Goal: Contribute content: Add original content to the website for others to see

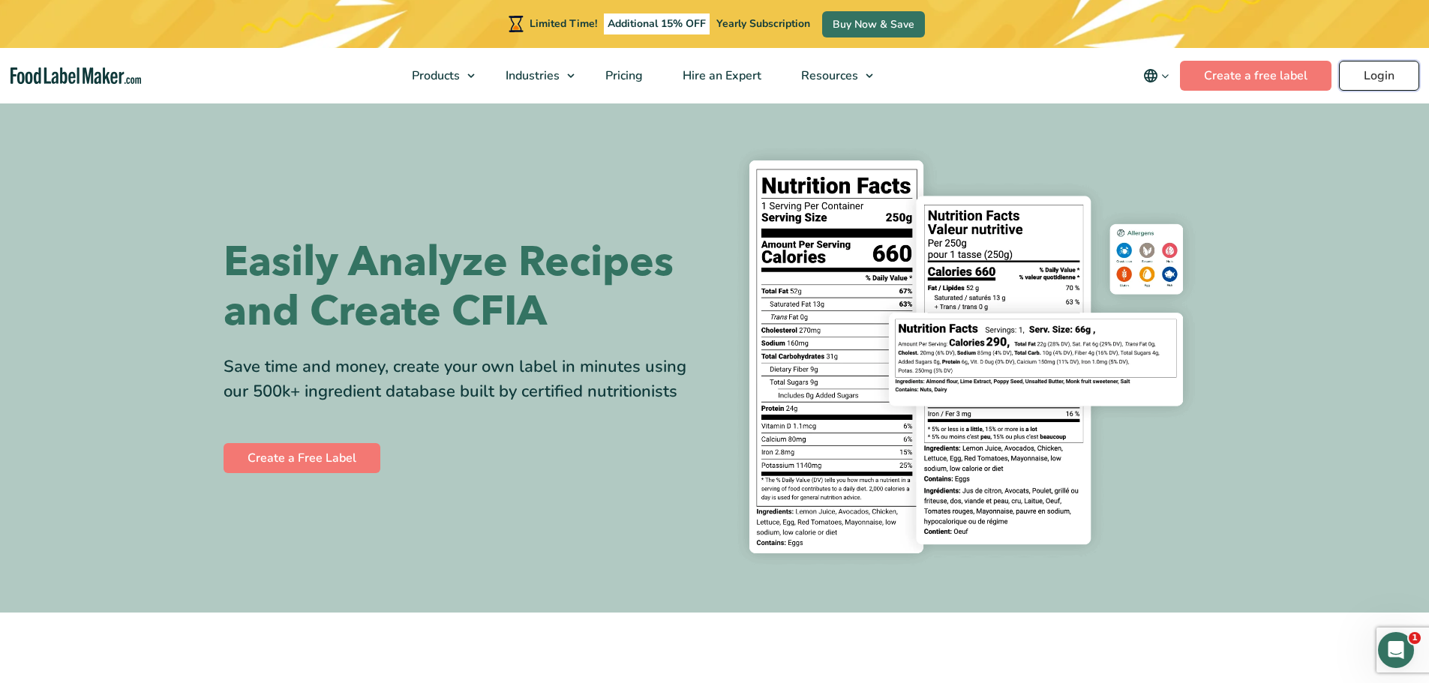
click at [1364, 79] on link "Login" at bounding box center [1379, 76] width 80 height 30
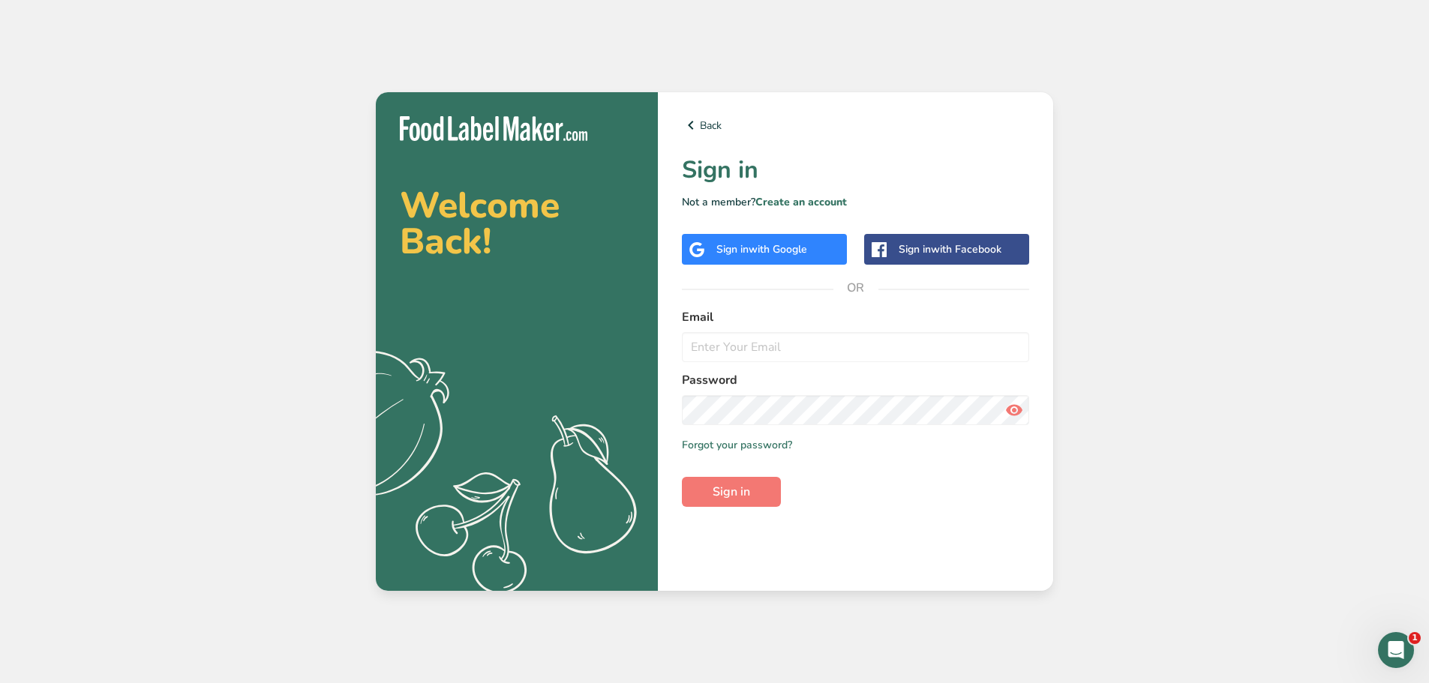
click at [788, 260] on div "Sign in with Google" at bounding box center [764, 249] width 165 height 31
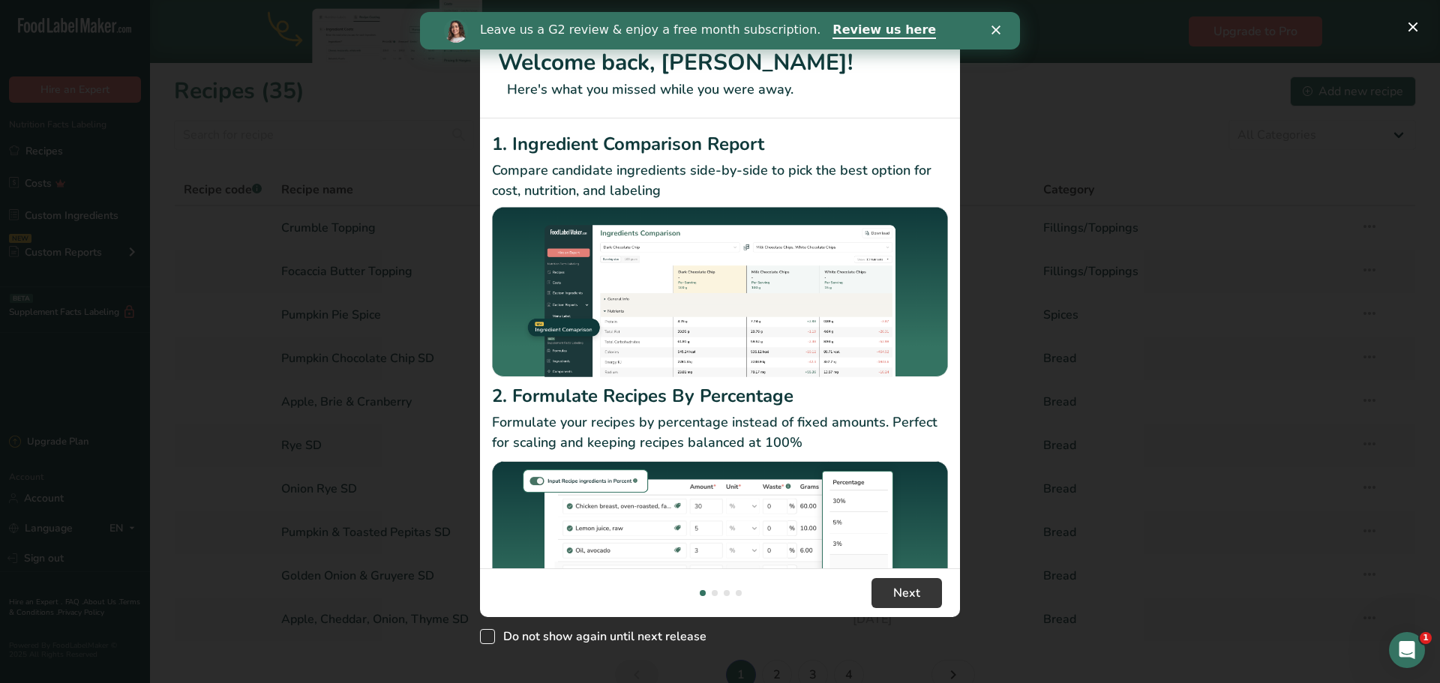
click at [487, 642] on span "New Features" at bounding box center [487, 636] width 15 height 15
click at [487, 642] on input "Do not show again until next release" at bounding box center [485, 637] width 10 height 10
checkbox input "true"
click at [996, 27] on icon "Close" at bounding box center [996, 30] width 9 height 9
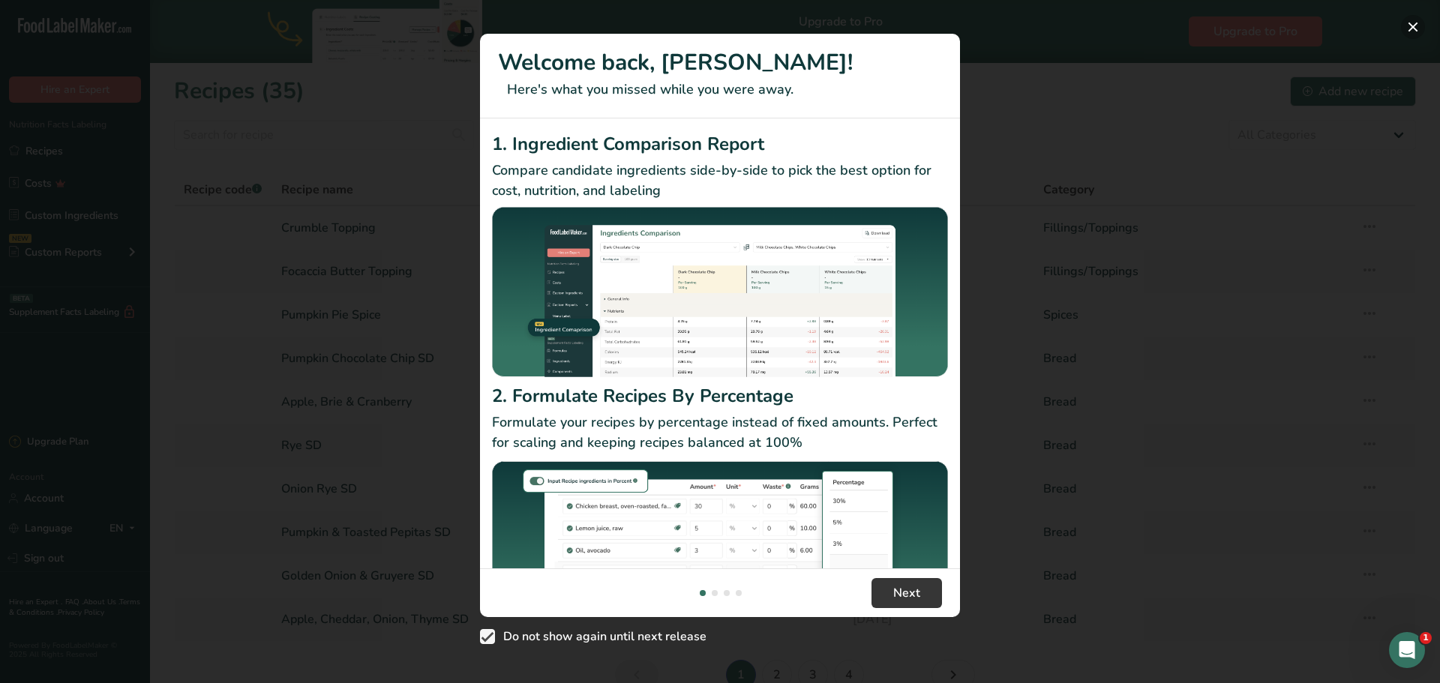
click at [1407, 26] on button "New Features" at bounding box center [1413, 27] width 24 height 24
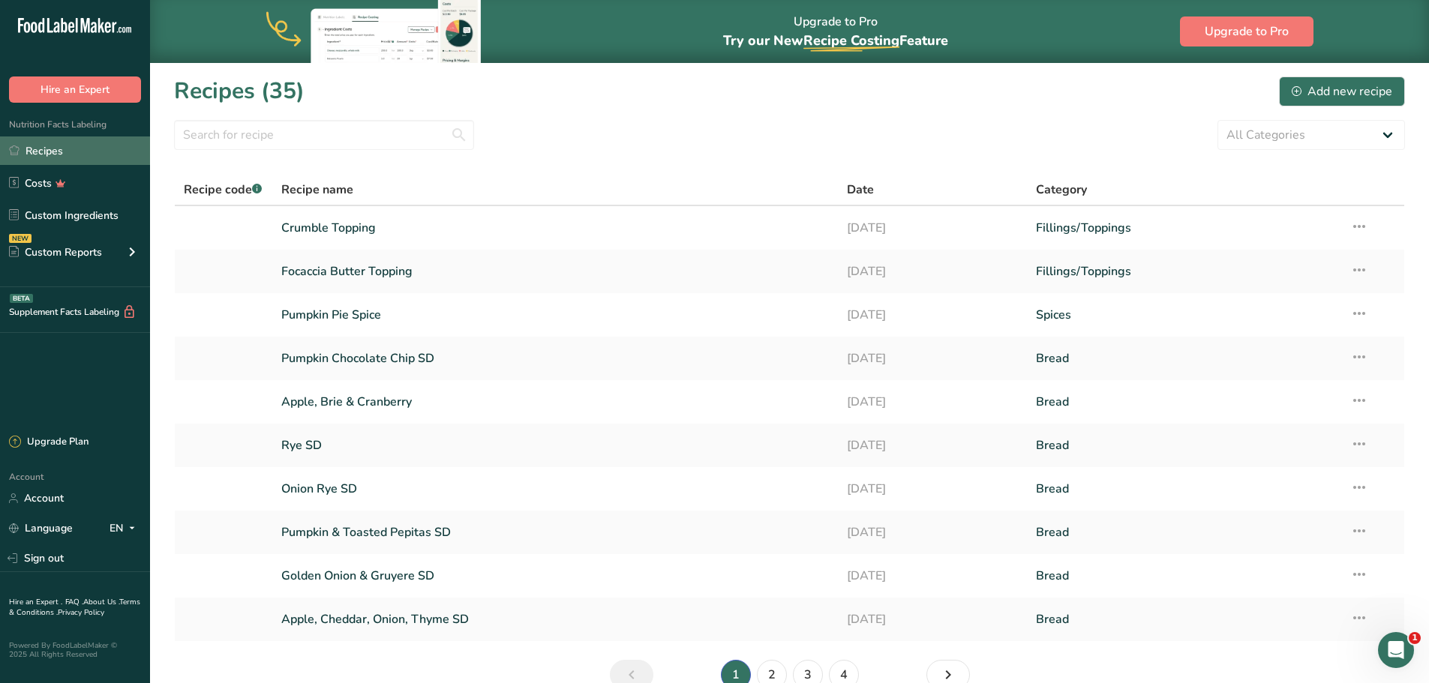
click at [54, 153] on link "Recipes" at bounding box center [75, 151] width 150 height 29
click at [1352, 100] on div "Add new recipe" at bounding box center [1342, 92] width 101 height 18
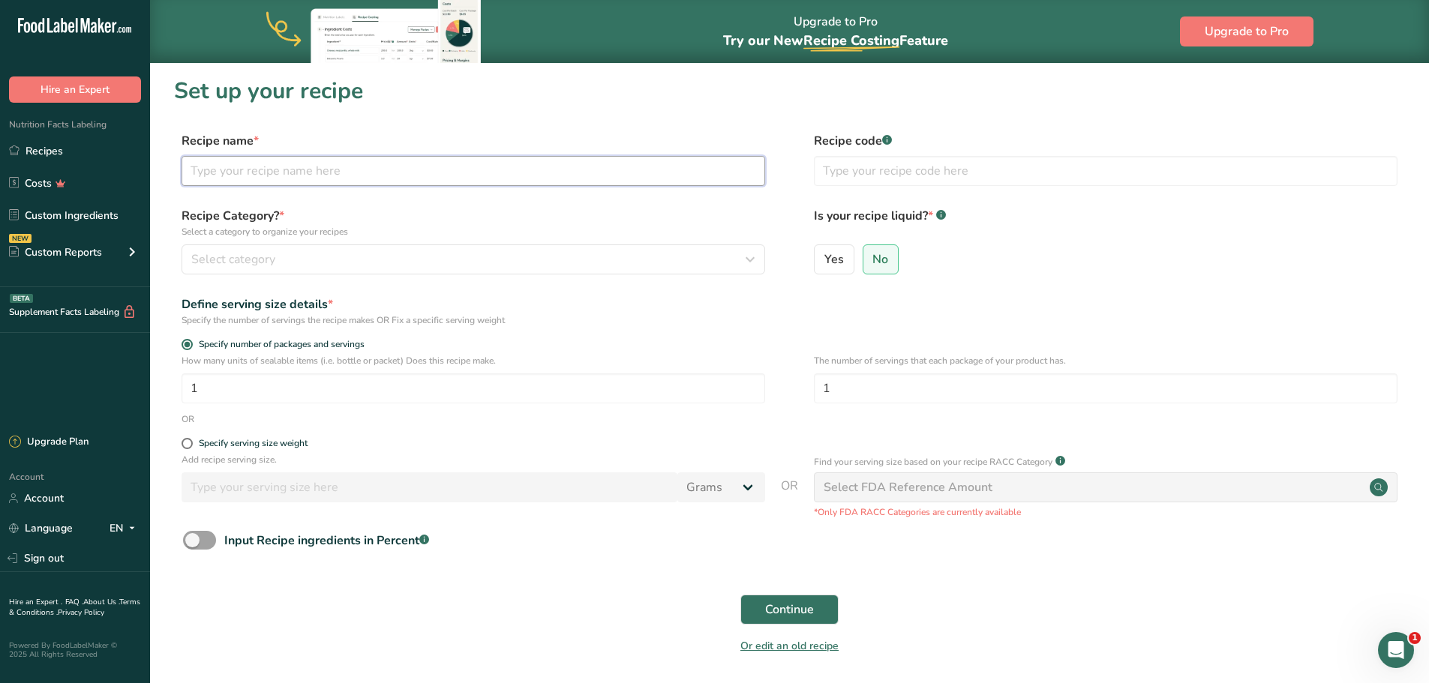
click at [649, 176] on input "text" at bounding box center [474, 171] width 584 height 30
type input "Sunflower Honey Crunch Granola"
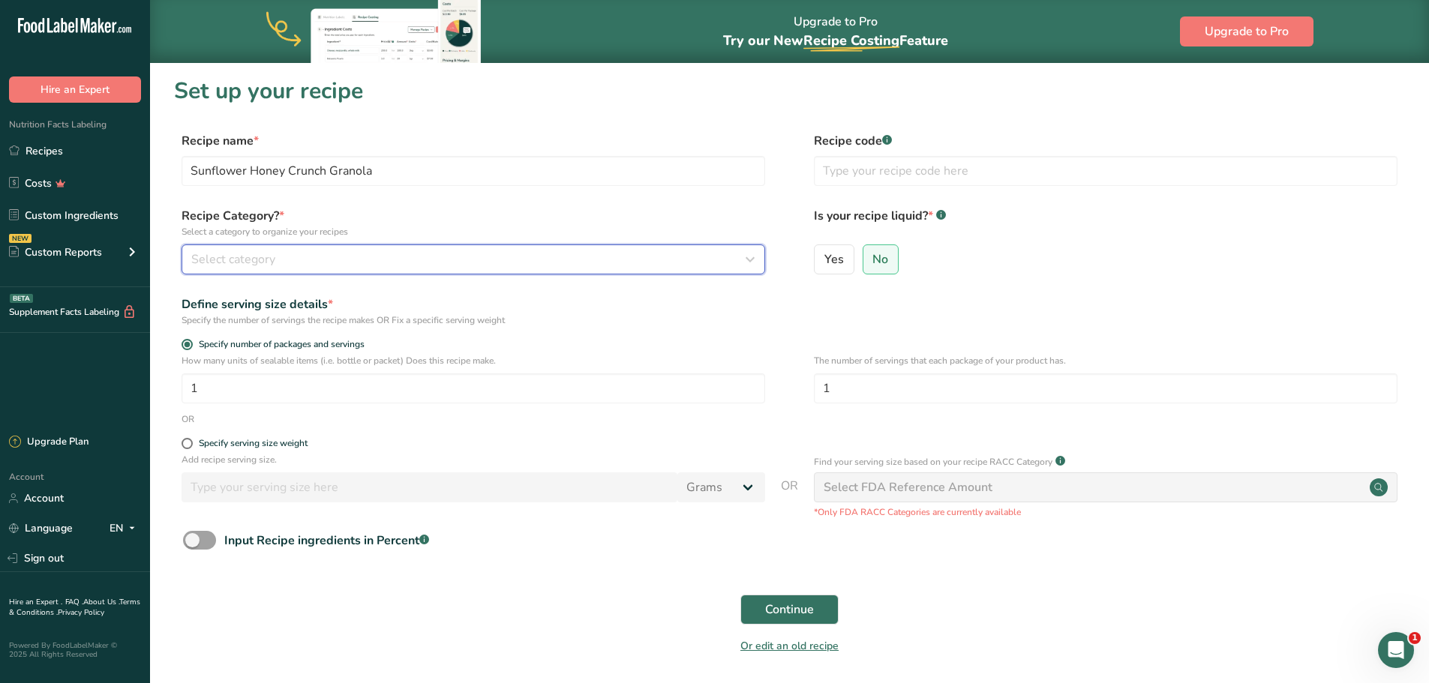
click at [568, 270] on button "Select category" at bounding box center [474, 260] width 584 height 30
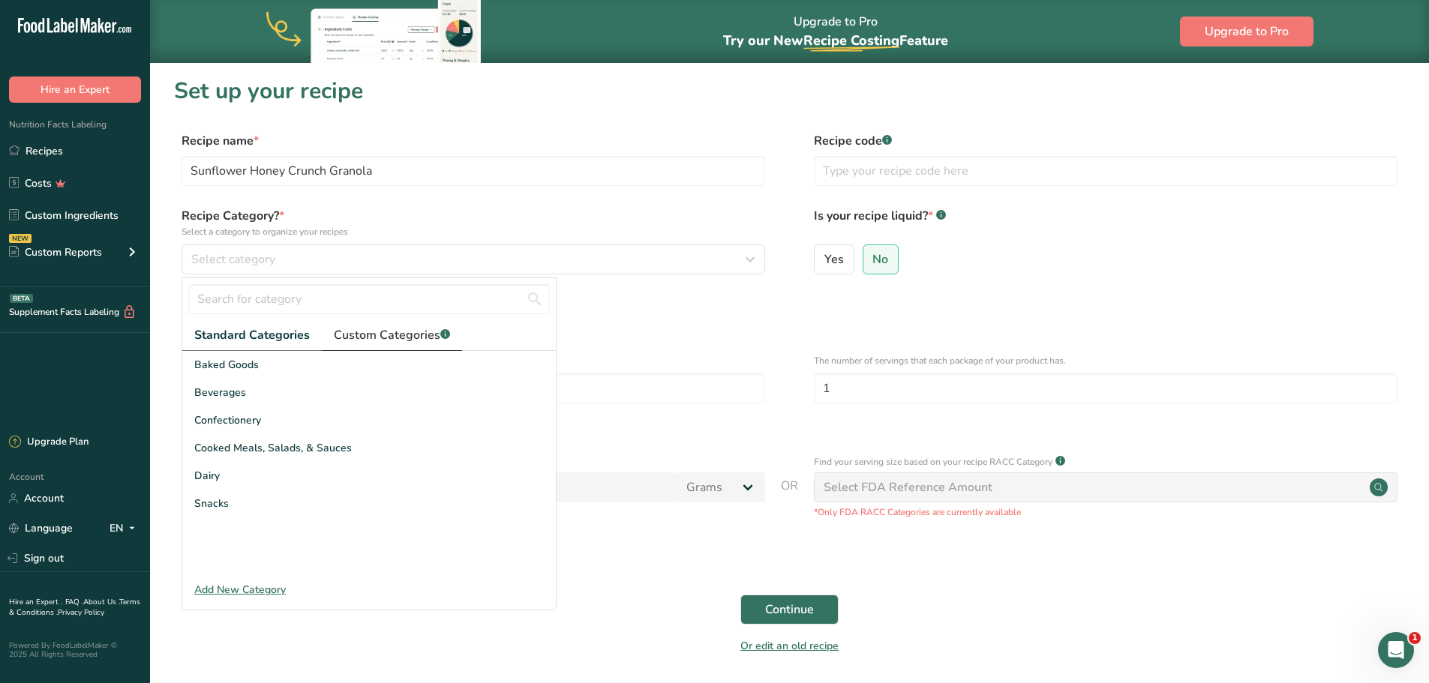
click at [389, 340] on span "Custom Categories .a-a{fill:#347362;}.b-a{fill:#fff;}" at bounding box center [392, 335] width 116 height 18
click at [238, 591] on div "Add New Category" at bounding box center [369, 590] width 374 height 16
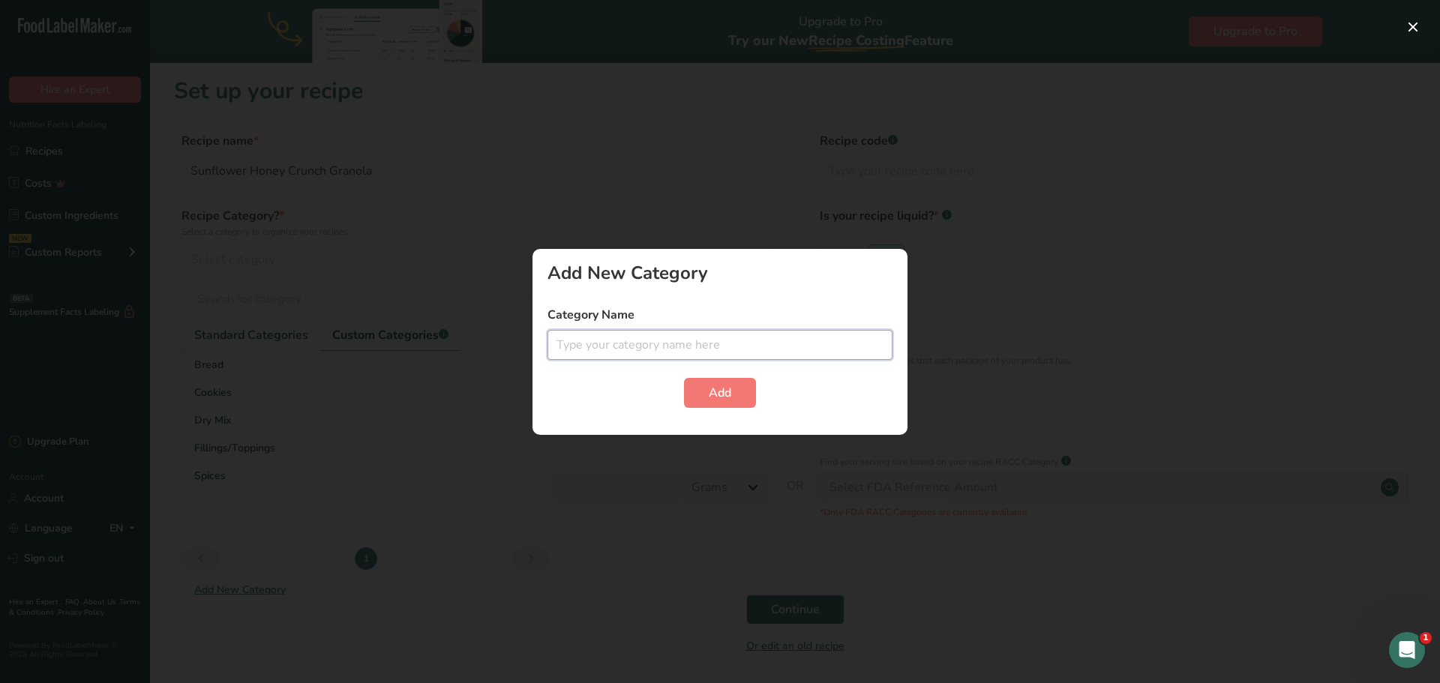
click at [628, 353] on input "text" at bounding box center [720, 345] width 345 height 30
type input "Granola"
click at [734, 398] on button "Add" at bounding box center [720, 393] width 72 height 30
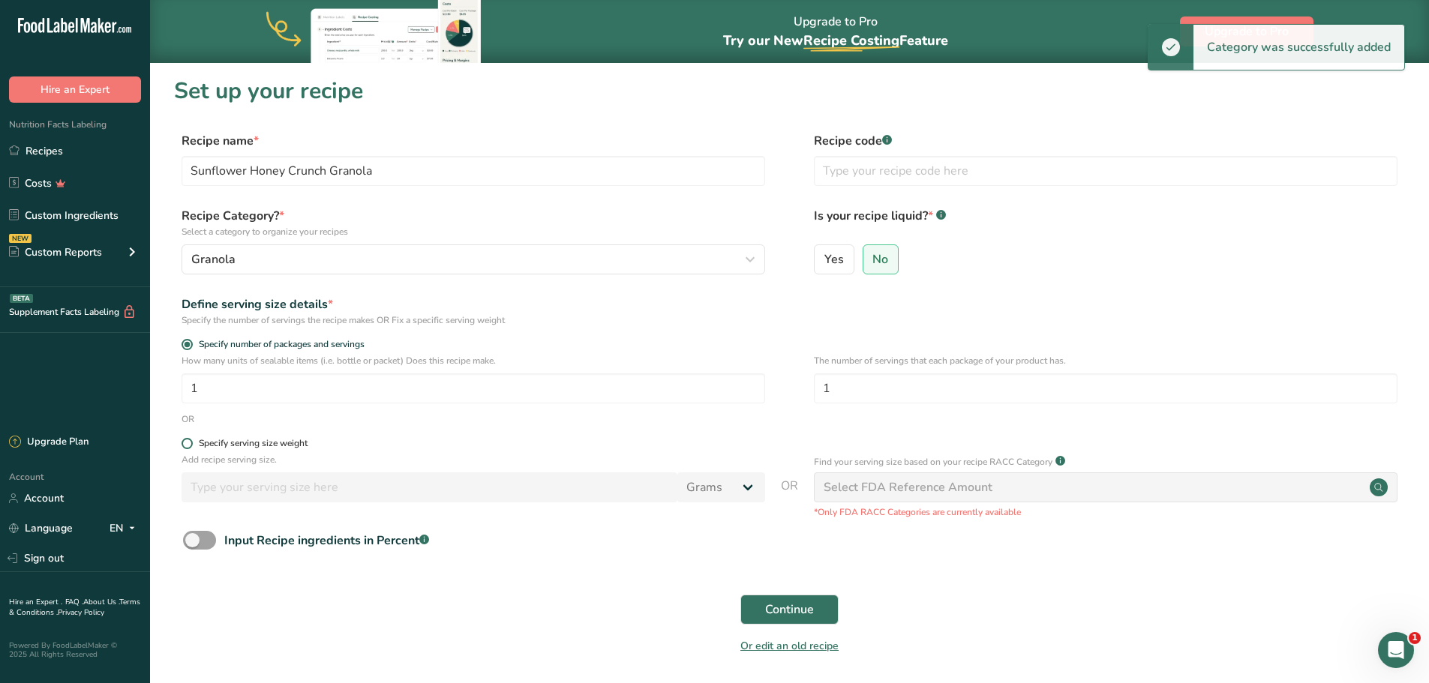
click at [230, 448] on div "Specify serving size weight" at bounding box center [253, 443] width 109 height 11
click at [191, 448] on input "Specify serving size weight" at bounding box center [187, 444] width 10 height 10
radio input "true"
radio input "false"
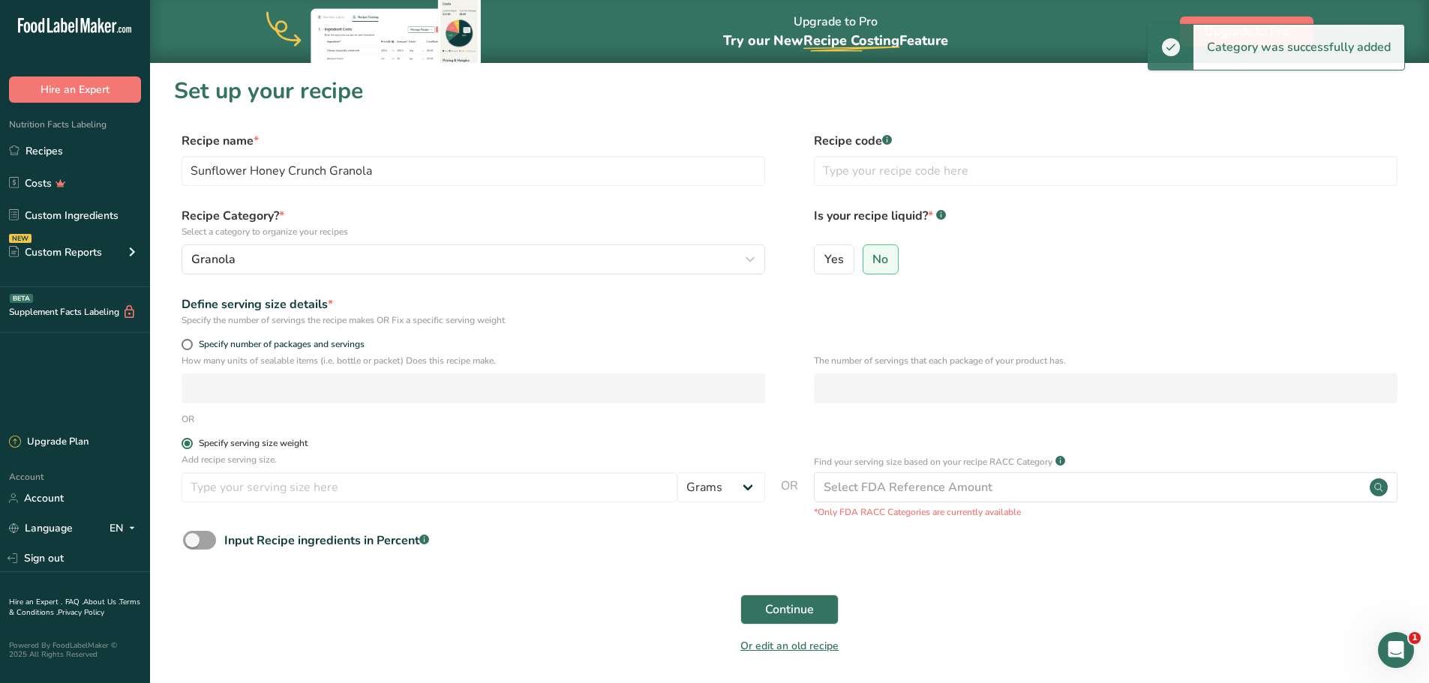
click at [230, 448] on div "Specify serving size weight" at bounding box center [253, 443] width 109 height 11
click at [191, 448] on input "Specify serving size weight" at bounding box center [187, 444] width 10 height 10
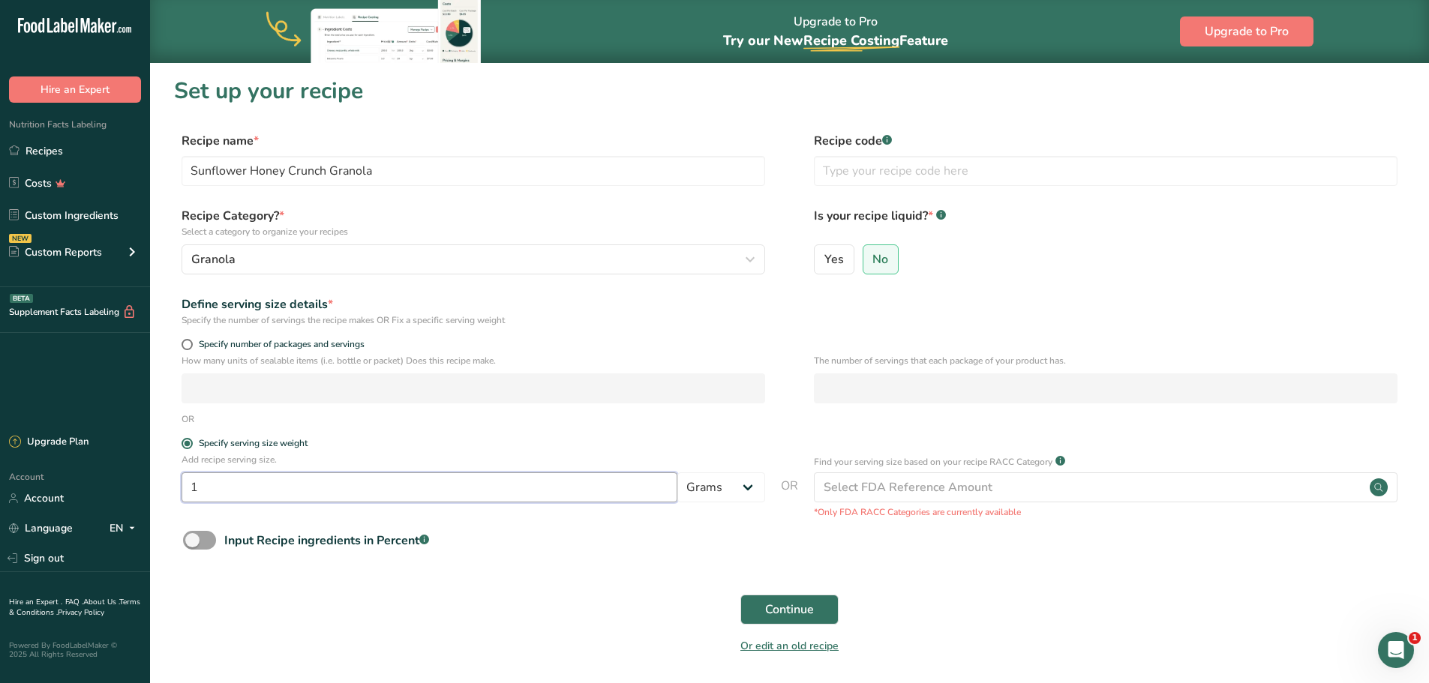
click at [207, 491] on input "1" at bounding box center [430, 488] width 496 height 30
type input "100"
click at [821, 608] on button "Continue" at bounding box center [789, 610] width 98 height 30
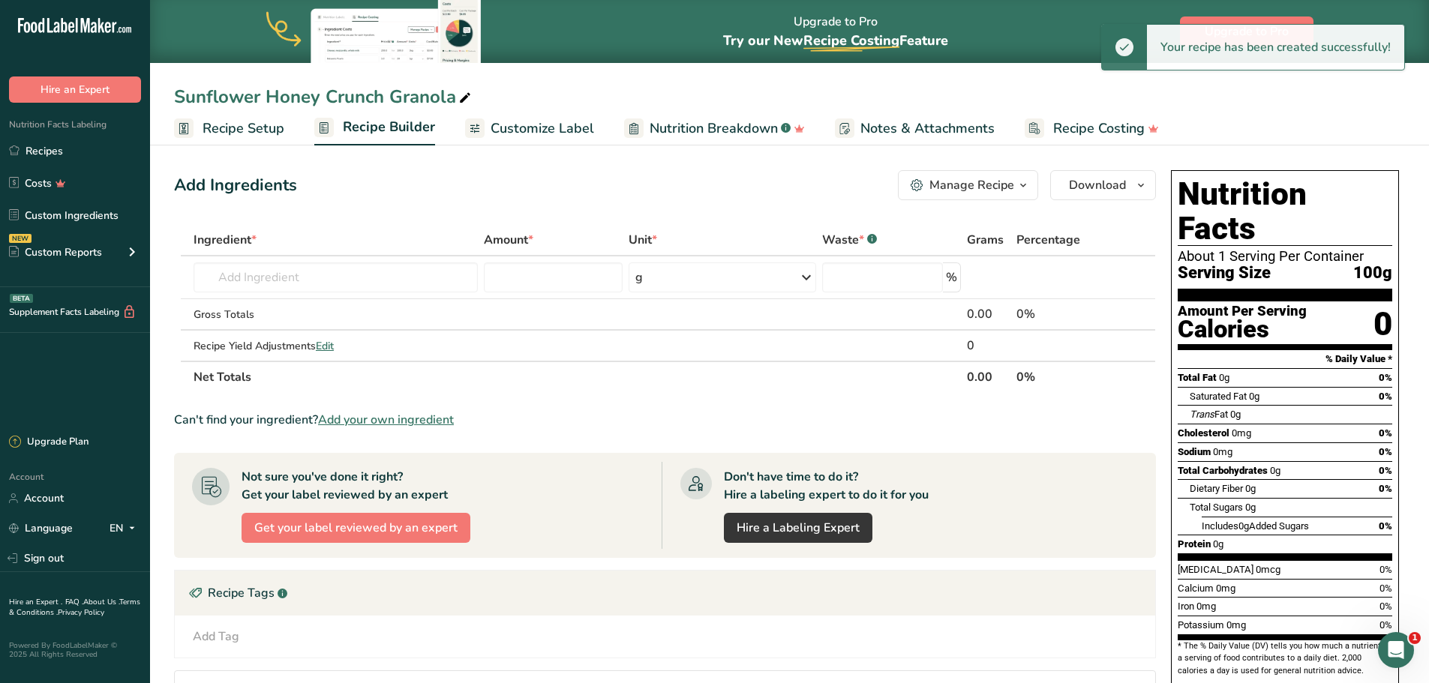
click at [495, 122] on span "Customize Label" at bounding box center [543, 129] width 104 height 20
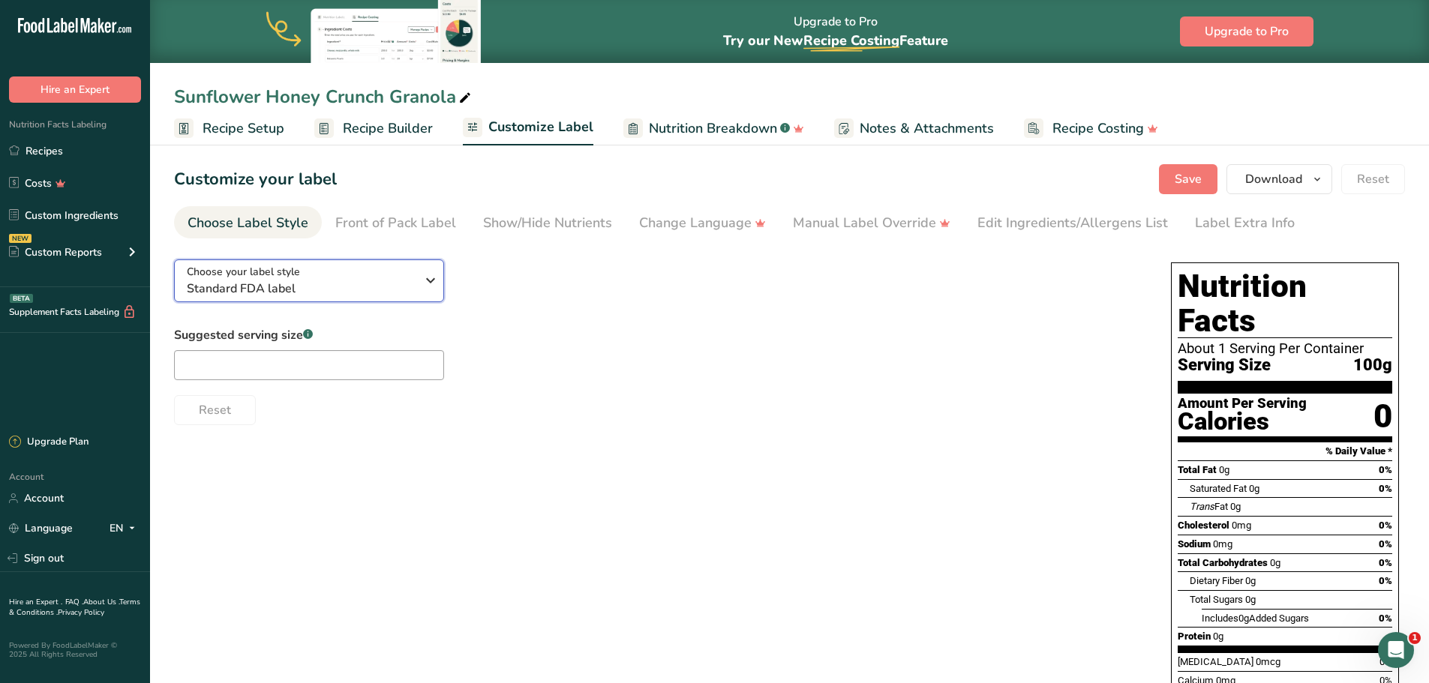
click at [286, 266] on span "Choose your label style" at bounding box center [243, 272] width 113 height 16
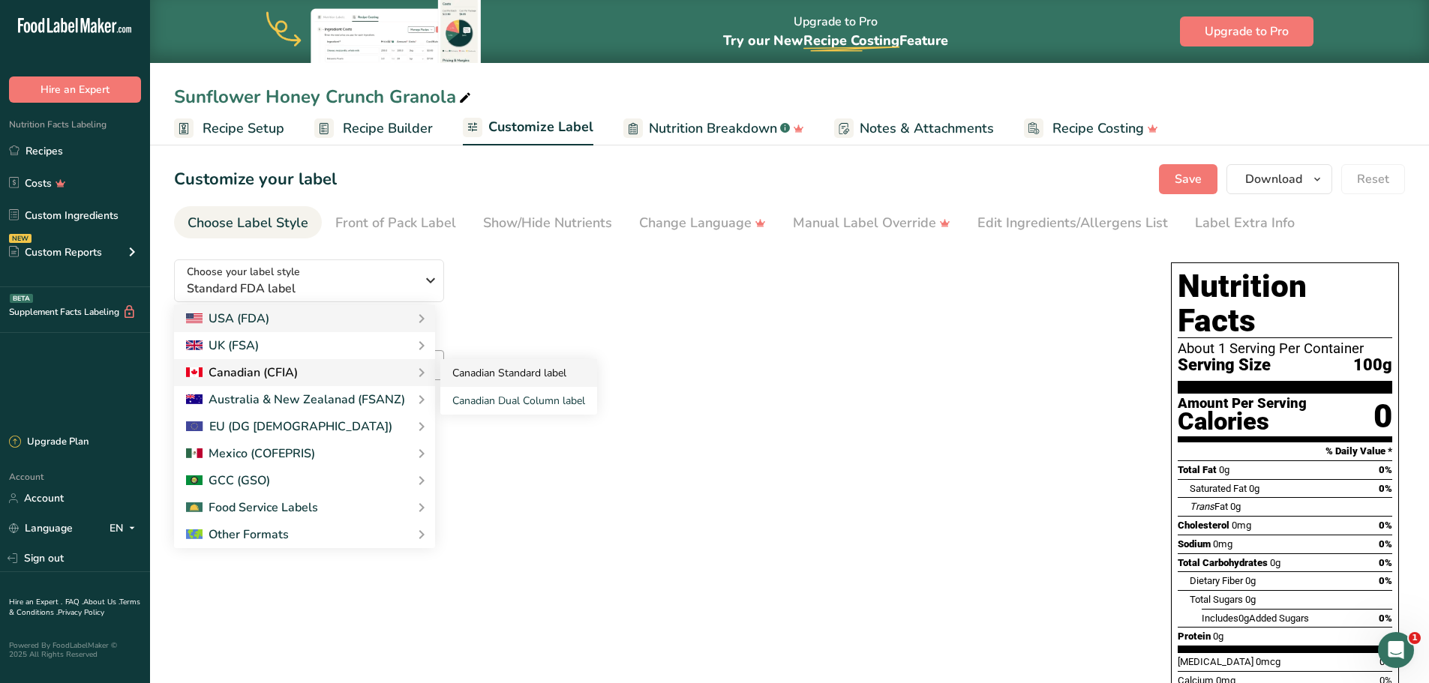
click at [468, 377] on link "Canadian Standard label" at bounding box center [518, 373] width 157 height 28
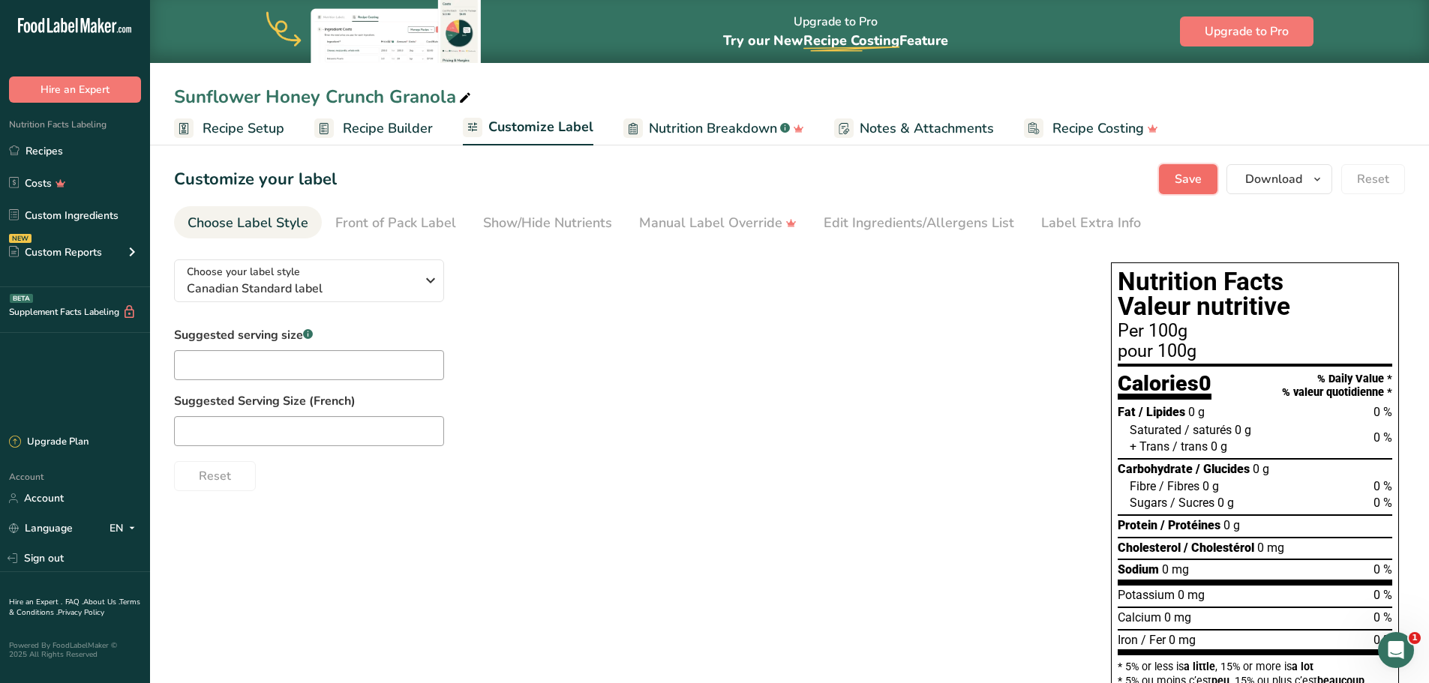
click at [1176, 182] on span "Save" at bounding box center [1188, 179] width 27 height 18
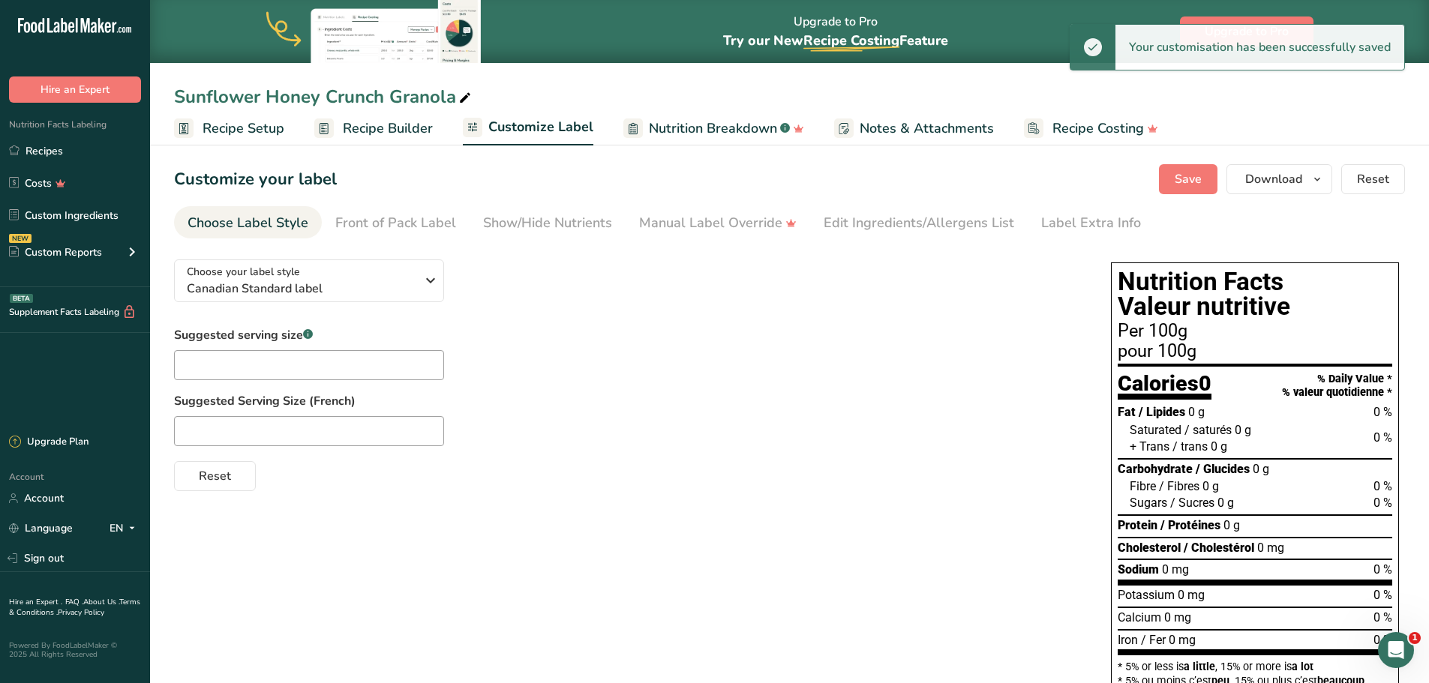
click at [392, 129] on span "Recipe Builder" at bounding box center [388, 129] width 90 height 20
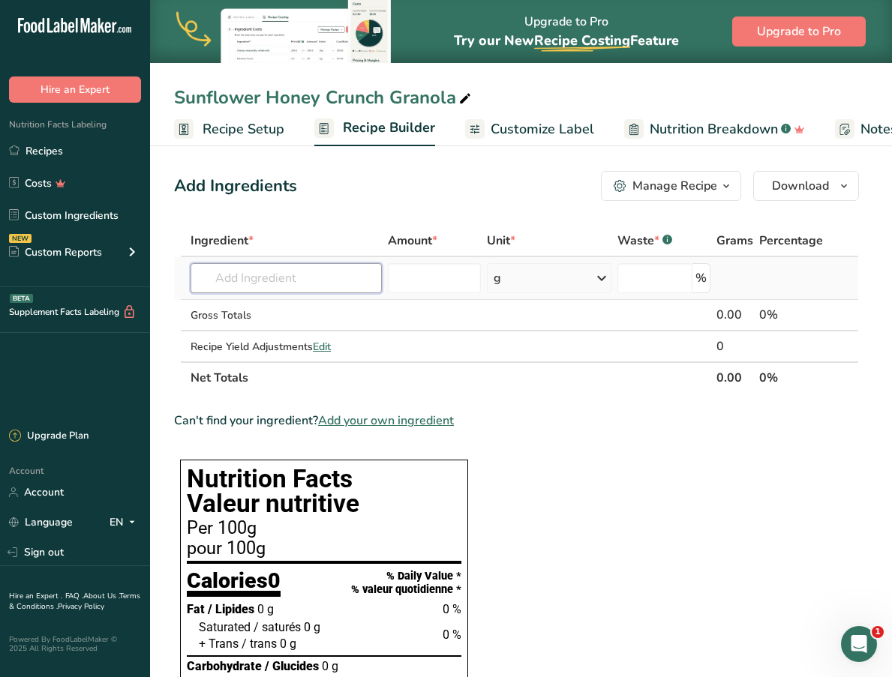
click at [292, 273] on input "text" at bounding box center [286, 278] width 191 height 30
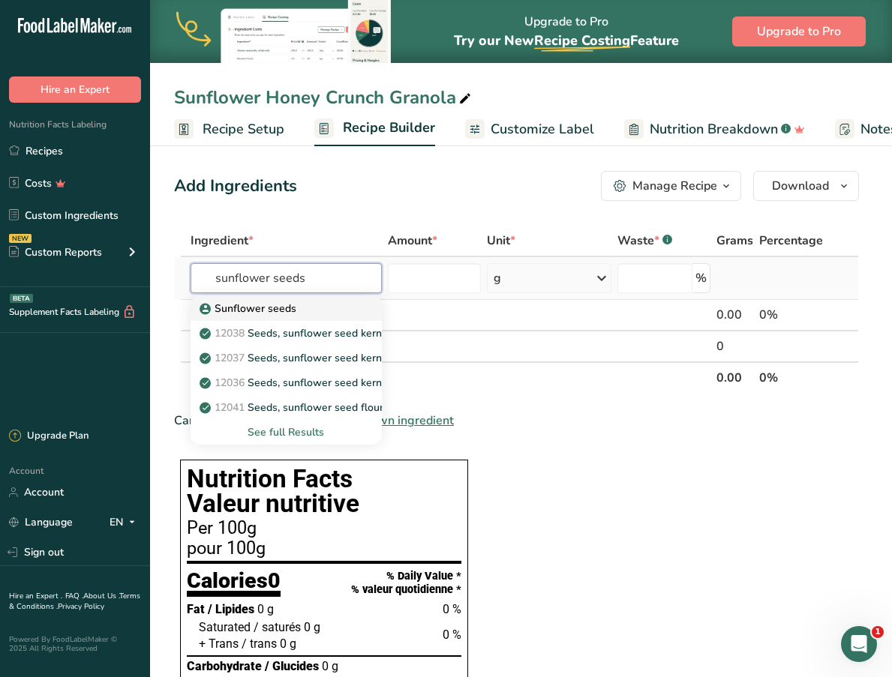
type input "sunflower seeds"
click at [269, 308] on p "Sunflower seeds" at bounding box center [250, 309] width 94 height 16
type input "Sunflower seeds"
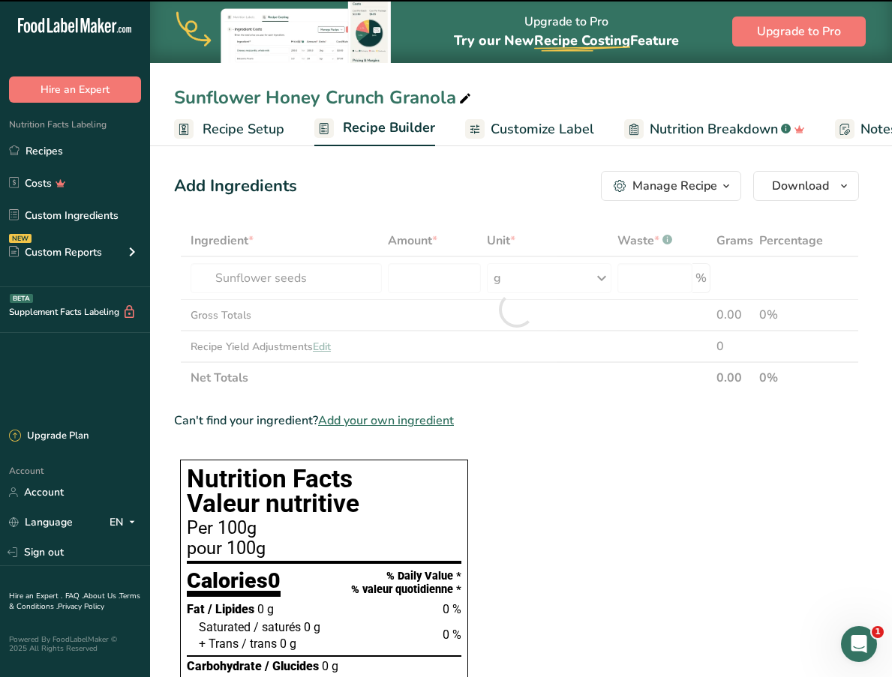
type input "0"
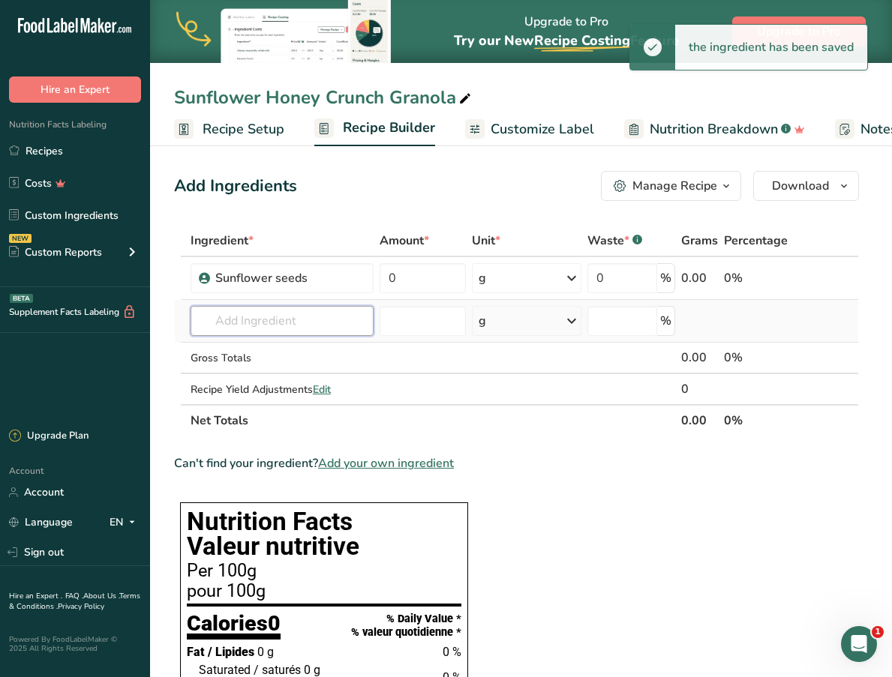
click at [263, 332] on input "text" at bounding box center [282, 321] width 183 height 30
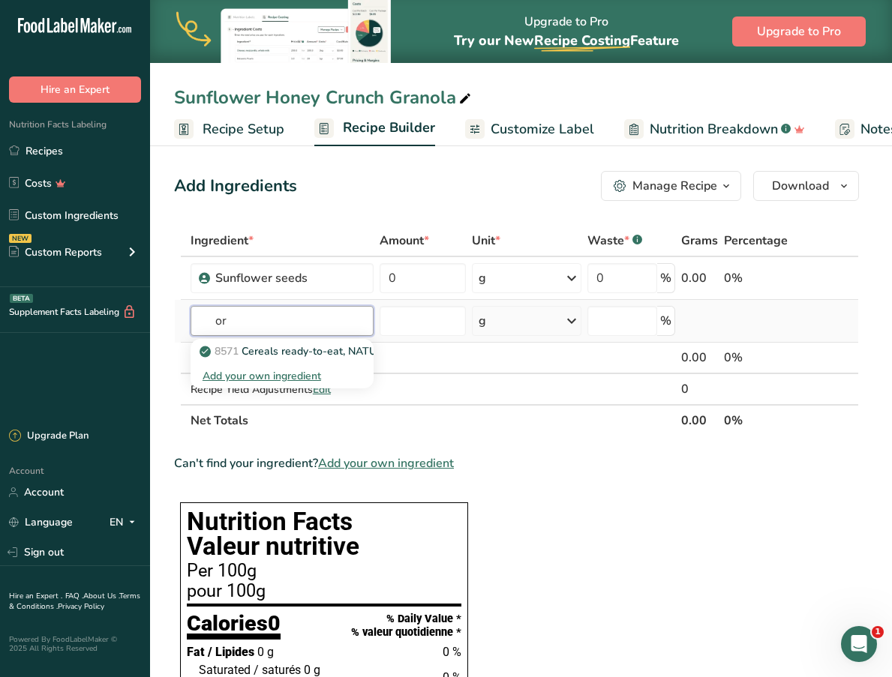
type input "o"
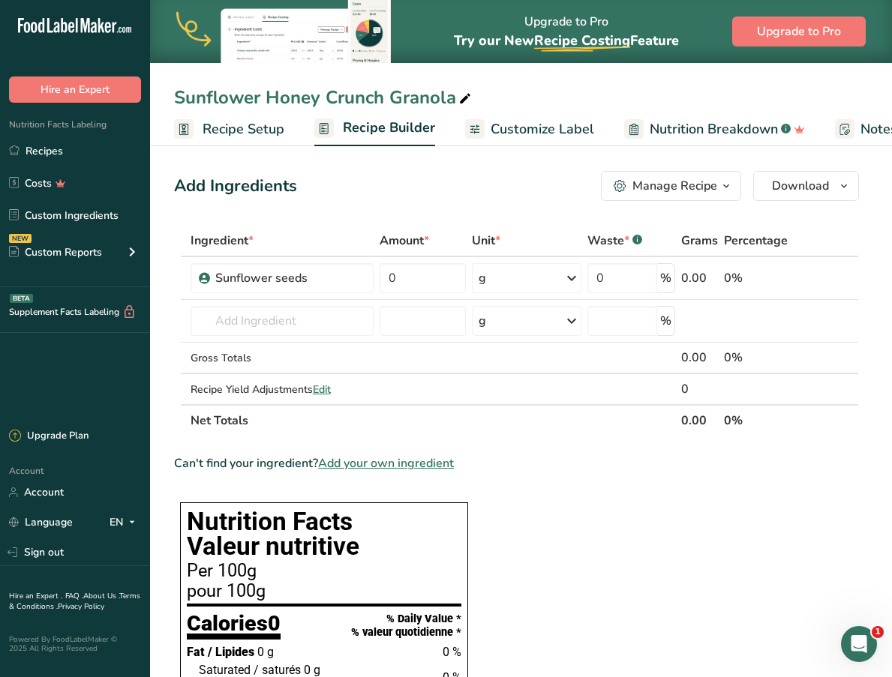
click at [366, 463] on span "Add your own ingredient" at bounding box center [386, 464] width 136 height 18
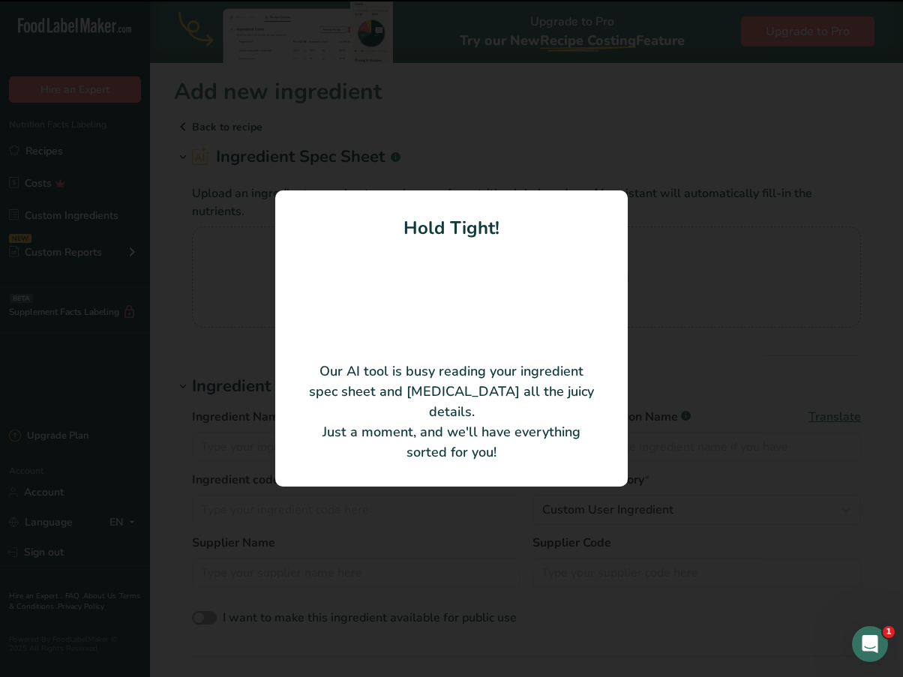
type input "Pumpkin Seeds"
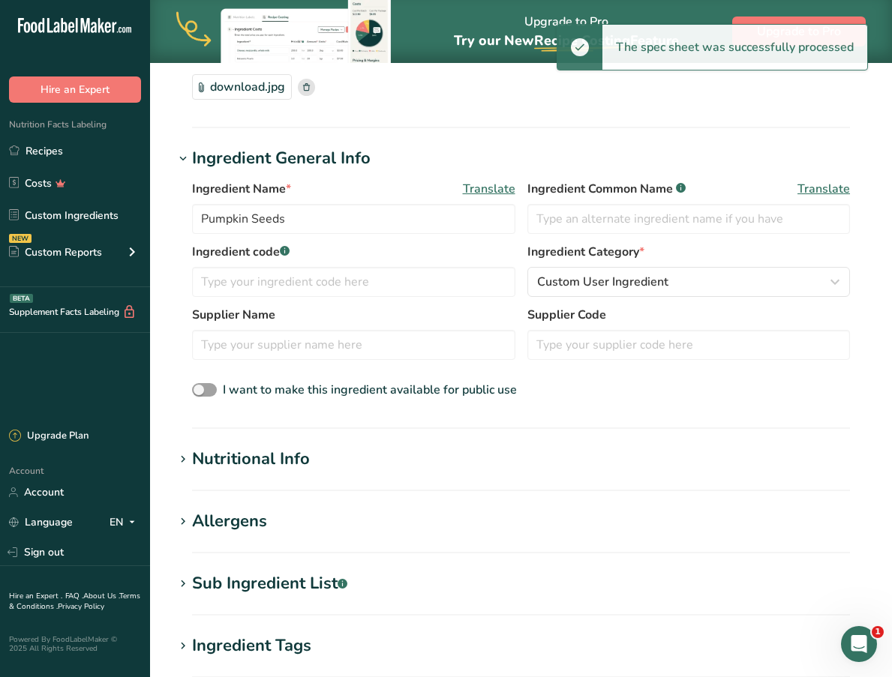
scroll to position [161, 0]
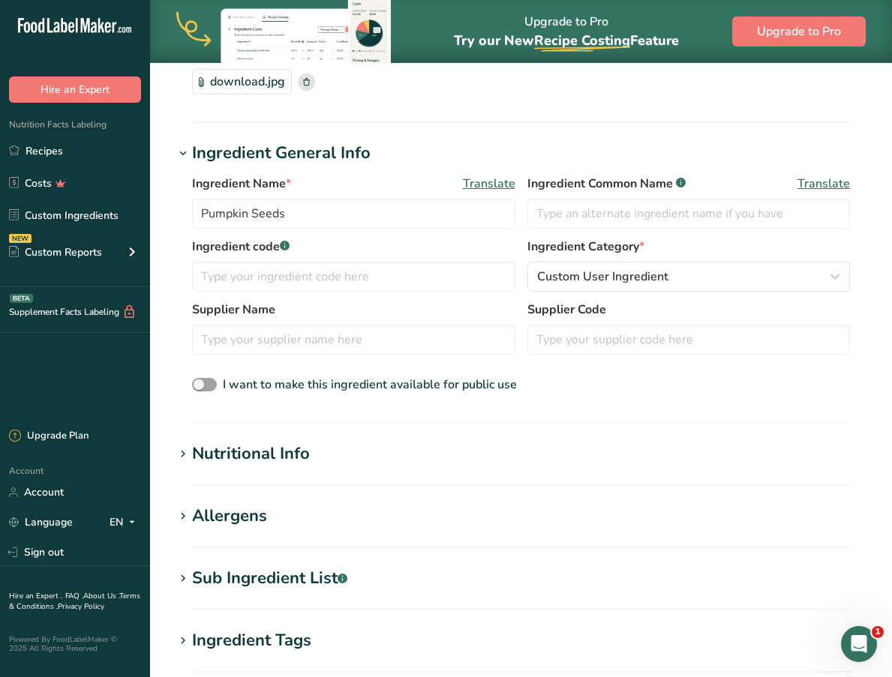
click at [244, 458] on div "Nutritional Info" at bounding box center [251, 454] width 118 height 25
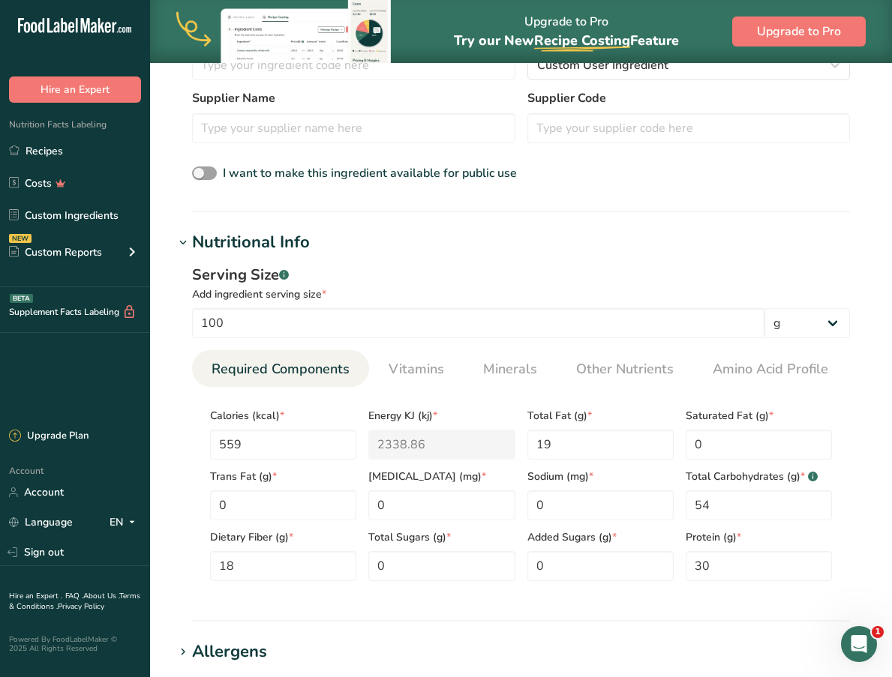
scroll to position [373, 0]
click at [320, 131] on input "text" at bounding box center [353, 128] width 323 height 30
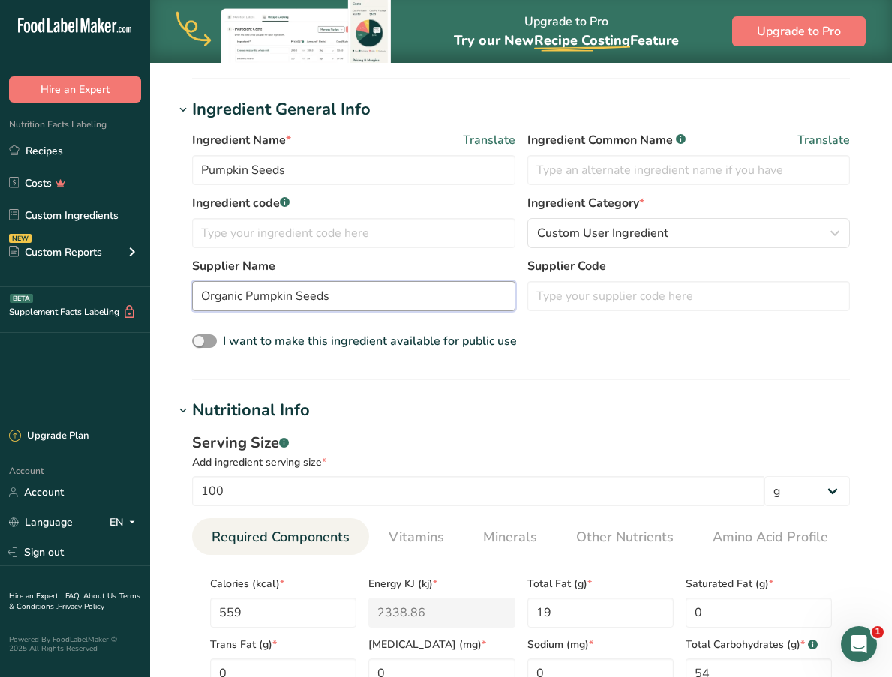
scroll to position [203, 0]
type input "Organic Pumpkin Seeds"
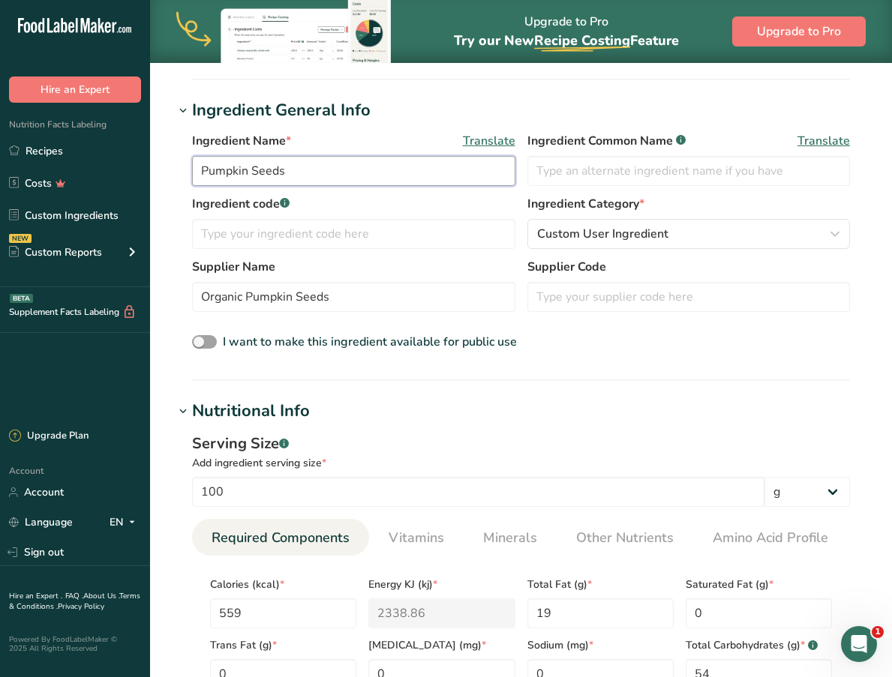
click at [203, 166] on input "Pumpkin Seeds" at bounding box center [353, 171] width 323 height 30
drag, startPoint x: 391, startPoint y: 176, endPoint x: 179, endPoint y: 158, distance: 212.3
click at [179, 158] on div "Ingredient Name * Translate Organic Pumpkin Seeds Ingredient Common Name .a-a{f…" at bounding box center [521, 242] width 694 height 239
type input "Organic Pumpkin Seeds"
click at [483, 146] on span "Translate" at bounding box center [489, 141] width 53 height 18
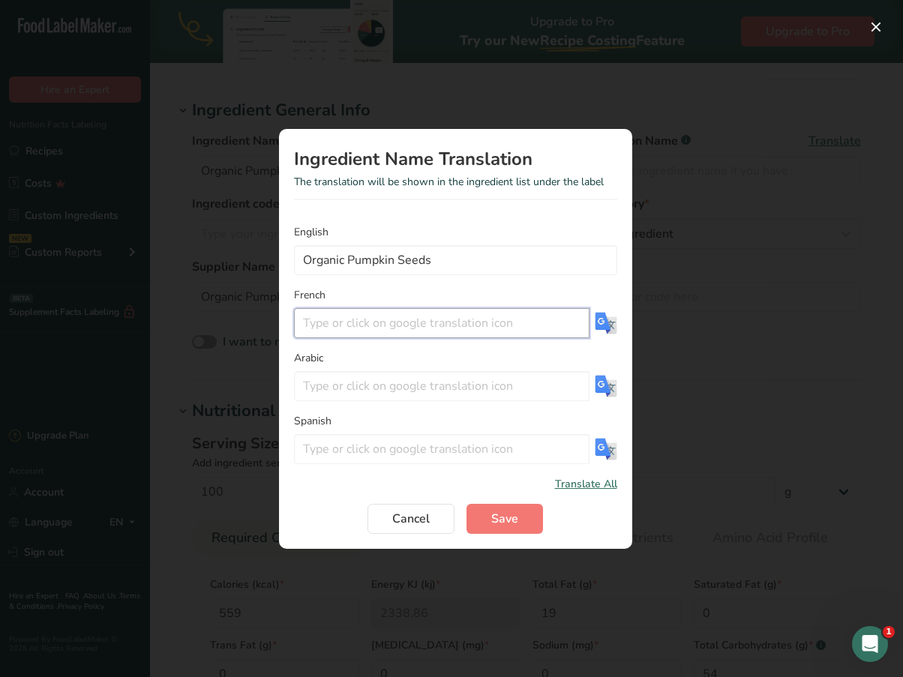
click at [359, 320] on input "Translation Modal" at bounding box center [442, 323] width 296 height 30
paste input "Graines de citrouille biologiques"
type input "Graines de citrouille biologiques"
click at [500, 528] on button "Save" at bounding box center [505, 519] width 77 height 30
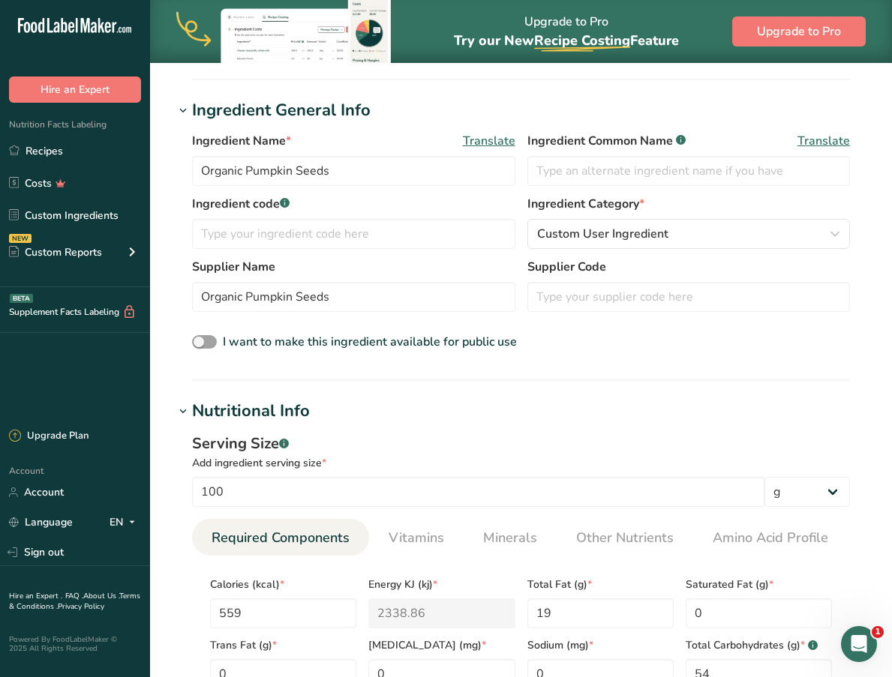
click at [830, 138] on span "Translate" at bounding box center [823, 141] width 53 height 18
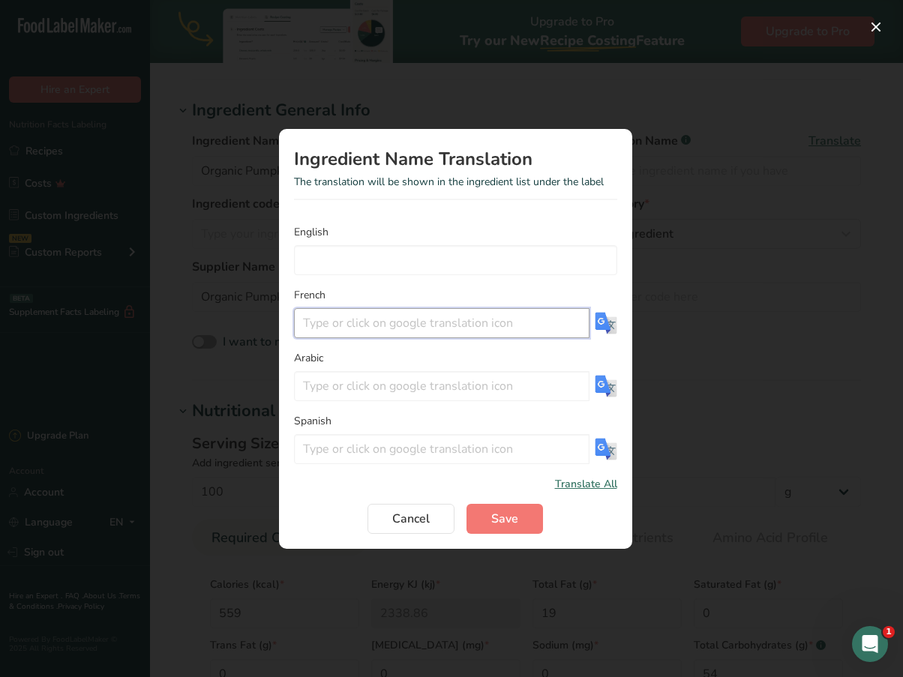
click at [452, 321] on input "Translation Modal" at bounding box center [442, 323] width 296 height 30
paste input "Graines de citrouille biologiques"
type input "Graines de citrouille biologiques"
click at [488, 260] on input "Translation Modal" at bounding box center [455, 260] width 323 height 30
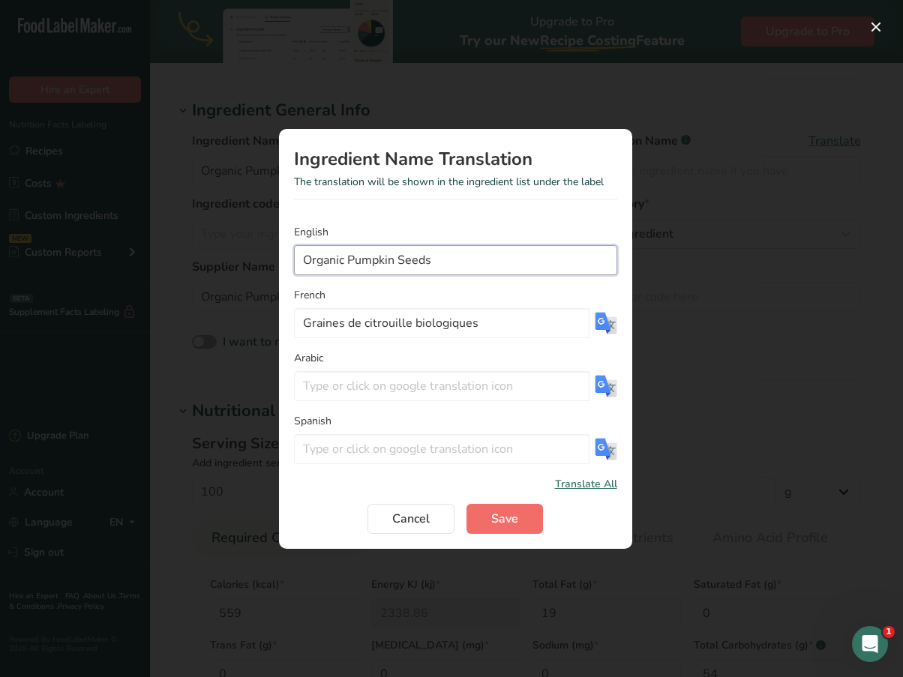
type input "Organic Pumpkin Seeds"
click at [505, 527] on span "Save" at bounding box center [504, 519] width 27 height 18
type input "Organic Pumpkin Seeds"
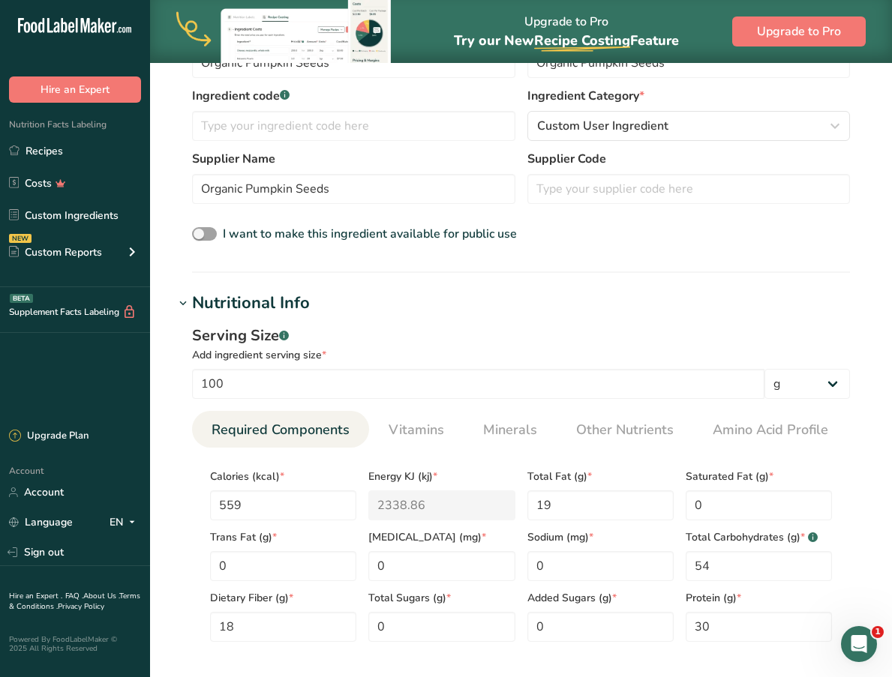
scroll to position [0, 0]
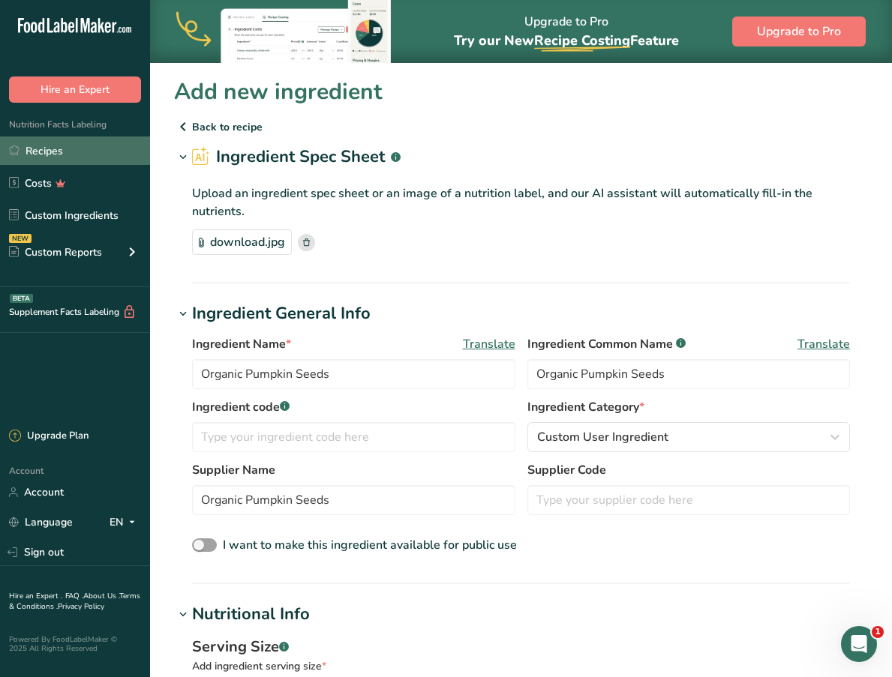
click at [109, 157] on link "Recipes" at bounding box center [75, 151] width 150 height 29
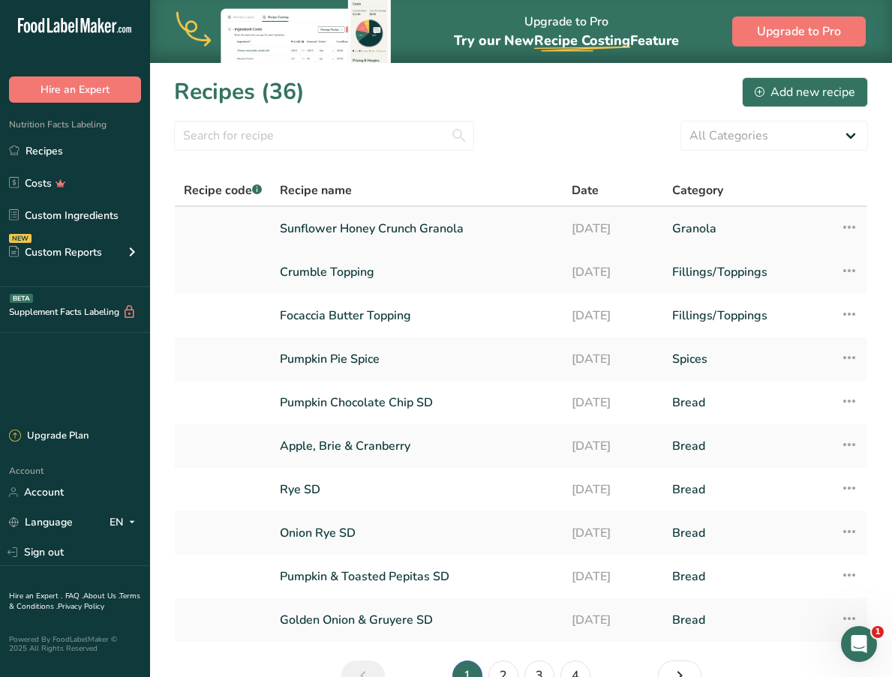
click at [310, 231] on link "Sunflower Honey Crunch Granola" at bounding box center [417, 229] width 274 height 32
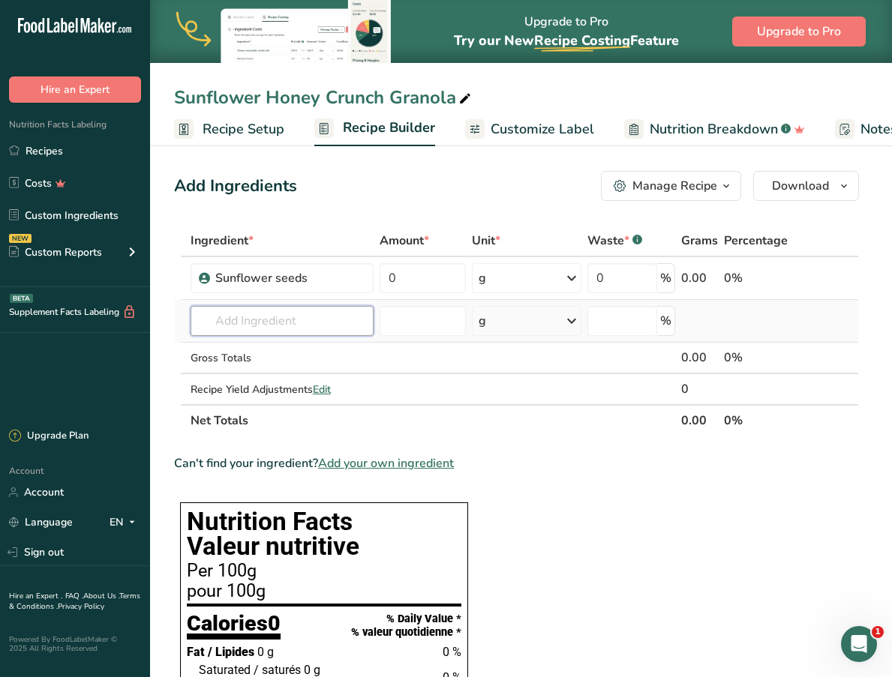
click at [280, 324] on input "text" at bounding box center [282, 321] width 183 height 30
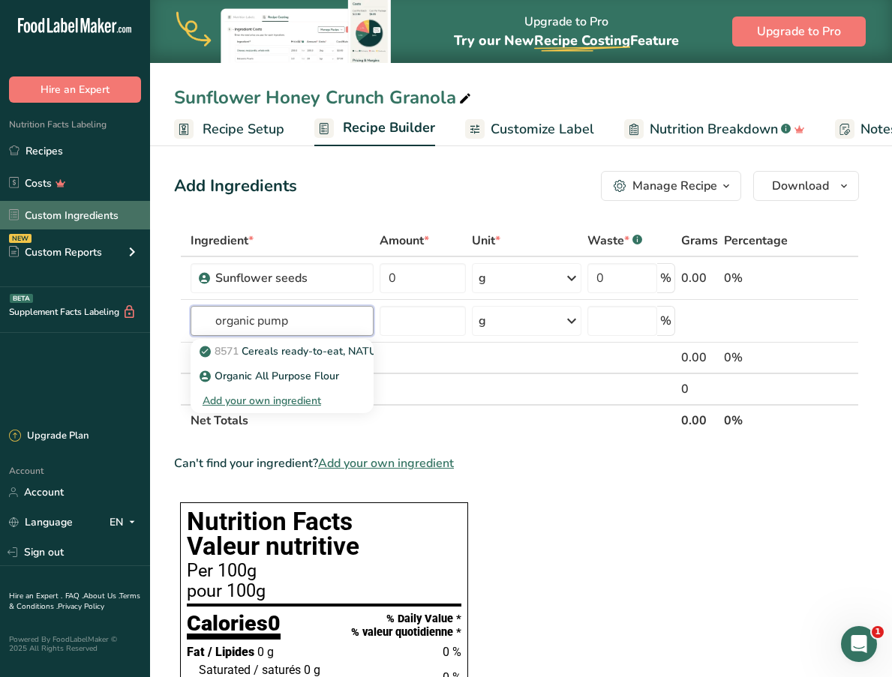
type input "organic pump"
click at [101, 214] on link "Custom Ingredients" at bounding box center [75, 215] width 150 height 29
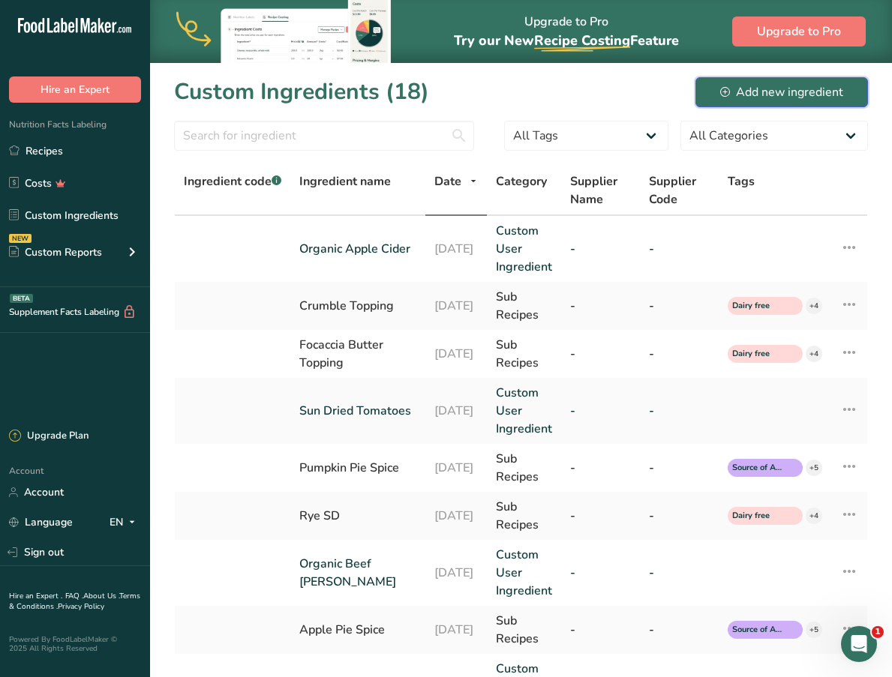
click at [777, 90] on div "Add new ingredient" at bounding box center [781, 92] width 123 height 18
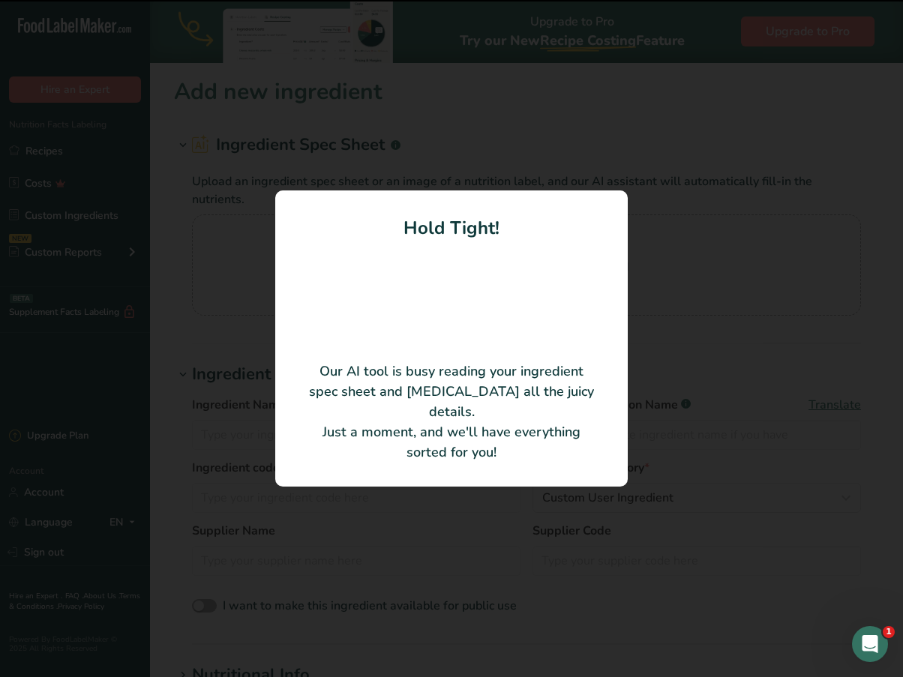
type input "Organic Pumpkin Seeds"
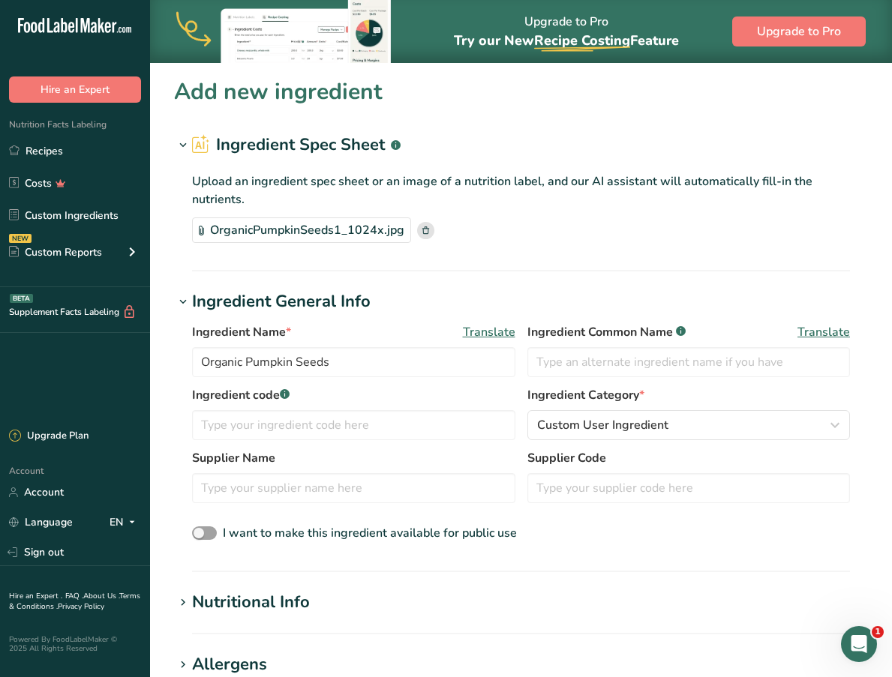
click at [482, 329] on span "Translate" at bounding box center [489, 332] width 53 height 18
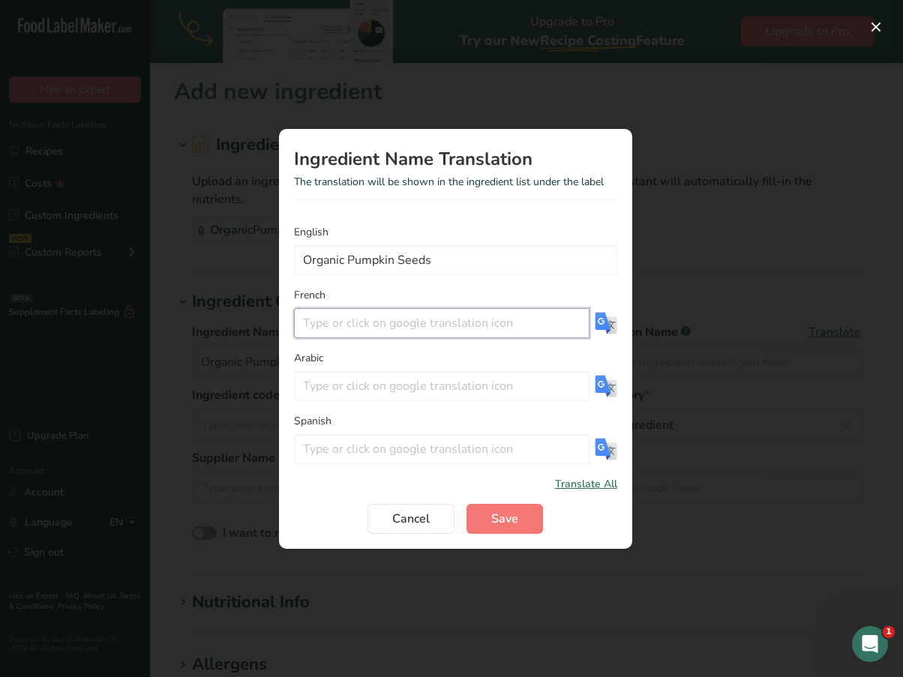
click at [428, 333] on input "Translation Modal" at bounding box center [442, 323] width 296 height 30
paste input "Graines de citrouille biologiques"
type input "Graines de citrouille biologiques"
click at [522, 529] on button "Save" at bounding box center [505, 519] width 77 height 30
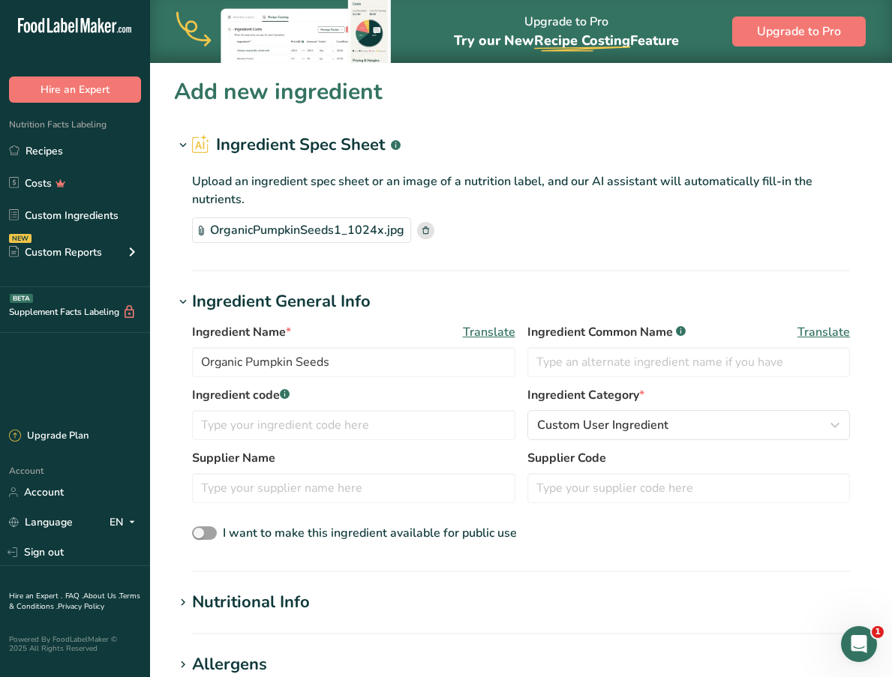
click at [808, 333] on span "Translate" at bounding box center [823, 332] width 53 height 18
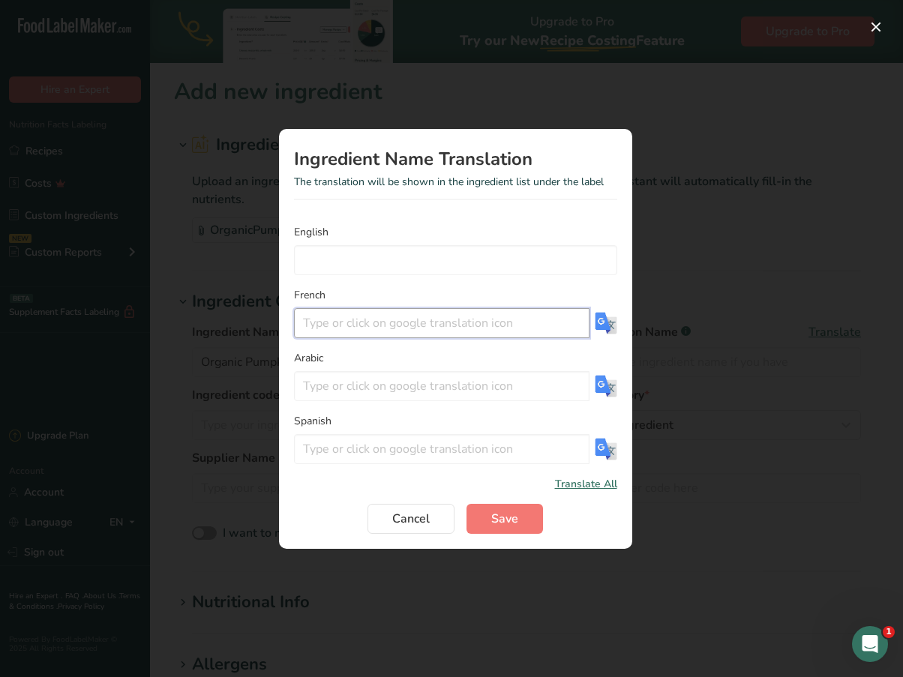
click at [530, 328] on input "Translation Modal" at bounding box center [442, 323] width 296 height 30
paste input "Graines de citrouille biologiques"
type input "Graines de citrouille biologiques"
click at [566, 269] on input "Translation Modal" at bounding box center [455, 260] width 323 height 30
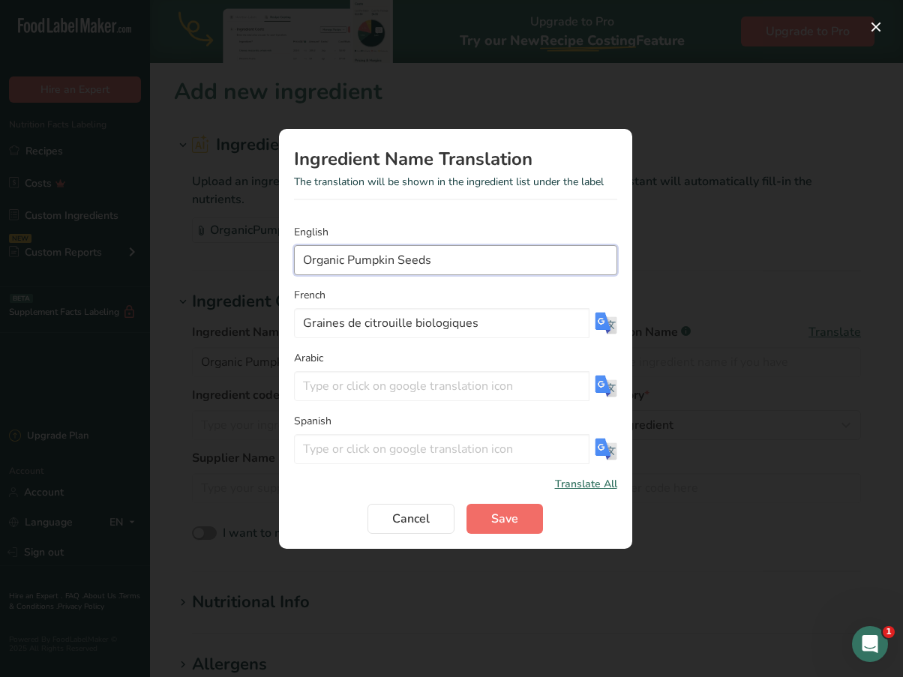
type input "Organic Pumpkin Seeds"
click at [530, 527] on button "Save" at bounding box center [505, 519] width 77 height 30
type input "Organic Pumpkin Seeds"
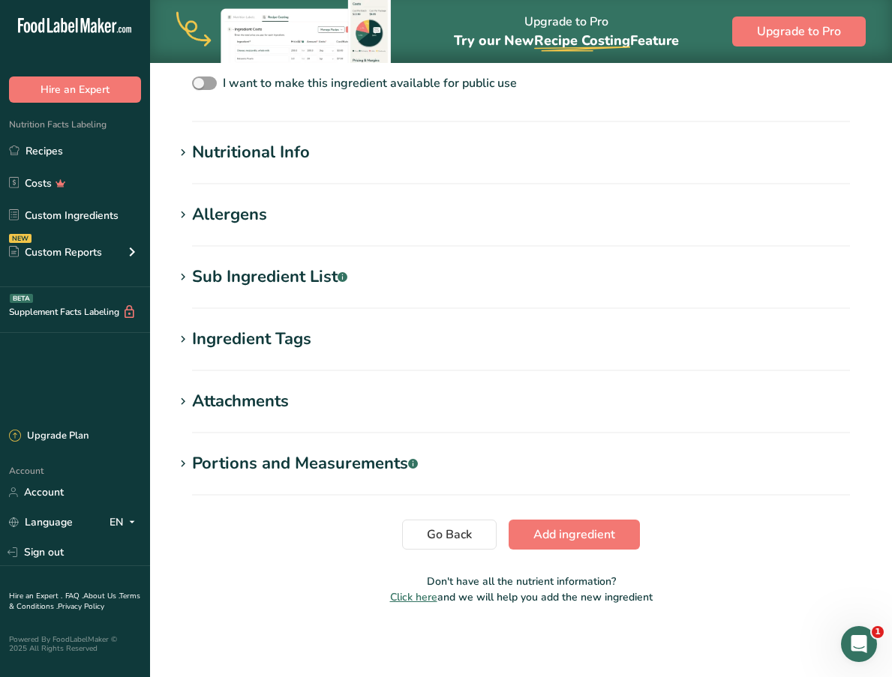
scroll to position [449, 0]
click at [571, 544] on span "Add ingredient" at bounding box center [574, 536] width 82 height 18
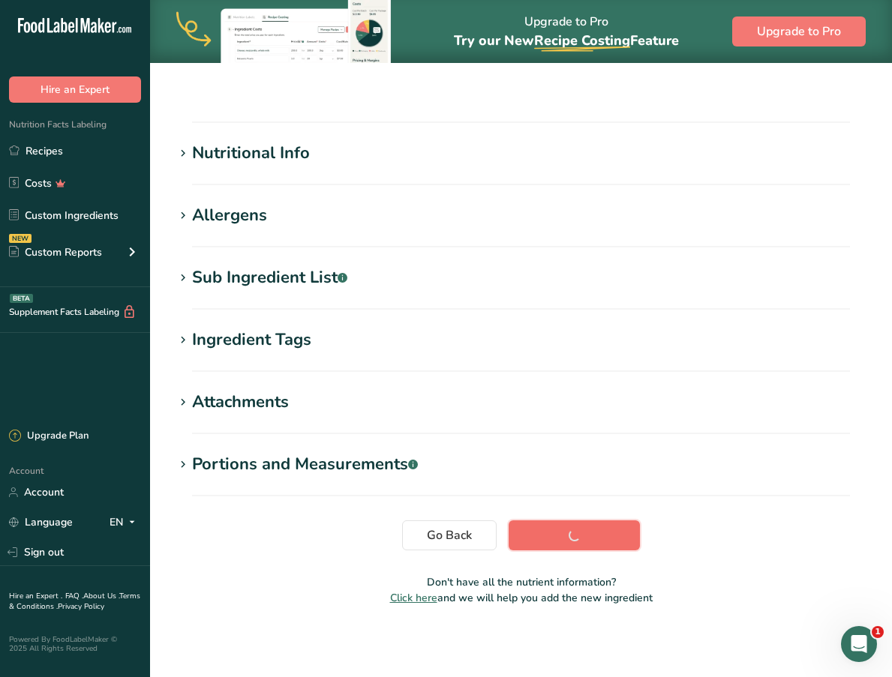
scroll to position [117, 0]
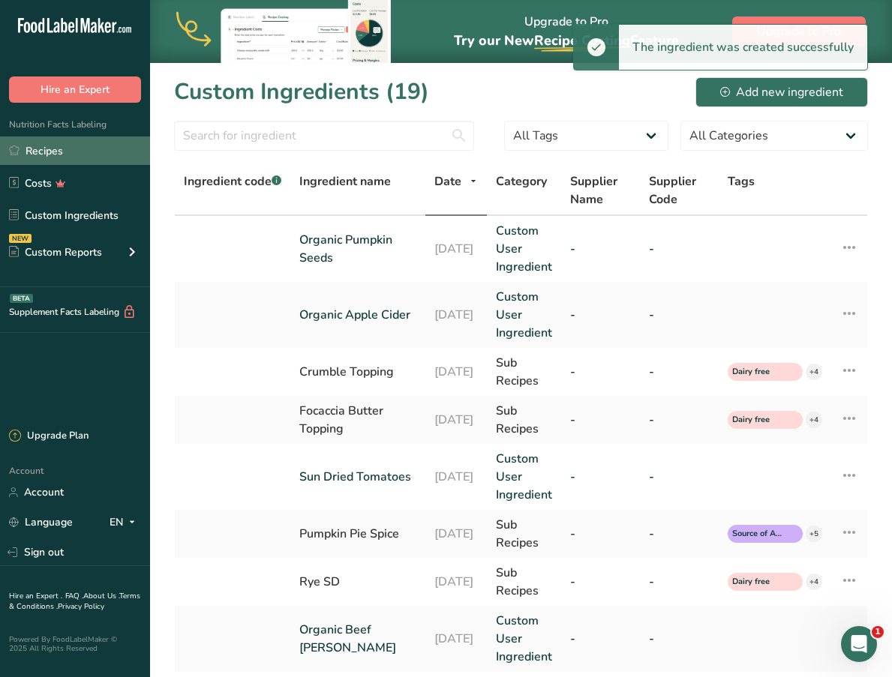
click at [107, 142] on link "Recipes" at bounding box center [75, 151] width 150 height 29
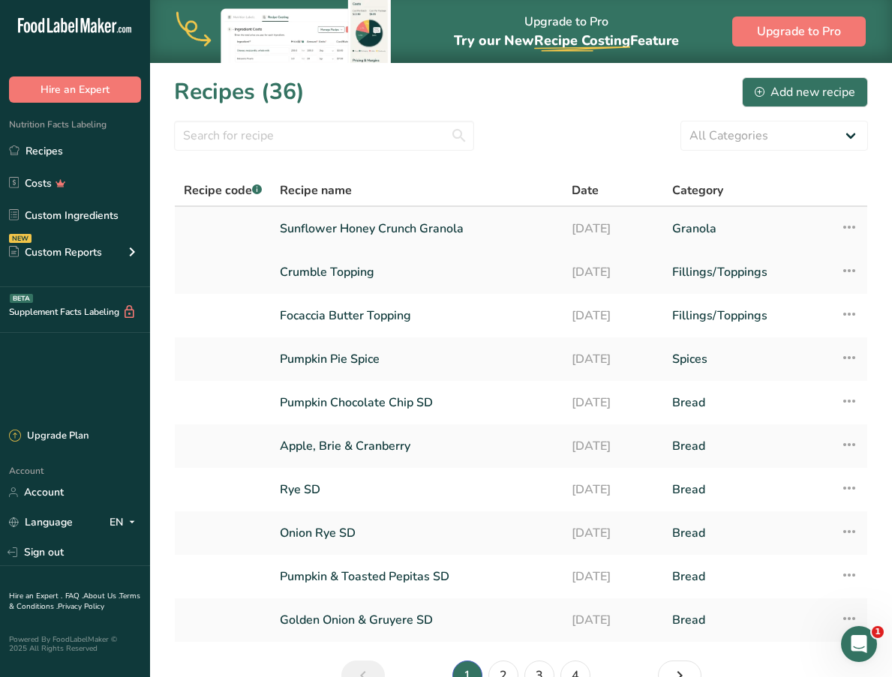
click at [321, 236] on link "Sunflower Honey Crunch Granola" at bounding box center [417, 229] width 274 height 32
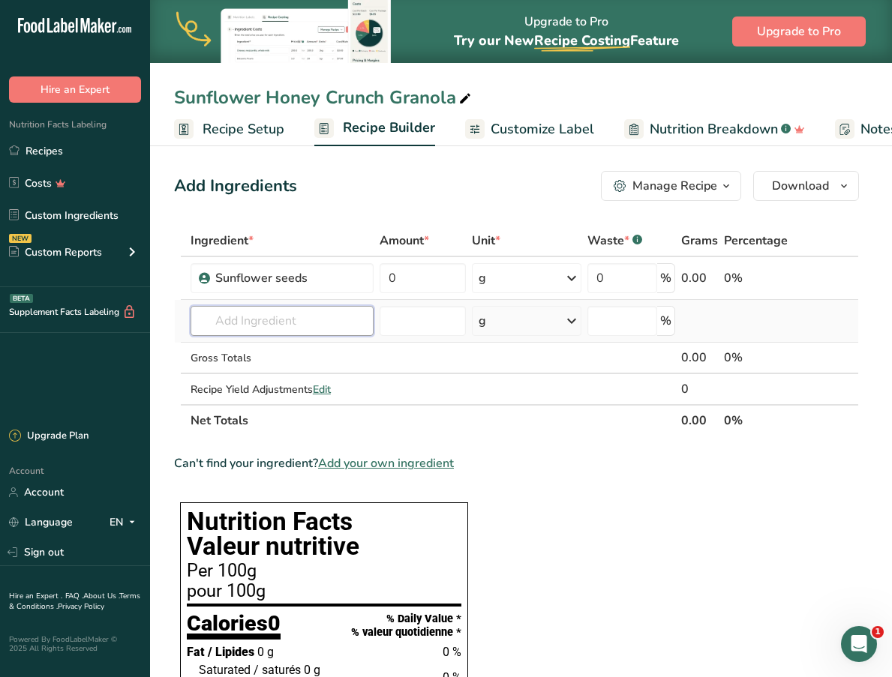
click at [247, 313] on input "text" at bounding box center [282, 321] width 183 height 30
type input "organic pumpkin seeds"
click at [263, 350] on p "Organic Pumpkin Seeds" at bounding box center [266, 352] width 127 height 16
type input "Organic Pumpkin Seeds"
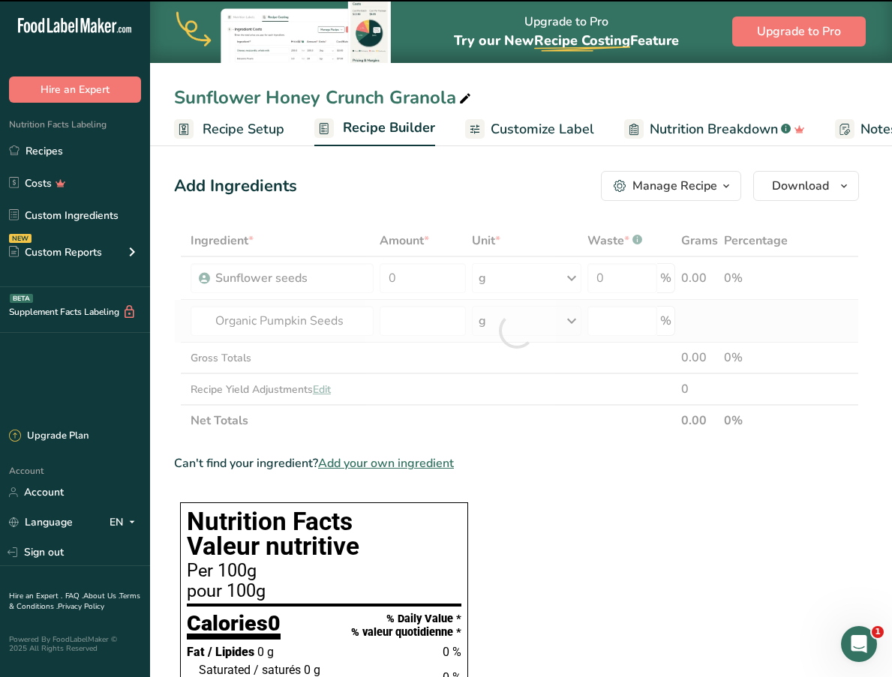
type input "0"
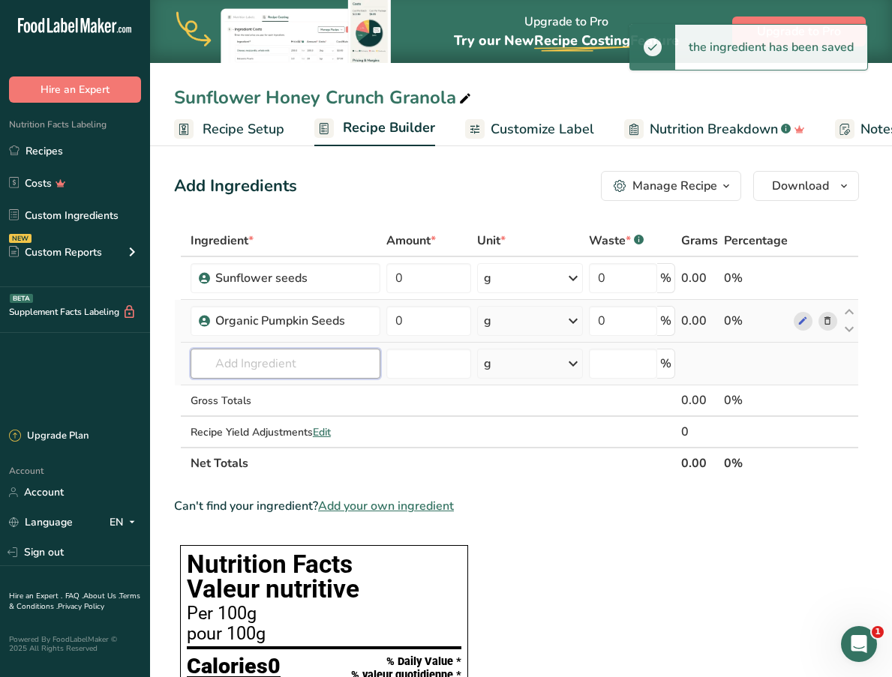
click at [278, 364] on input "text" at bounding box center [286, 364] width 190 height 30
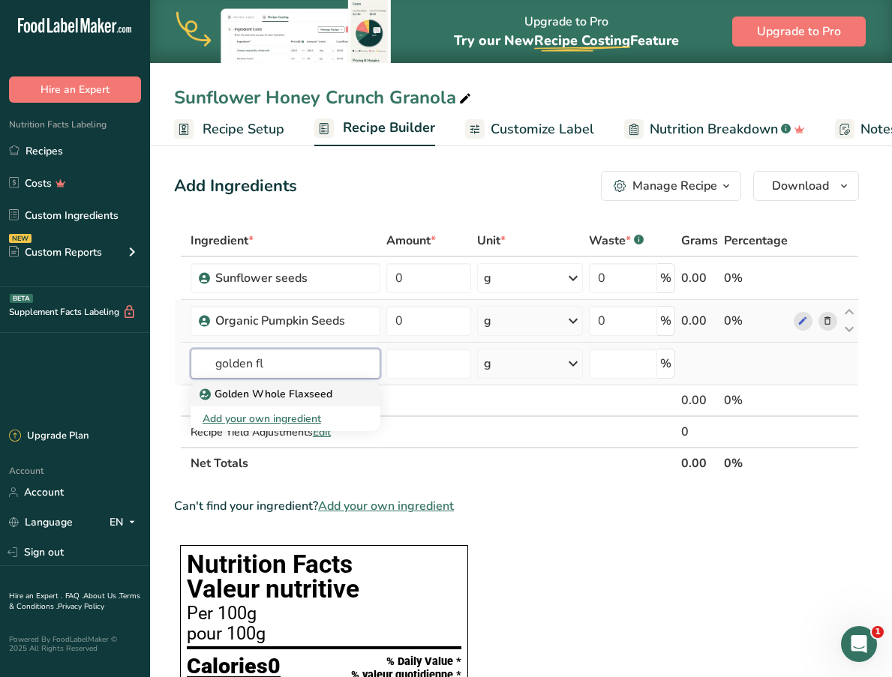
type input "golden fl"
click at [278, 391] on p "Golden Whole Flaxseed" at bounding box center [268, 394] width 130 height 16
type input "Golden Whole Flaxseed"
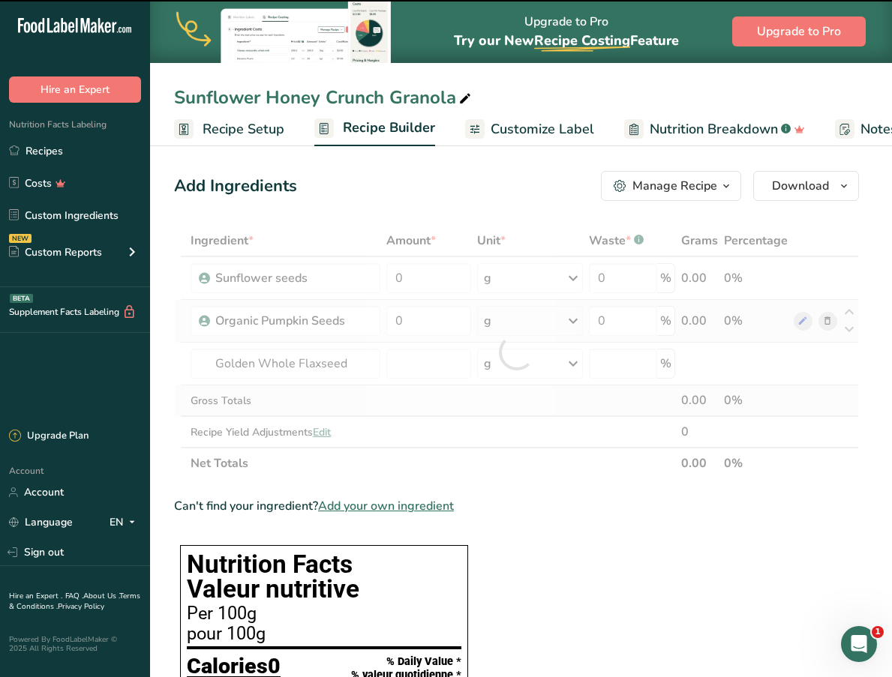
type input "0"
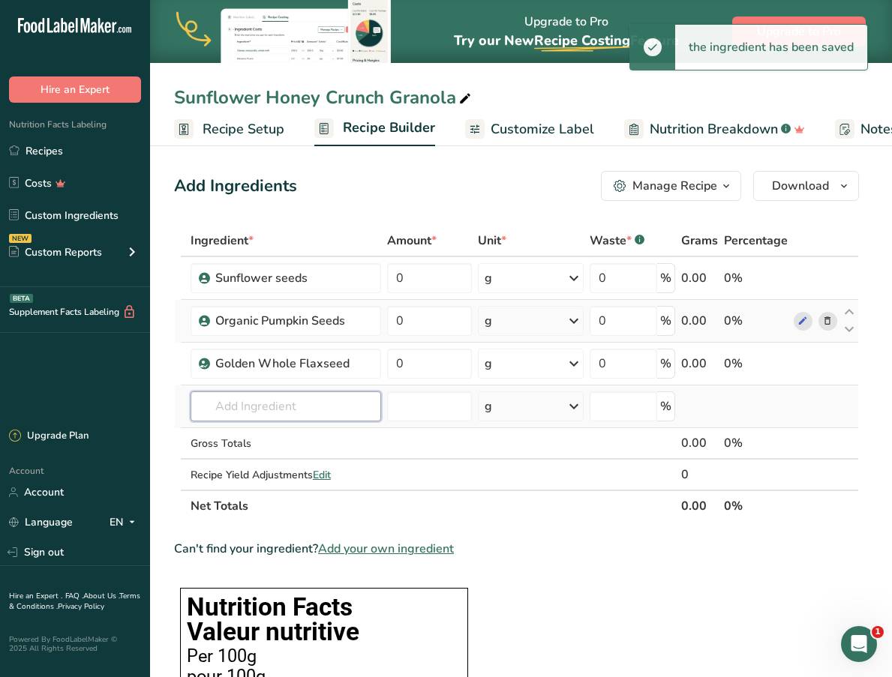
click at [289, 409] on input "text" at bounding box center [286, 407] width 191 height 30
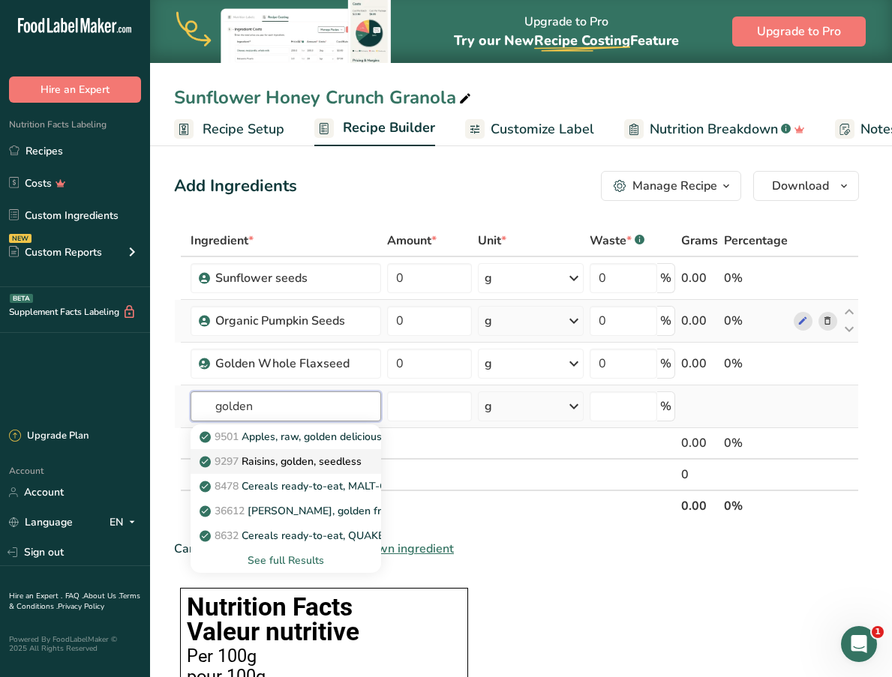
type input "golden"
click at [291, 458] on p "9297 Raisins, golden, seedless" at bounding box center [282, 462] width 159 height 16
type input "Raisins, golden, seedless"
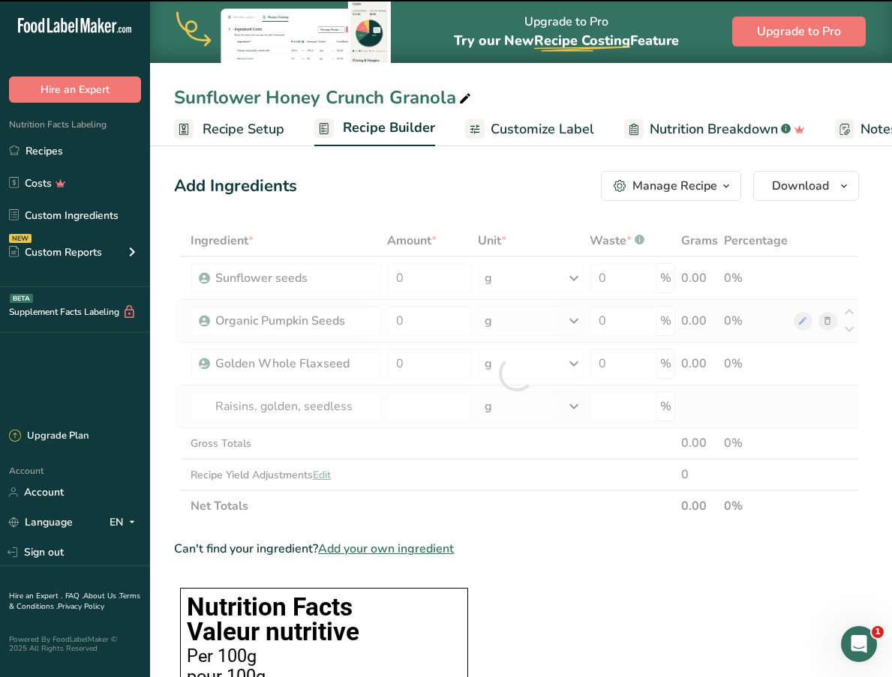
type input "0"
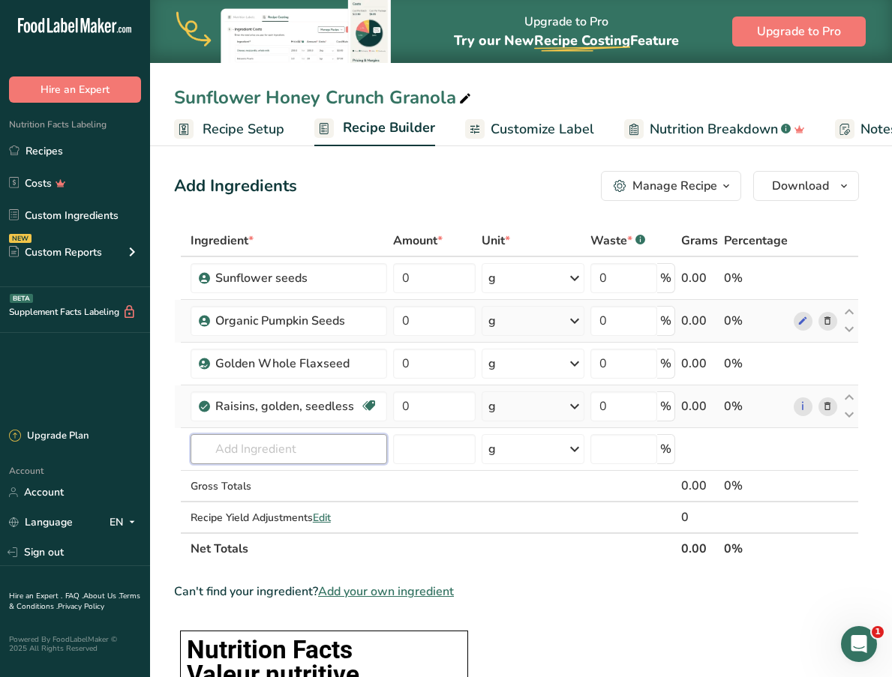
click at [291, 458] on input "text" at bounding box center [289, 449] width 197 height 30
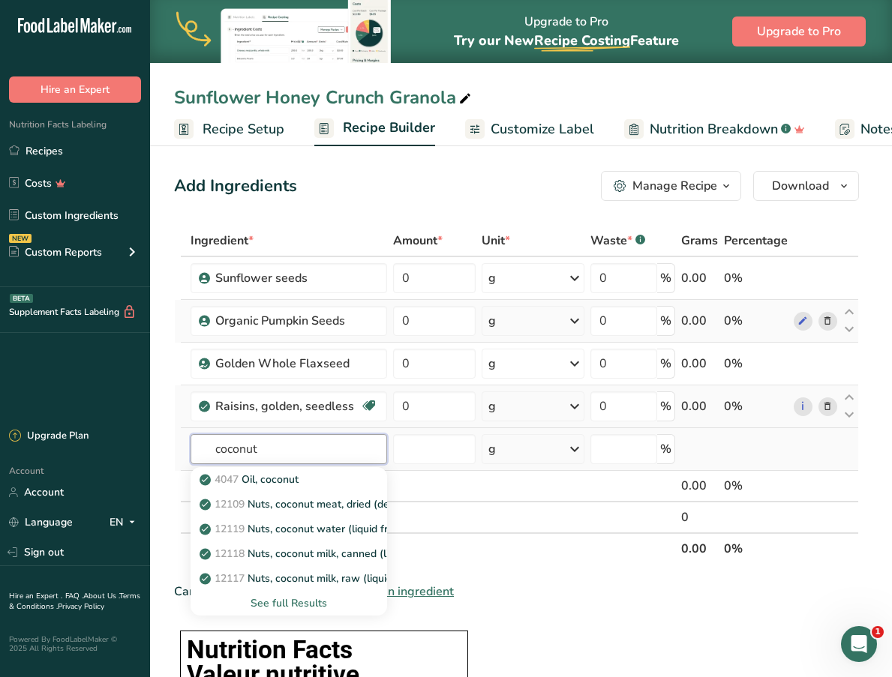
type input "coconut"
click at [309, 603] on div "See full Results" at bounding box center [289, 604] width 173 height 16
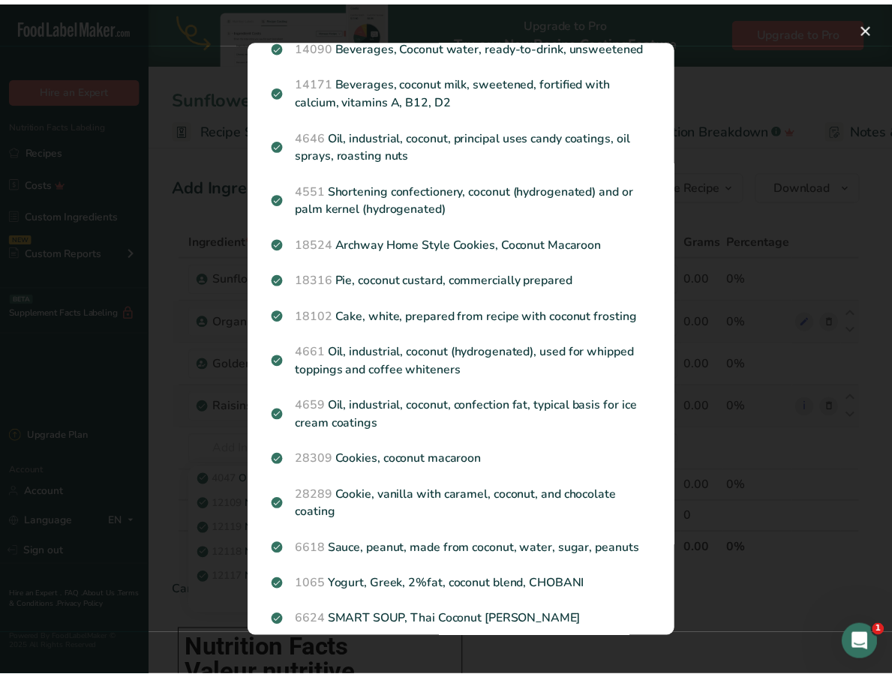
scroll to position [651, 0]
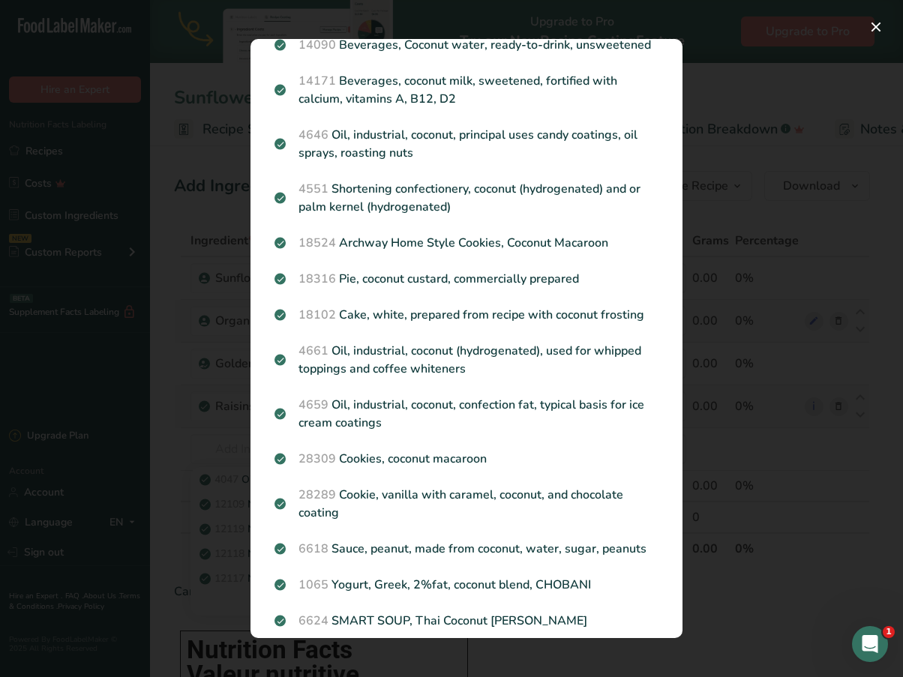
click at [193, 311] on div "Search results modal" at bounding box center [451, 338] width 903 height 677
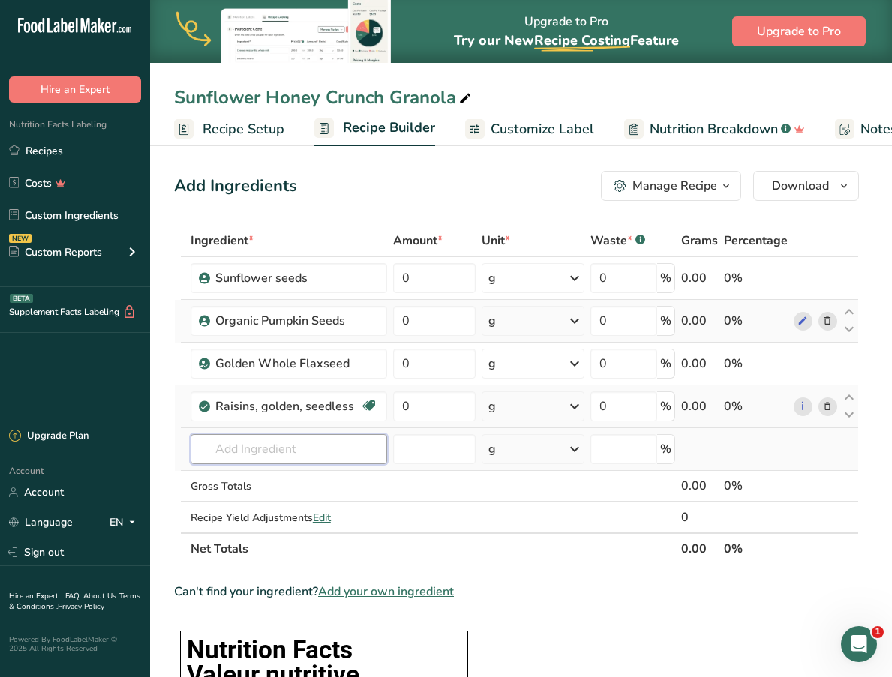
click at [223, 444] on input "text" at bounding box center [289, 449] width 197 height 30
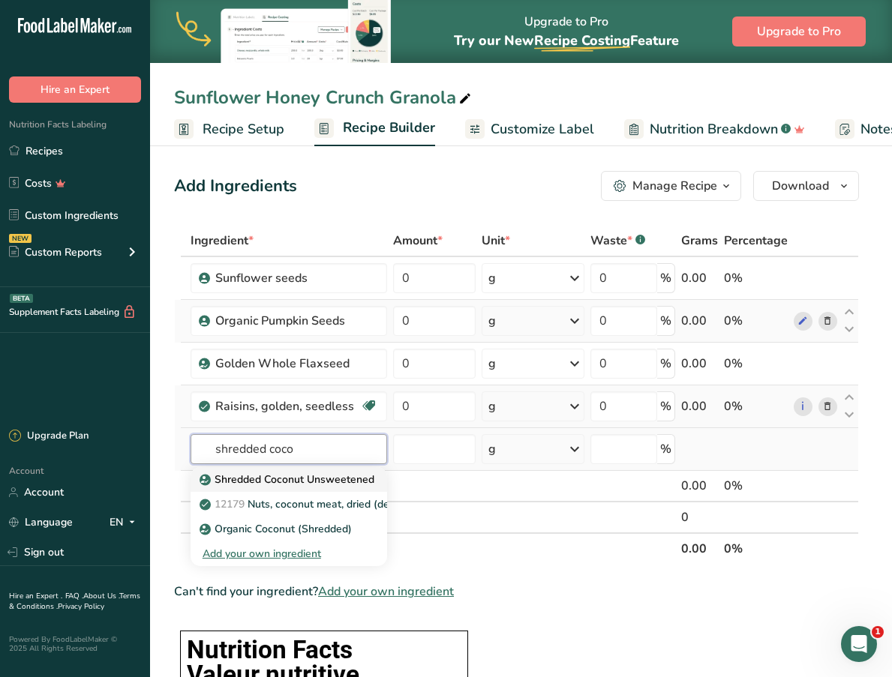
type input "shredded coco"
click at [283, 483] on p "Shredded Coconut Unsweetened" at bounding box center [289, 480] width 172 height 16
type input "Shredded Coconut Unsweetened"
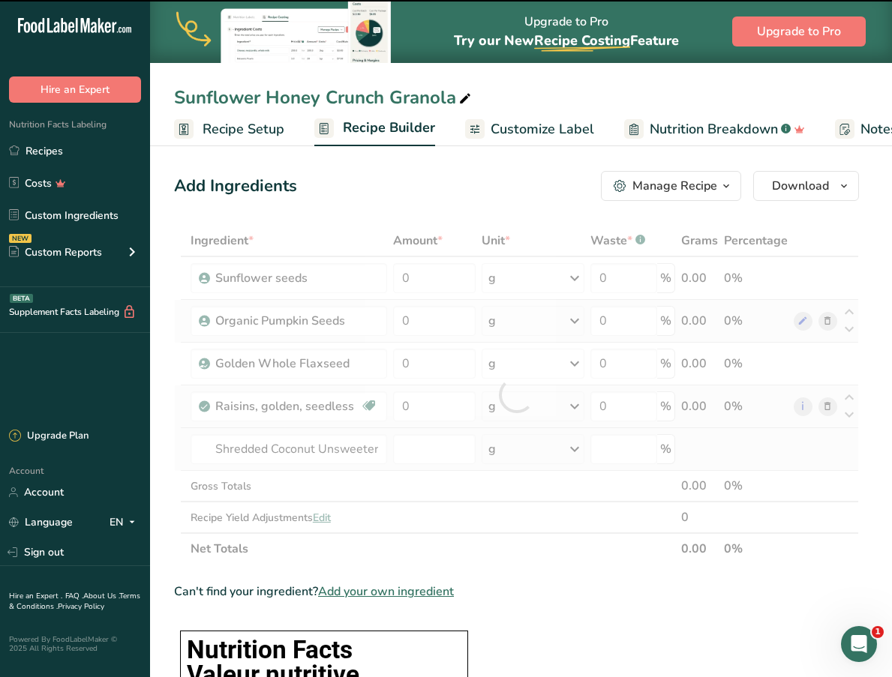
type input "0"
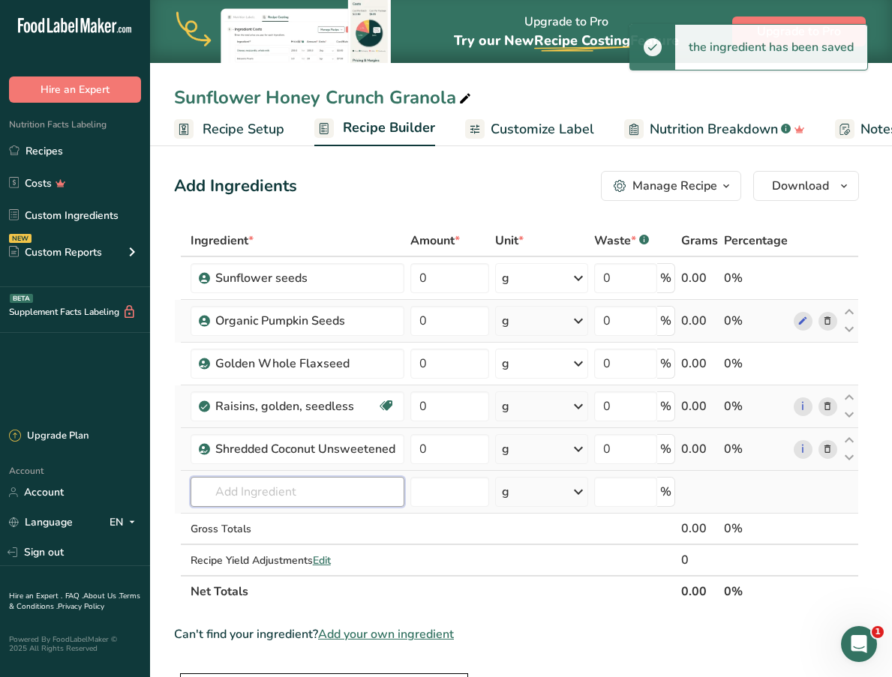
click at [281, 500] on input "text" at bounding box center [298, 492] width 214 height 30
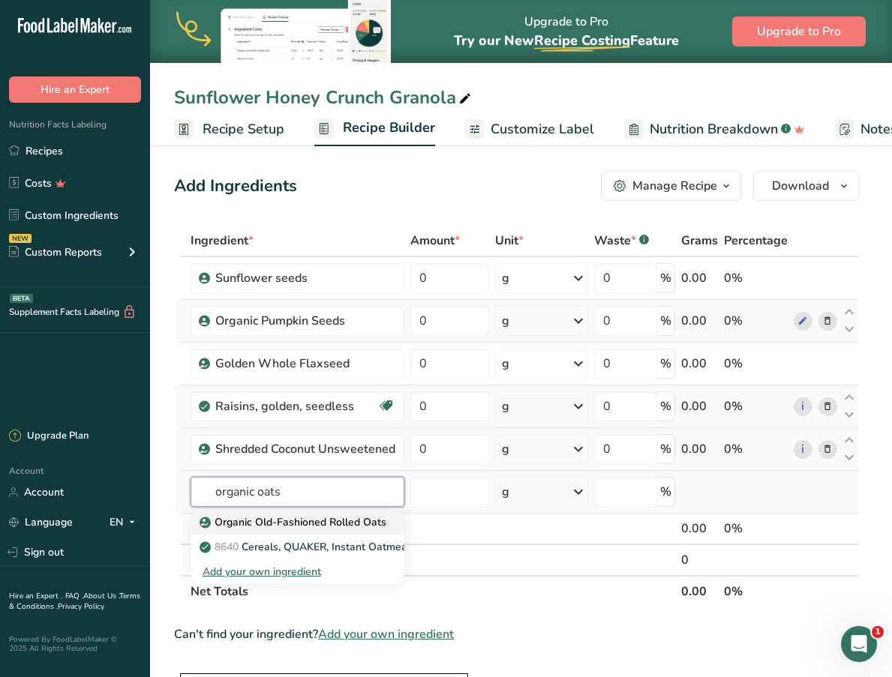
type input "organic oats"
click at [281, 523] on p "Organic Old-Fashioned Rolled Oats" at bounding box center [295, 523] width 184 height 16
type input "Organic Old-Fashioned Rolled Oats"
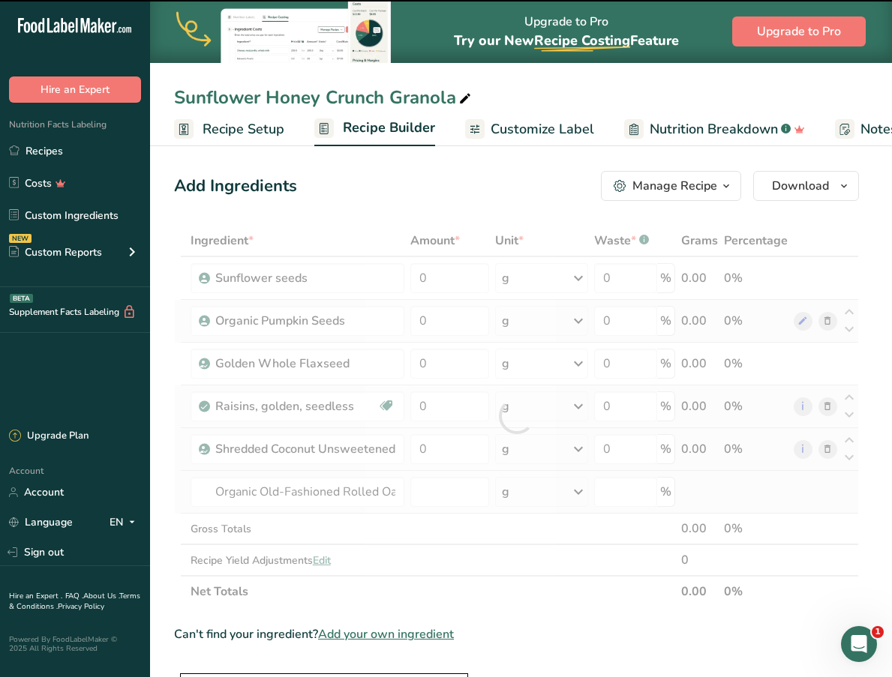
type input "0"
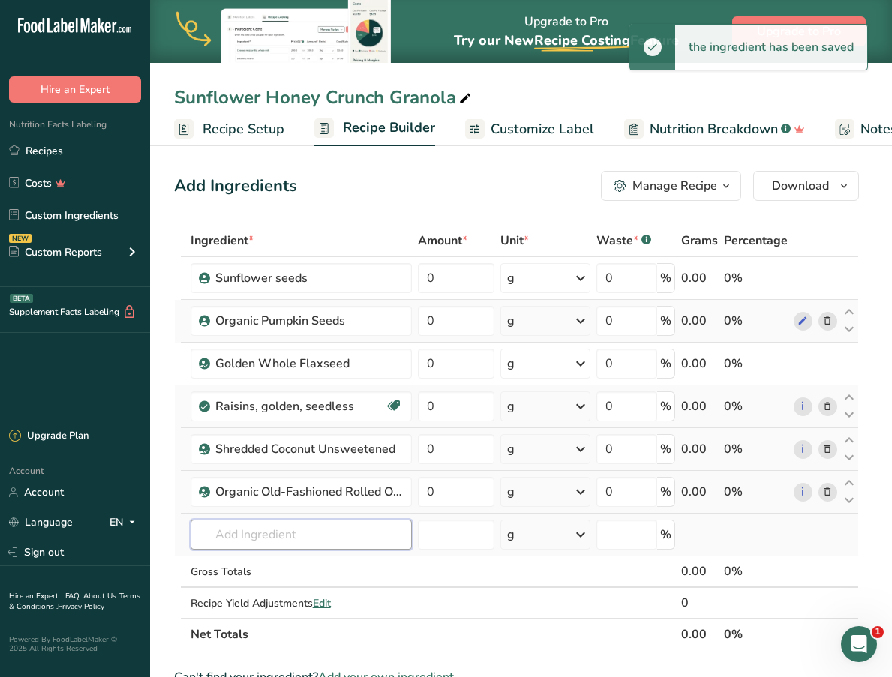
click at [281, 536] on input "text" at bounding box center [301, 535] width 221 height 30
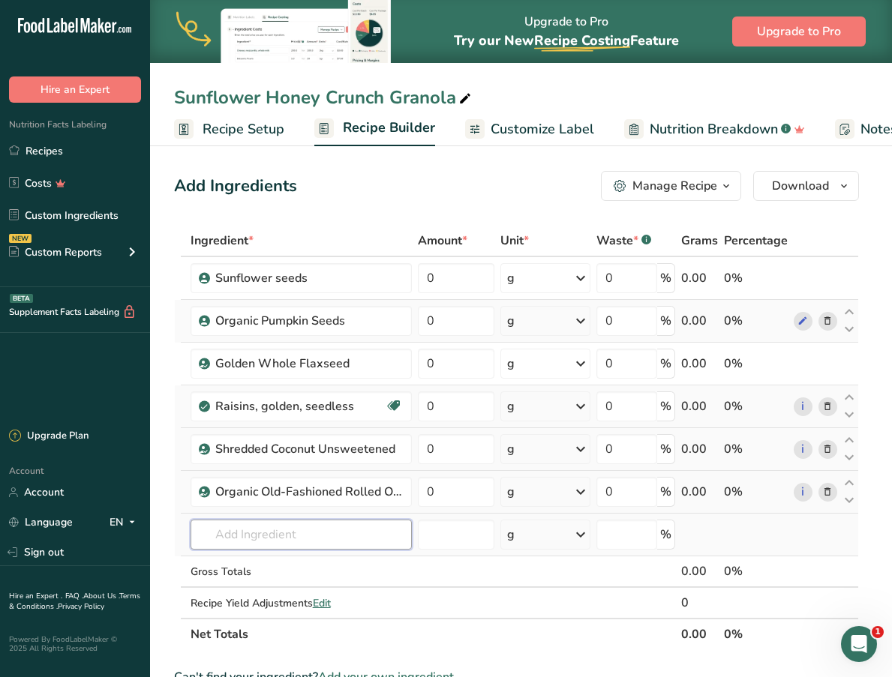
click at [281, 536] on input "text" at bounding box center [301, 535] width 221 height 30
type input "sourdough starter"
click at [270, 593] on div "Add your own ingredient" at bounding box center [301, 590] width 197 height 16
click at [335, 538] on input "text" at bounding box center [301, 535] width 221 height 30
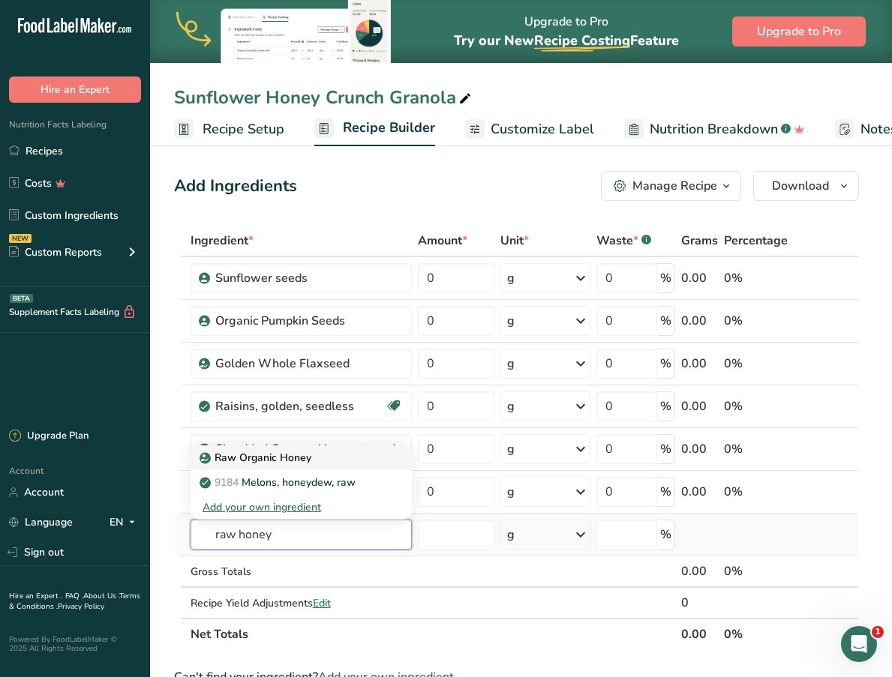
type input "raw honey"
click at [286, 470] on link "Raw Organic Honey" at bounding box center [301, 458] width 221 height 25
type input "Raw Organic Honey"
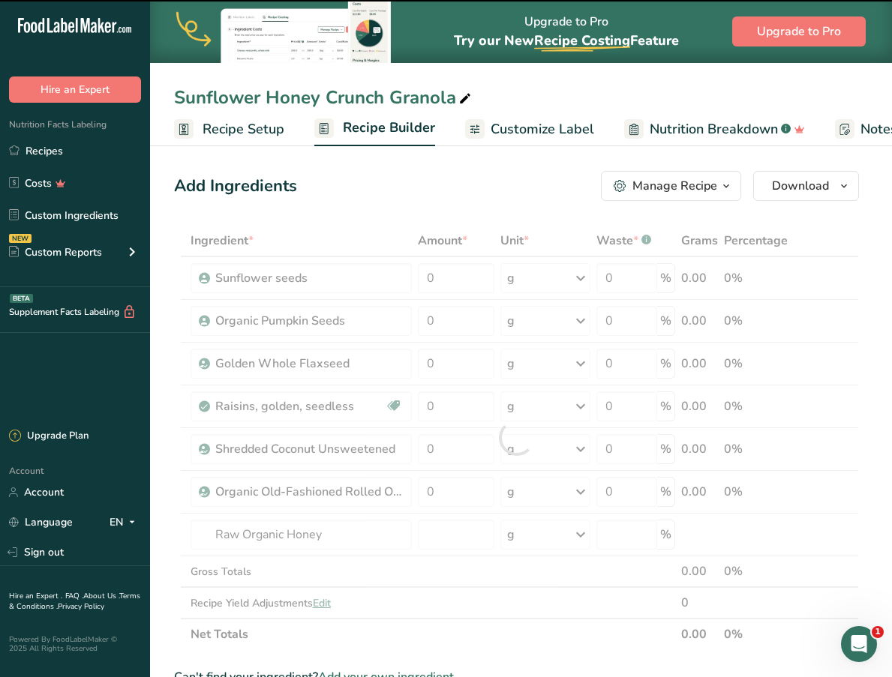
type input "0"
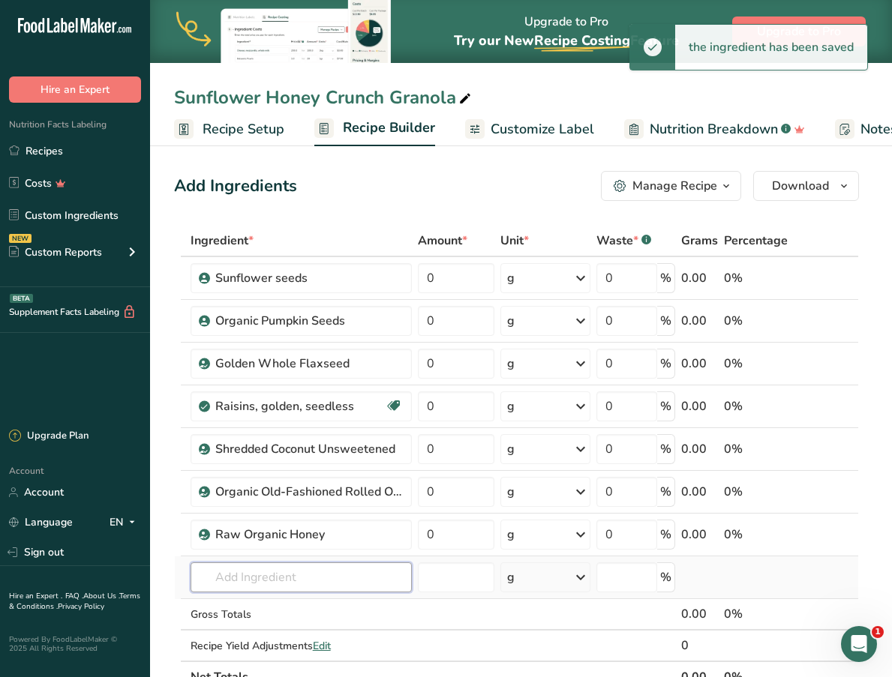
click at [264, 579] on input "text" at bounding box center [301, 578] width 221 height 30
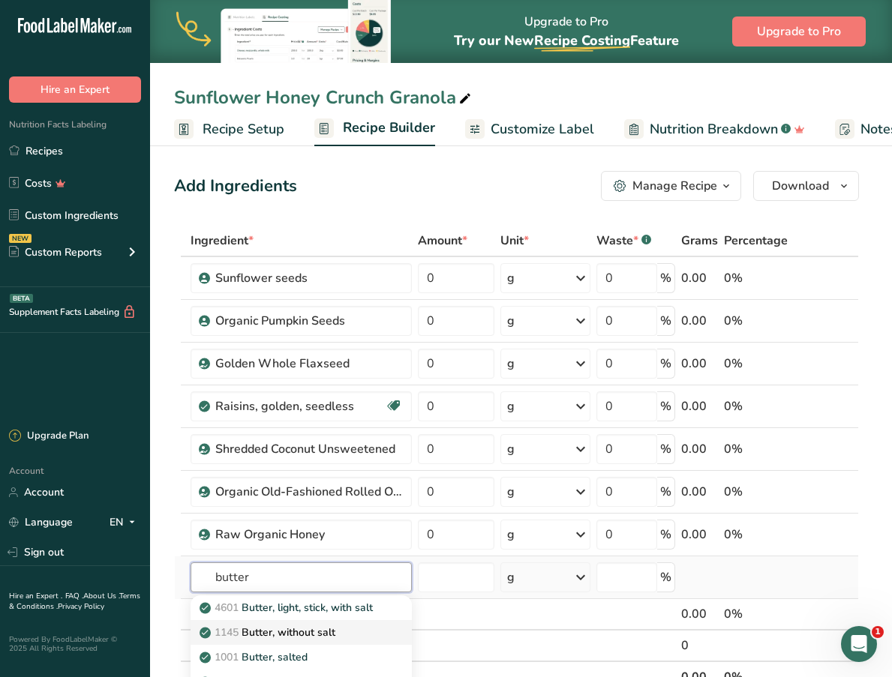
type input "butter"
click at [270, 630] on p "1145 Butter, without salt" at bounding box center [269, 633] width 133 height 16
type input "Butter, without salt"
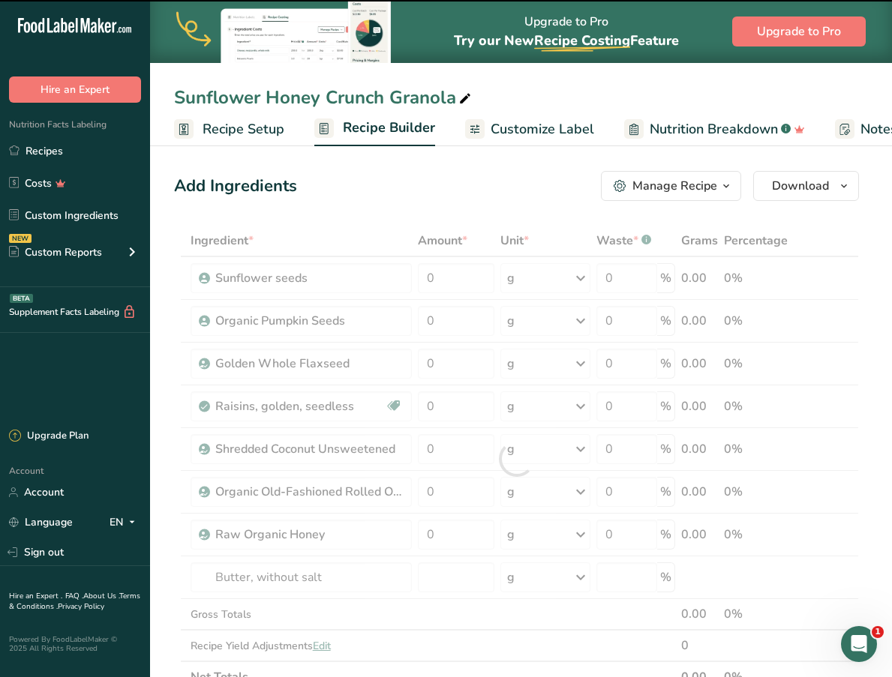
type input "0"
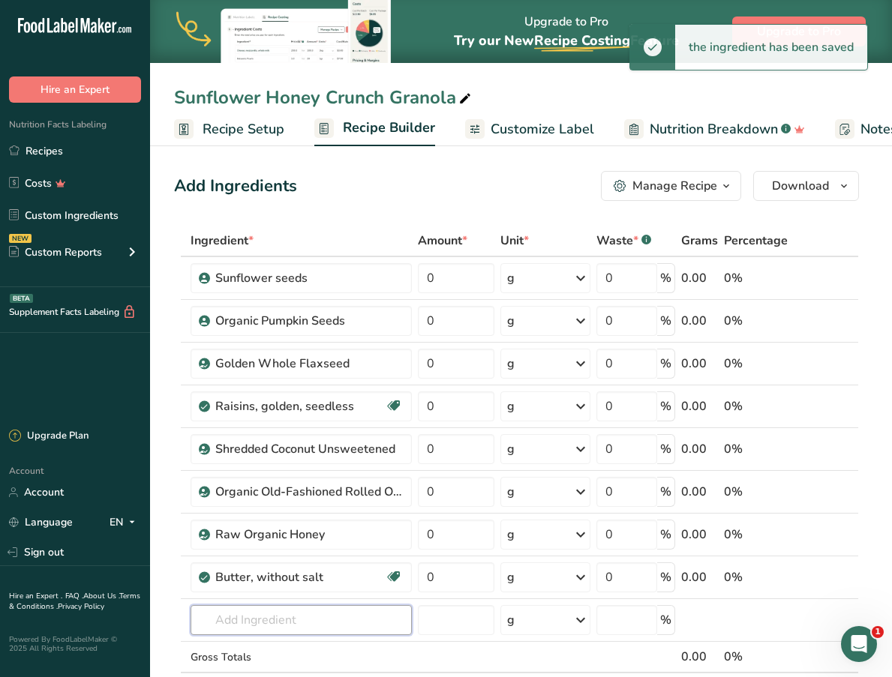
click at [287, 619] on input "text" at bounding box center [301, 620] width 221 height 30
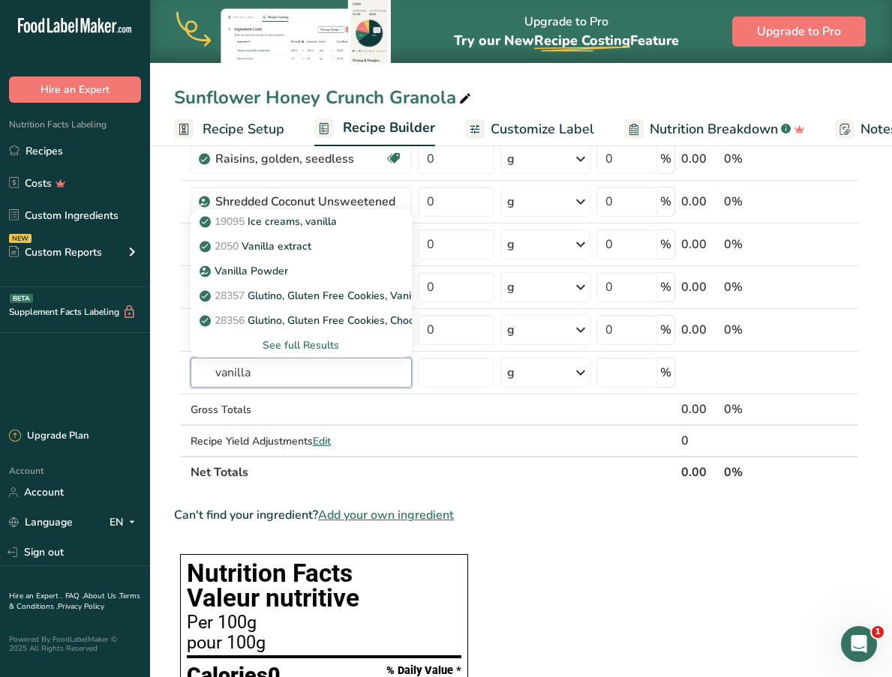
scroll to position [248, 0]
type input "vanilla"
click at [331, 254] on link "2050 Vanilla extract" at bounding box center [301, 245] width 221 height 25
type input "Vanilla extract"
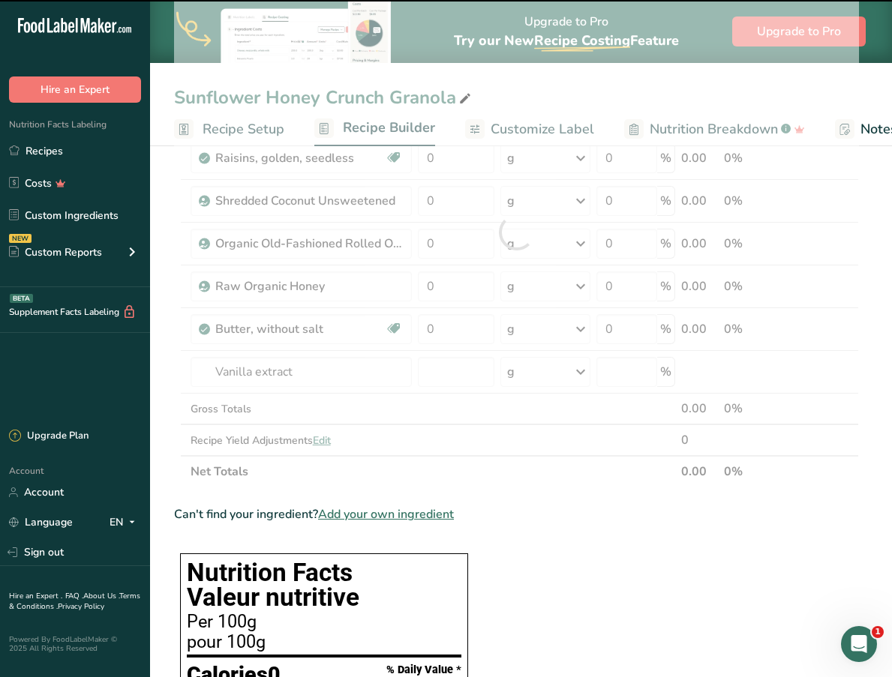
type input "0"
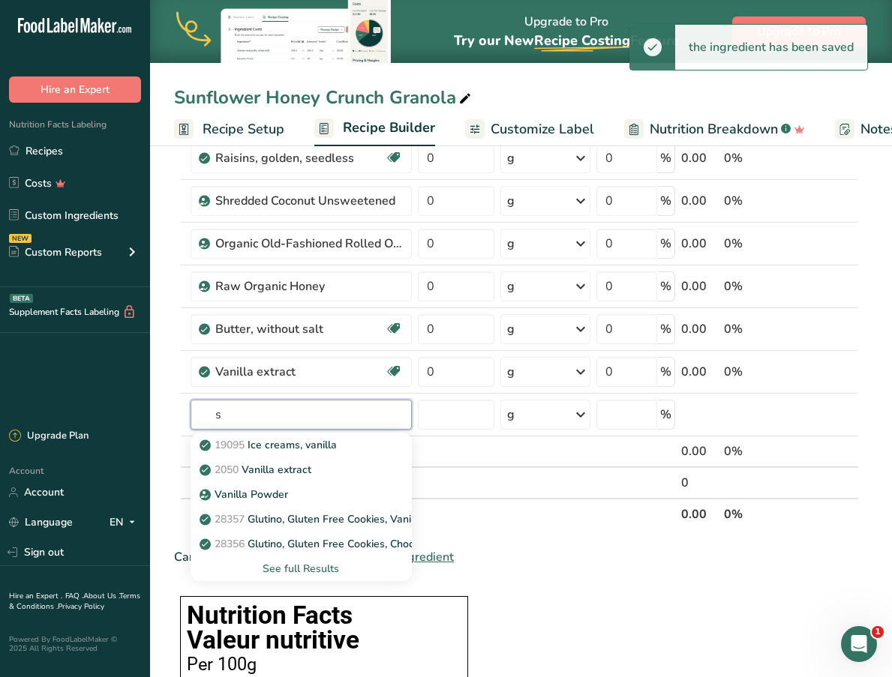
click at [277, 407] on input "s" at bounding box center [301, 415] width 221 height 30
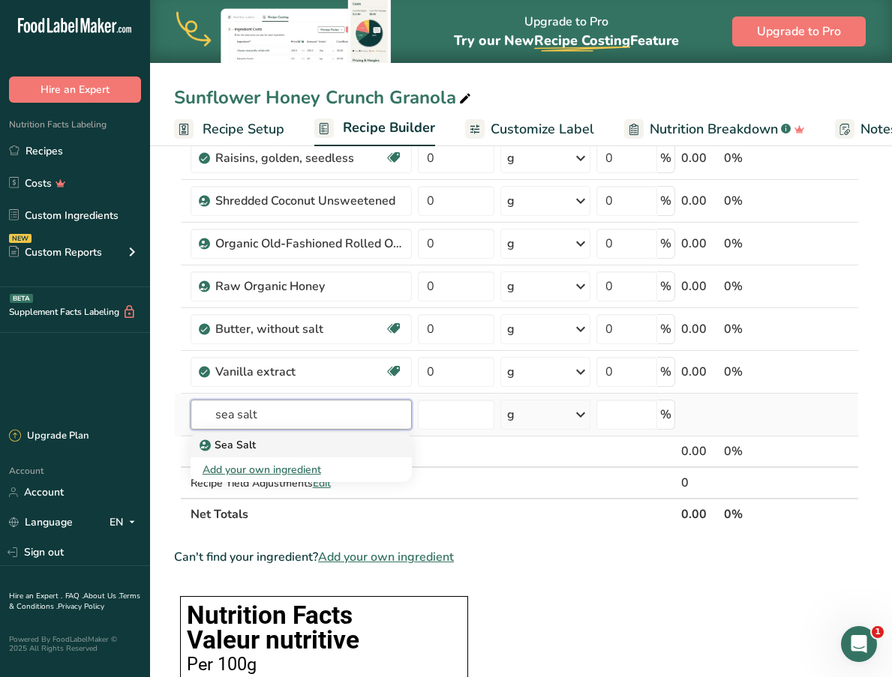
type input "sea salt"
click at [265, 442] on div "Sea Salt" at bounding box center [289, 445] width 173 height 16
type input "Sea Salt"
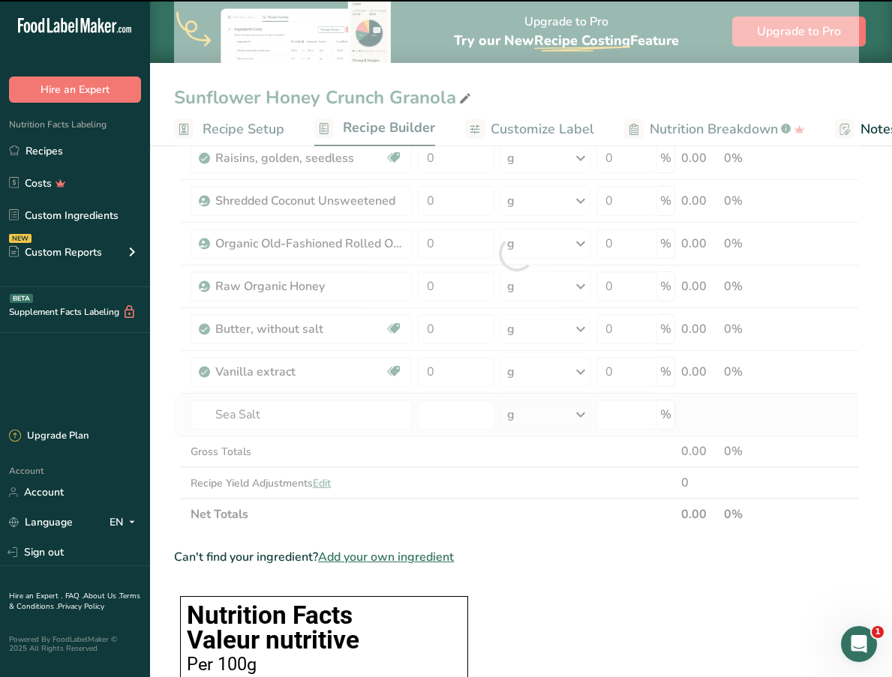
type input "0"
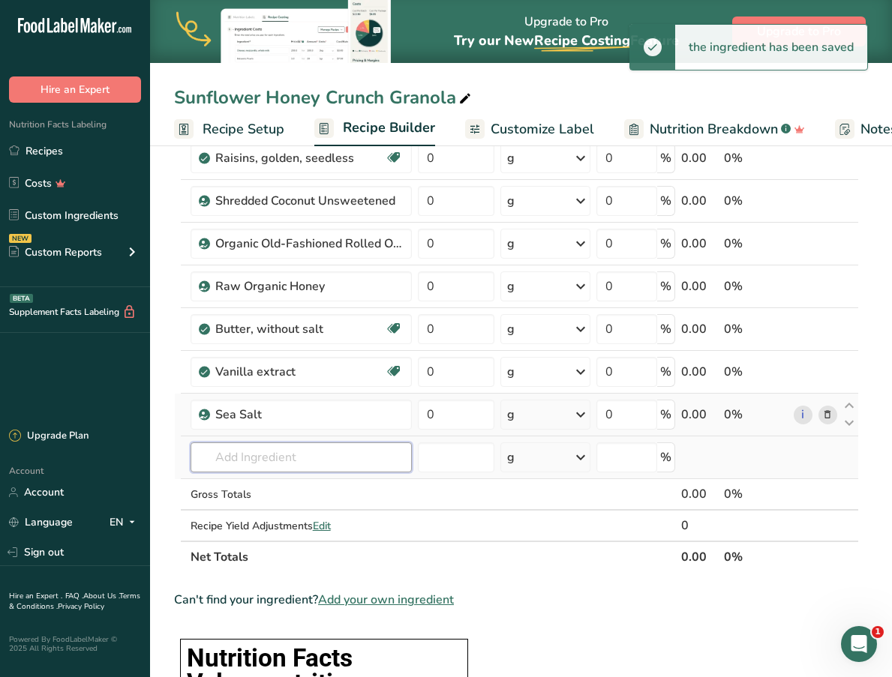
click at [256, 453] on input "text" at bounding box center [301, 458] width 221 height 30
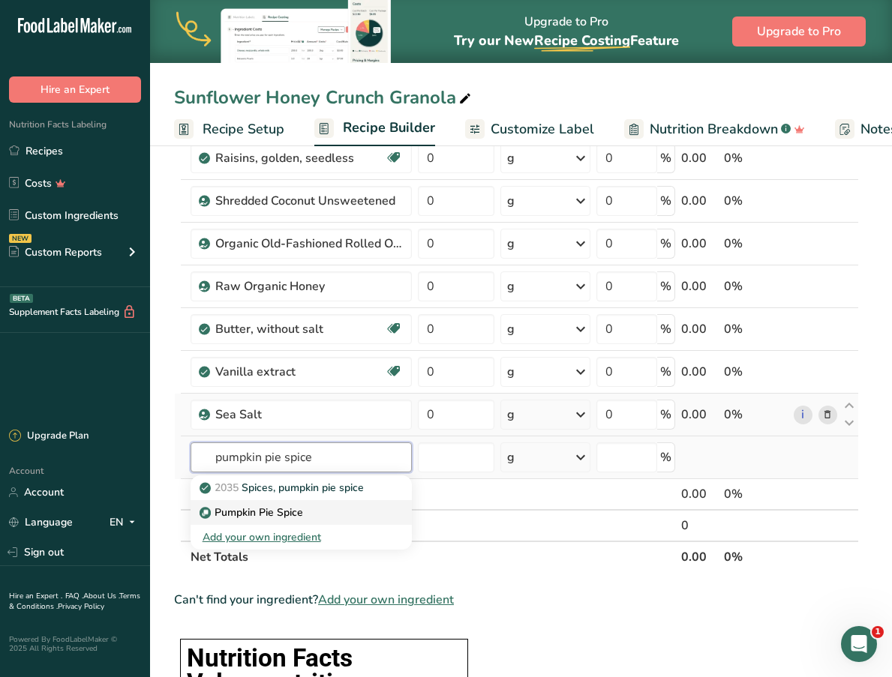
type input "pumpkin pie spice"
click at [258, 507] on p "Pumpkin Pie Spice" at bounding box center [253, 513] width 101 height 16
type input "Pumpkin Pie Spice"
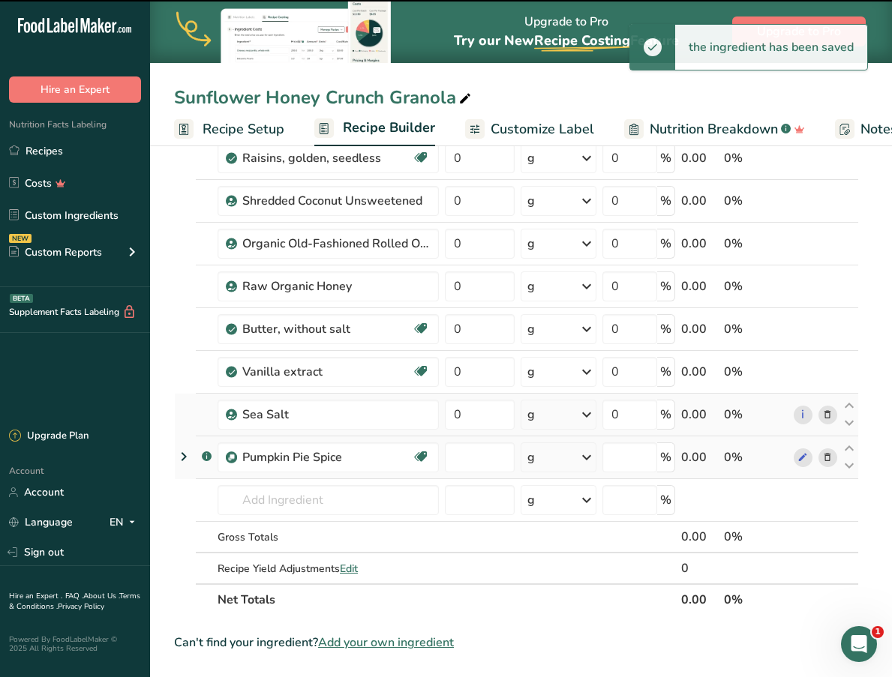
type input "0"
click at [473, 457] on input "0" at bounding box center [480, 458] width 70 height 30
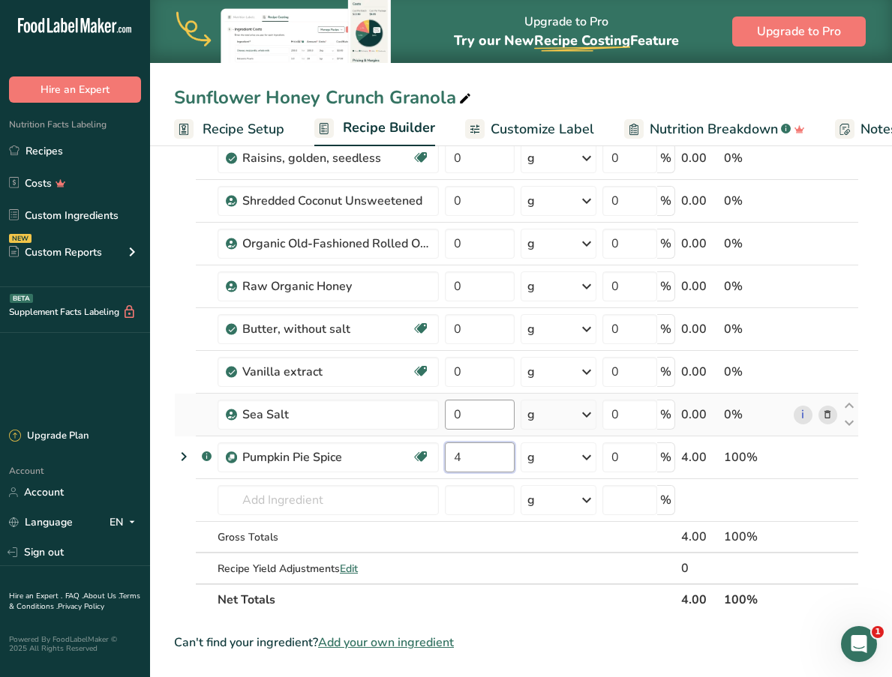
type input "4"
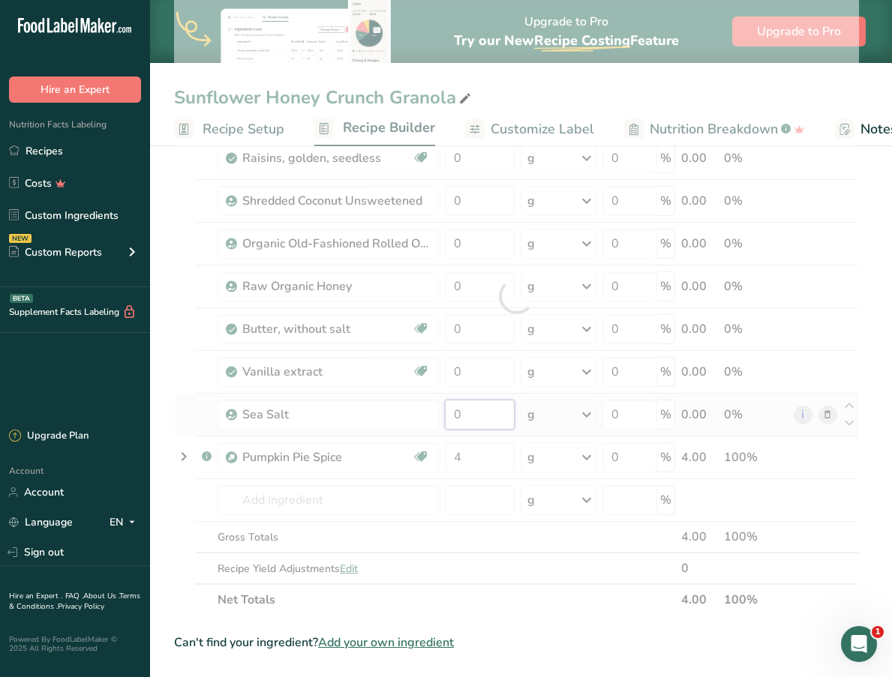
click at [485, 413] on div "Ingredient * Amount * Unit * Waste * .a-a{fill:#347362;}.b-a{fill:#fff;} Grams …" at bounding box center [516, 296] width 685 height 639
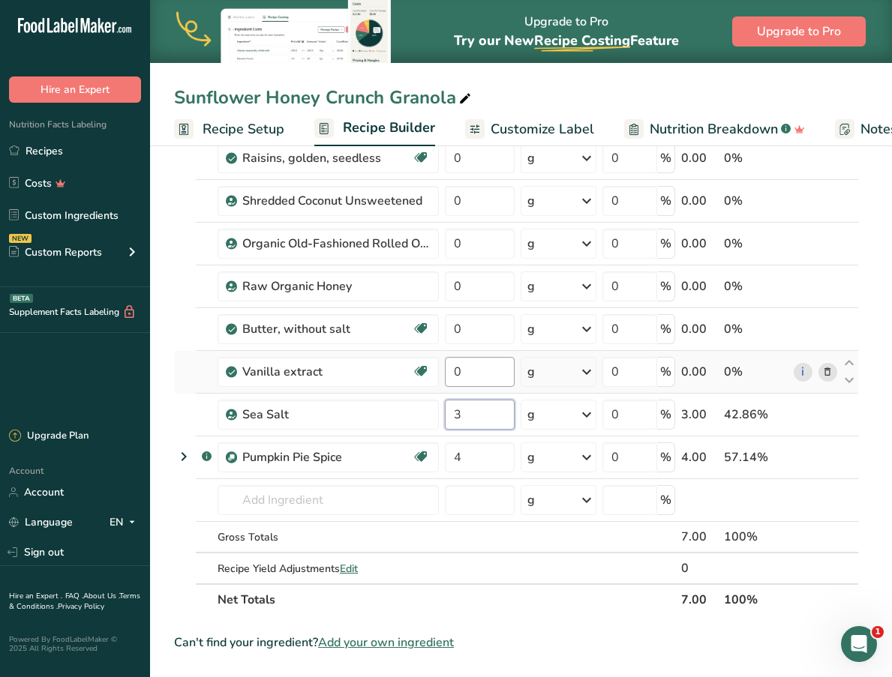
type input "3"
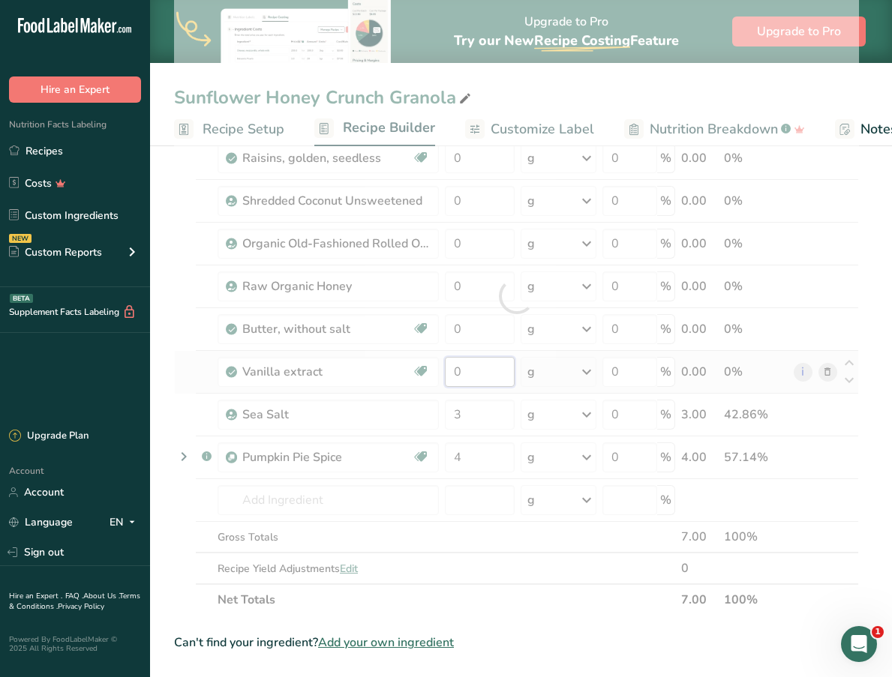
click at [491, 368] on div "Ingredient * Amount * Unit * Waste * .a-a{fill:#347362;}.b-a{fill:#fff;} Grams …" at bounding box center [516, 296] width 685 height 639
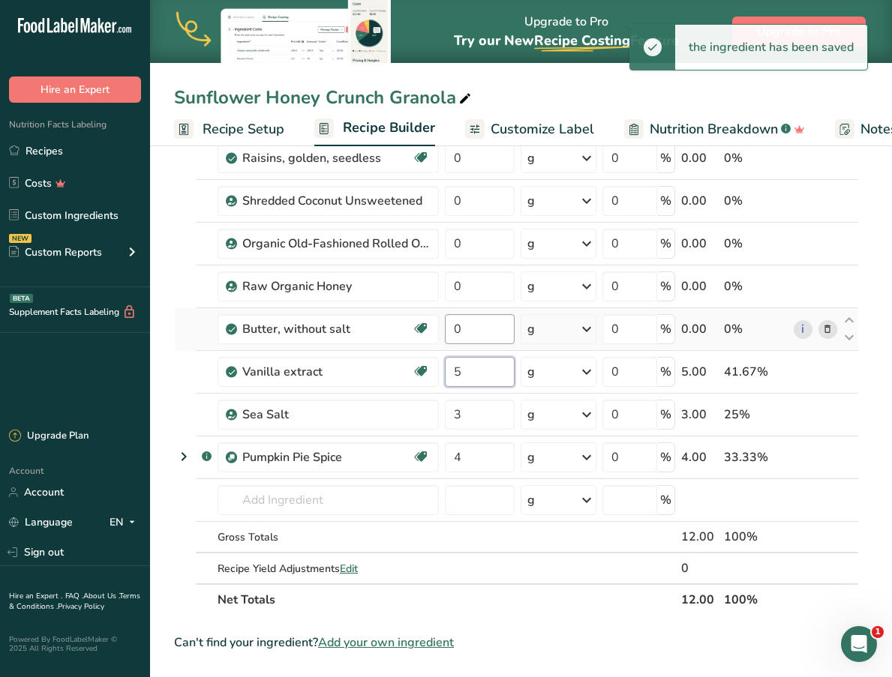
type input "5"
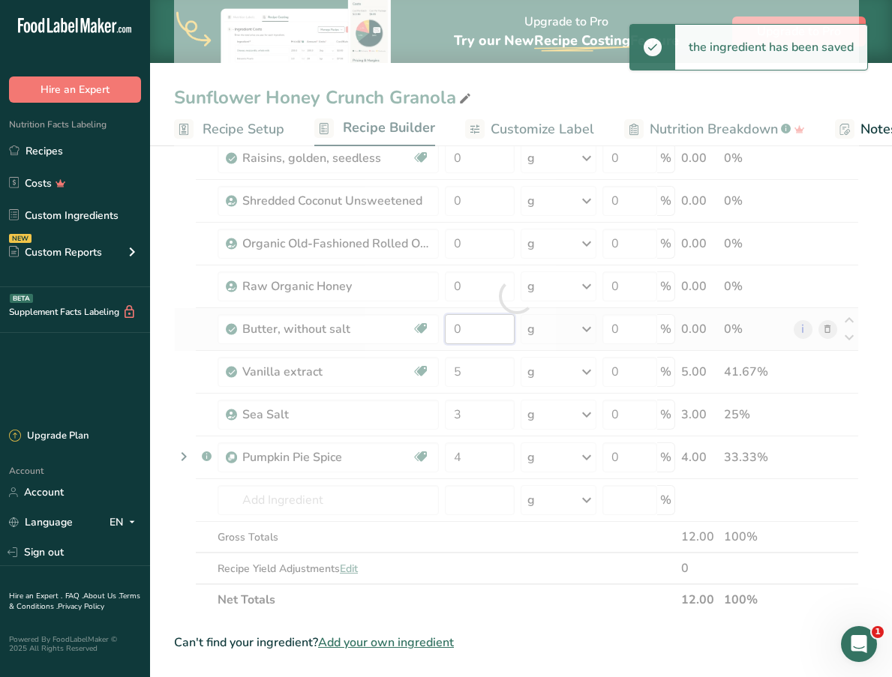
click at [493, 335] on div "Ingredient * Amount * Unit * Waste * .a-a{fill:#347362;}.b-a{fill:#fff;} Grams …" at bounding box center [516, 296] width 685 height 639
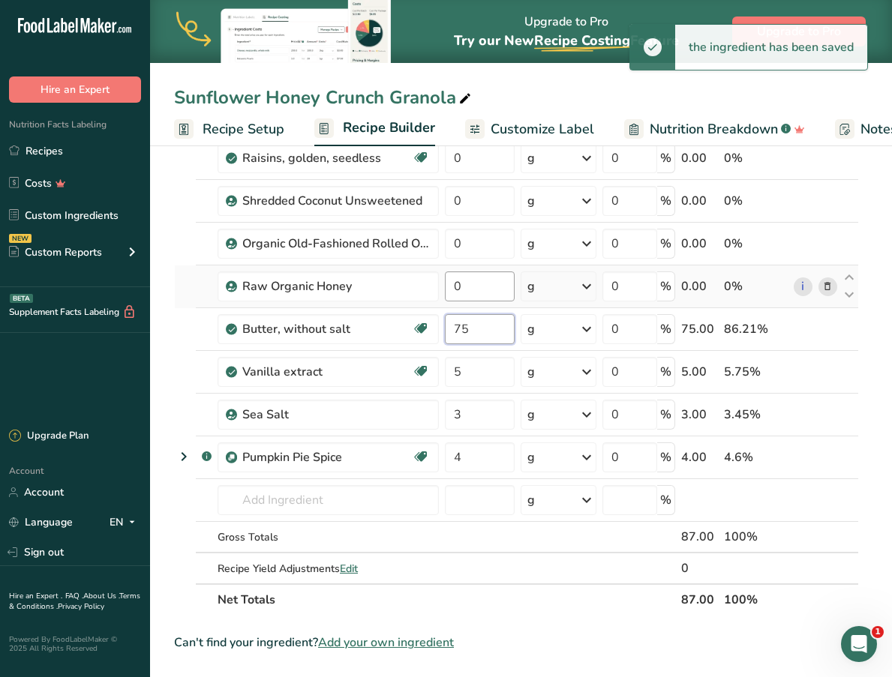
type input "75"
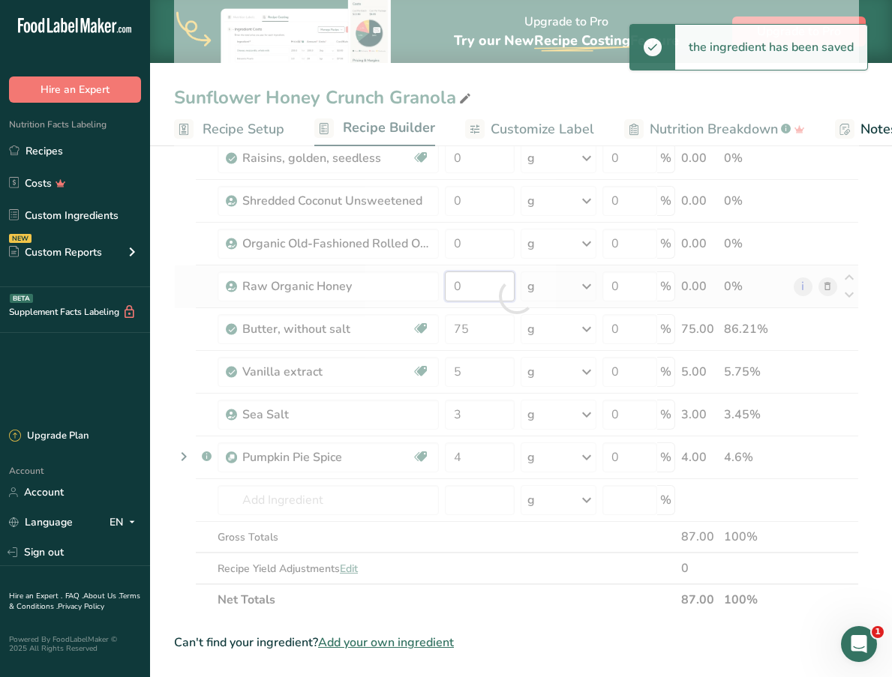
click at [485, 273] on div "Ingredient * Amount * Unit * Waste * .a-a{fill:#347362;}.b-a{fill:#fff;} Grams …" at bounding box center [516, 296] width 685 height 639
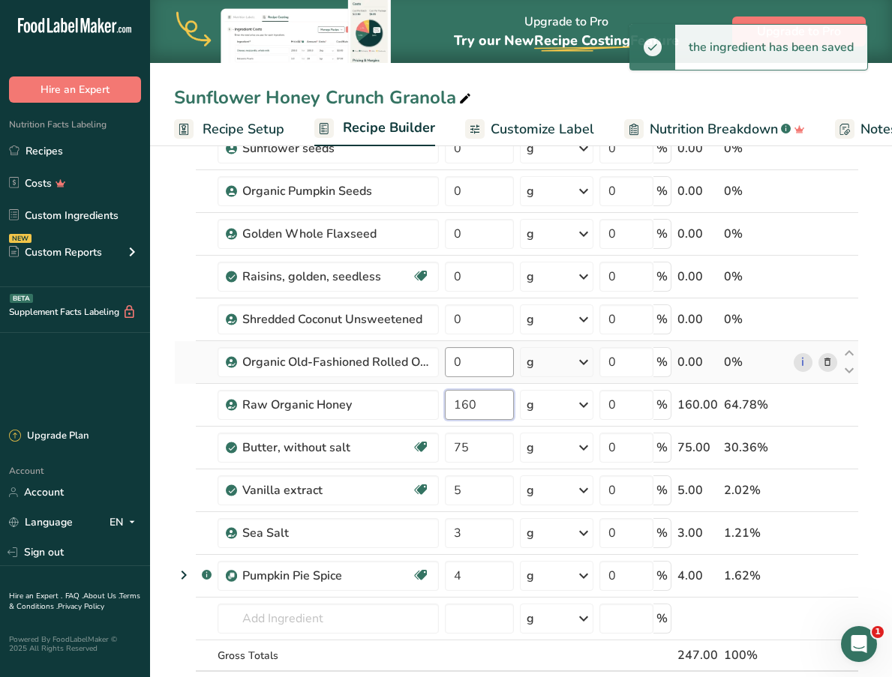
scroll to position [86, 0]
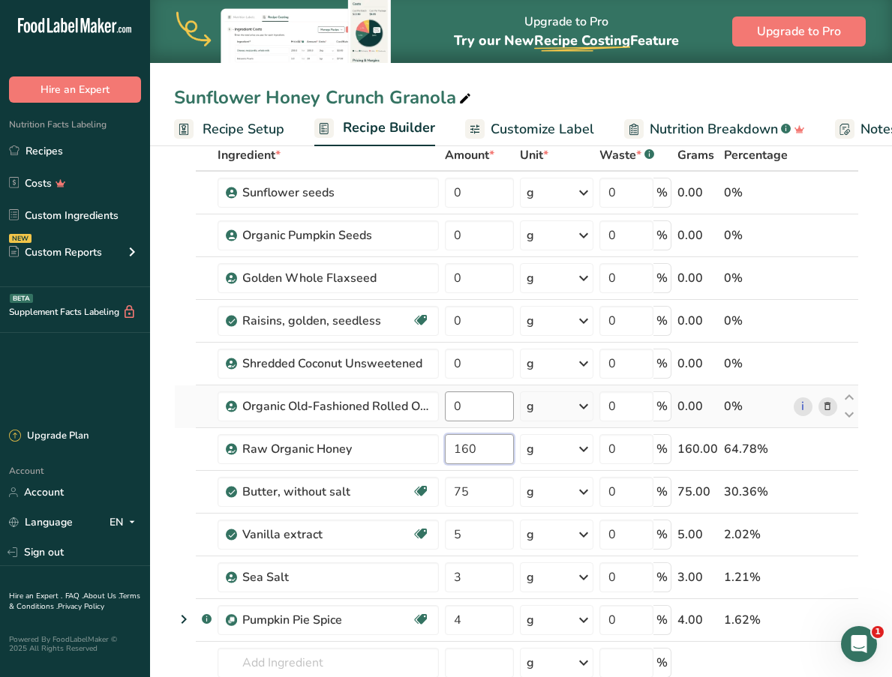
type input "160"
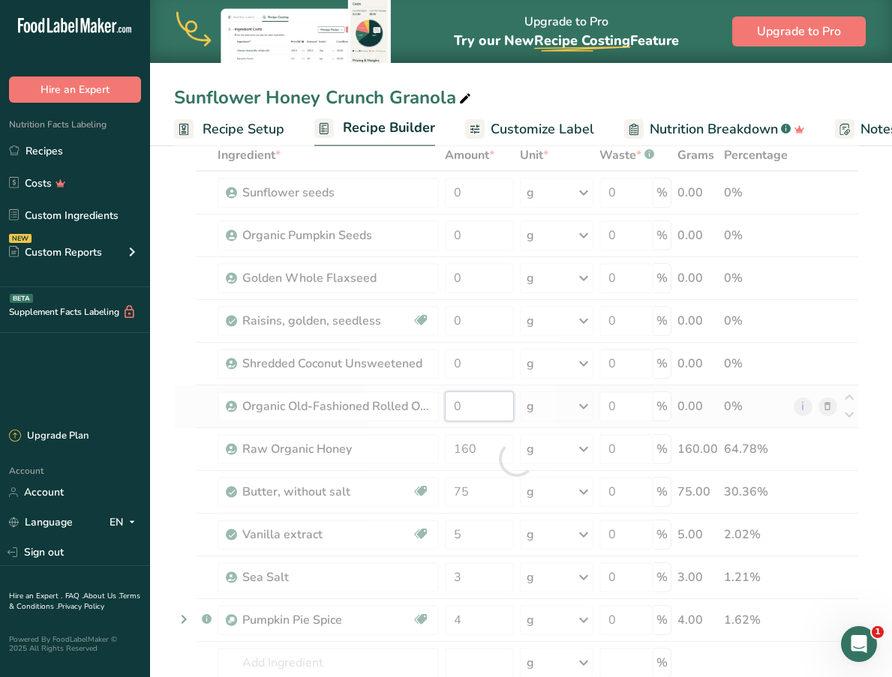
click at [480, 408] on div "Ingredient * Amount * Unit * Waste * .a-a{fill:#347362;}.b-a{fill:#fff;} Grams …" at bounding box center [516, 459] width 685 height 639
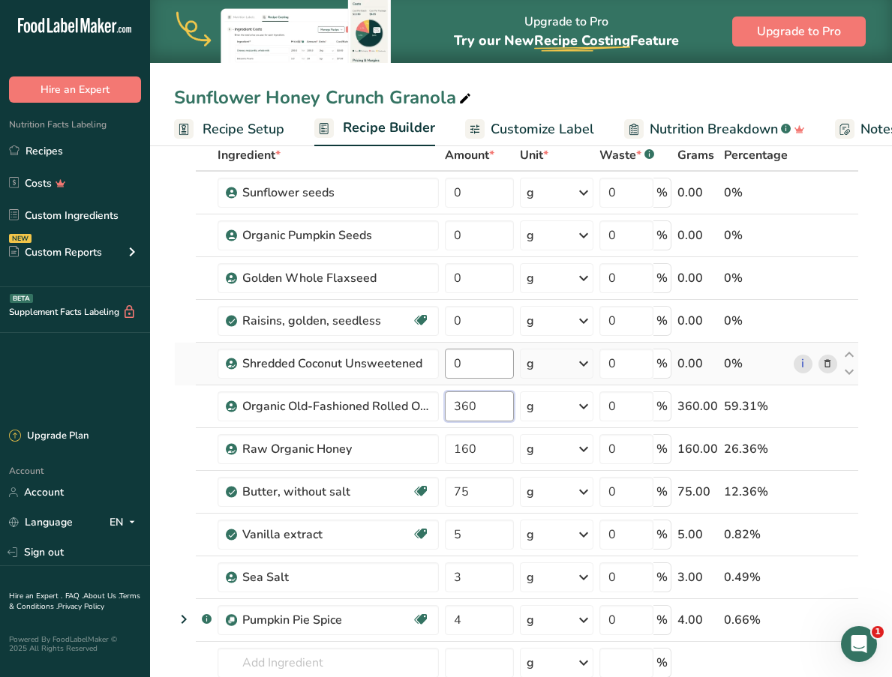
type input "360"
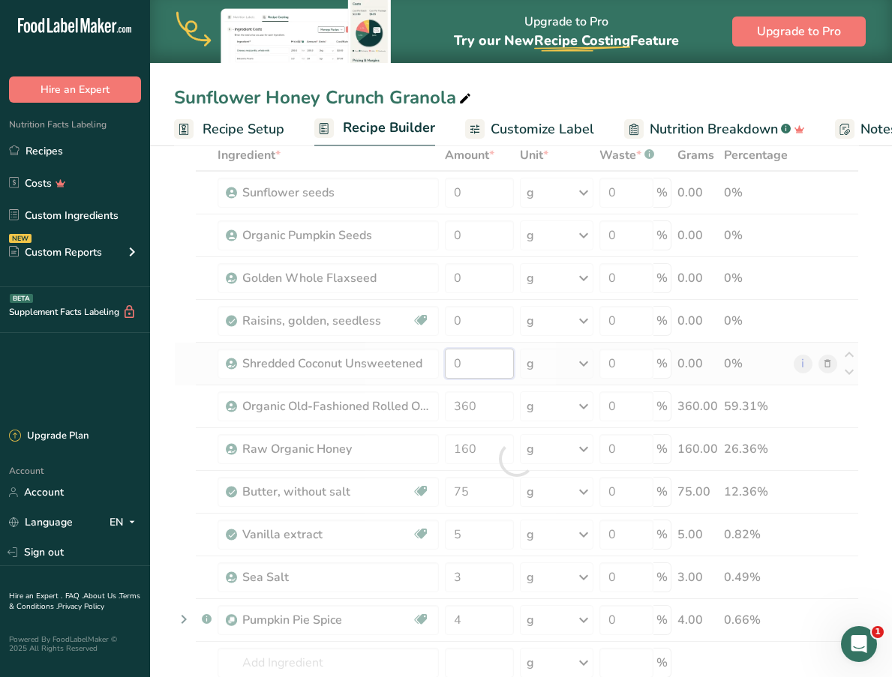
click at [494, 355] on div "Ingredient * Amount * Unit * Waste * .a-a{fill:#347362;}.b-a{fill:#fff;} Grams …" at bounding box center [516, 459] width 685 height 639
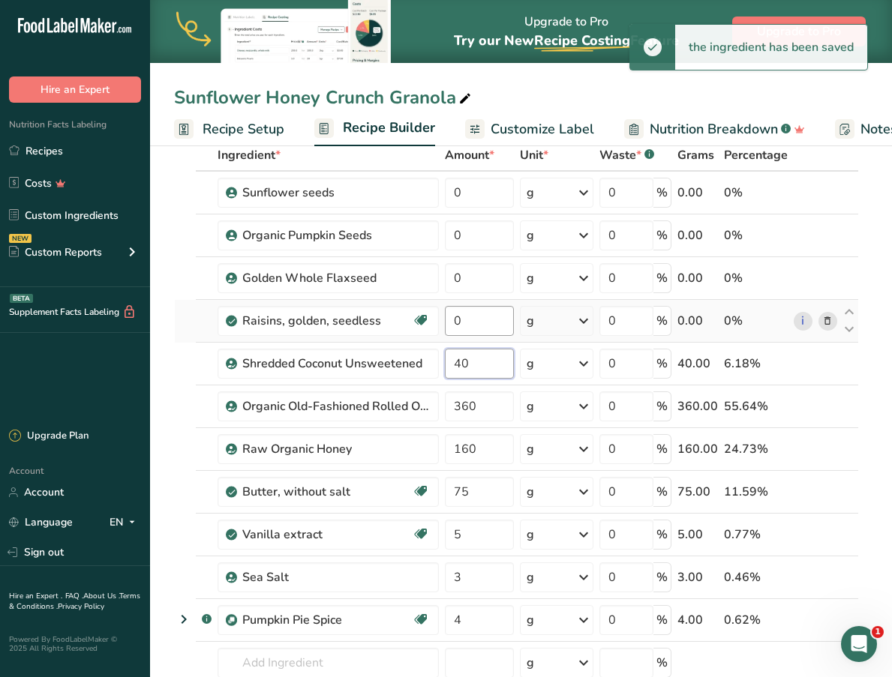
type input "40"
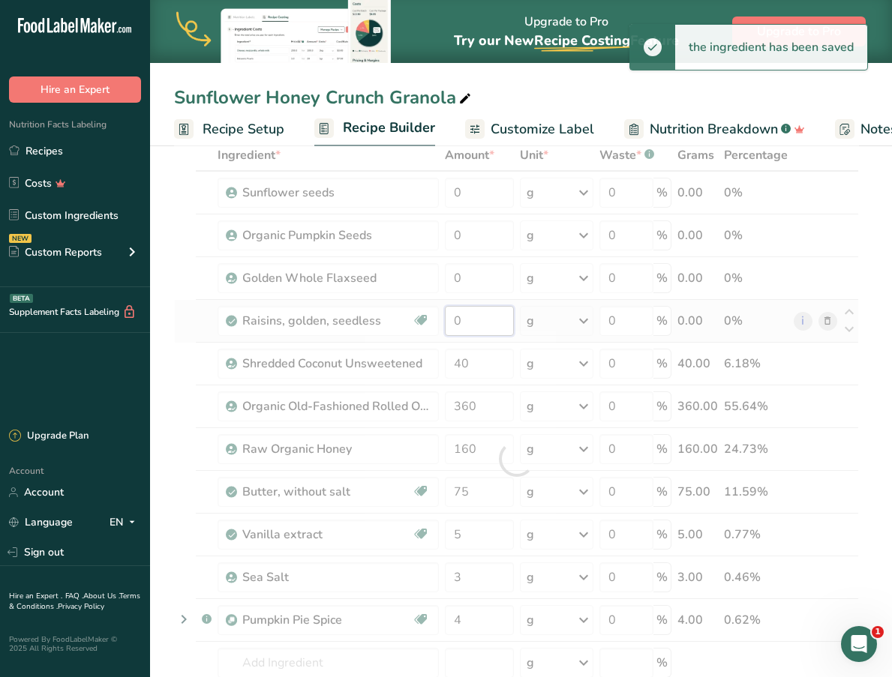
click at [491, 317] on div "Ingredient * Amount * Unit * Waste * .a-a{fill:#347362;}.b-a{fill:#fff;} Grams …" at bounding box center [516, 459] width 685 height 639
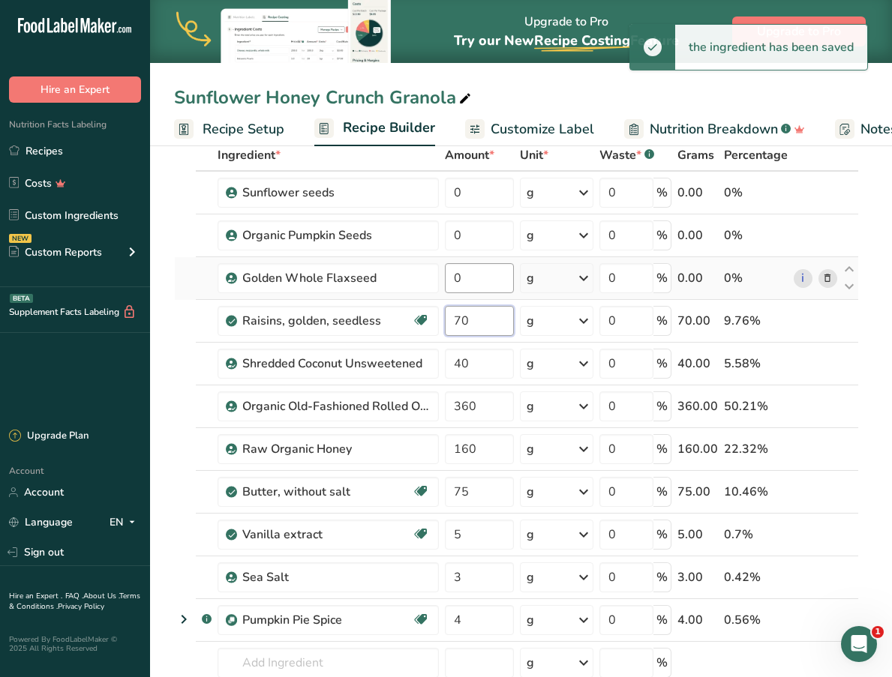
type input "70"
click at [488, 285] on div "Ingredient * Amount * Unit * Waste * .a-a{fill:#347362;}.b-a{fill:#fff;} Grams …" at bounding box center [516, 459] width 685 height 639
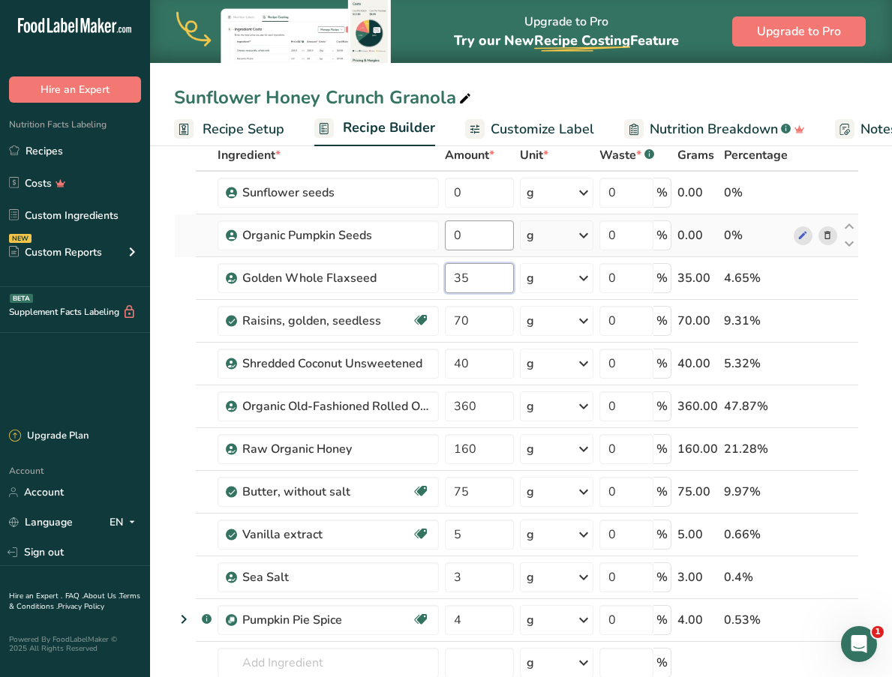
type input "35"
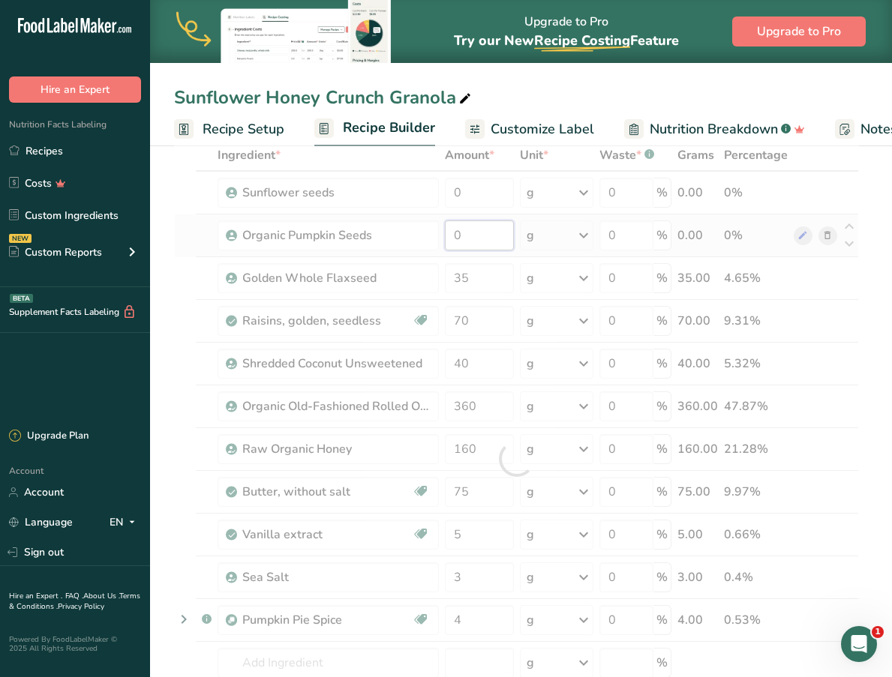
click at [501, 236] on div "Ingredient * Amount * Unit * Waste * .a-a{fill:#347362;}.b-a{fill:#fff;} Grams …" at bounding box center [516, 459] width 685 height 639
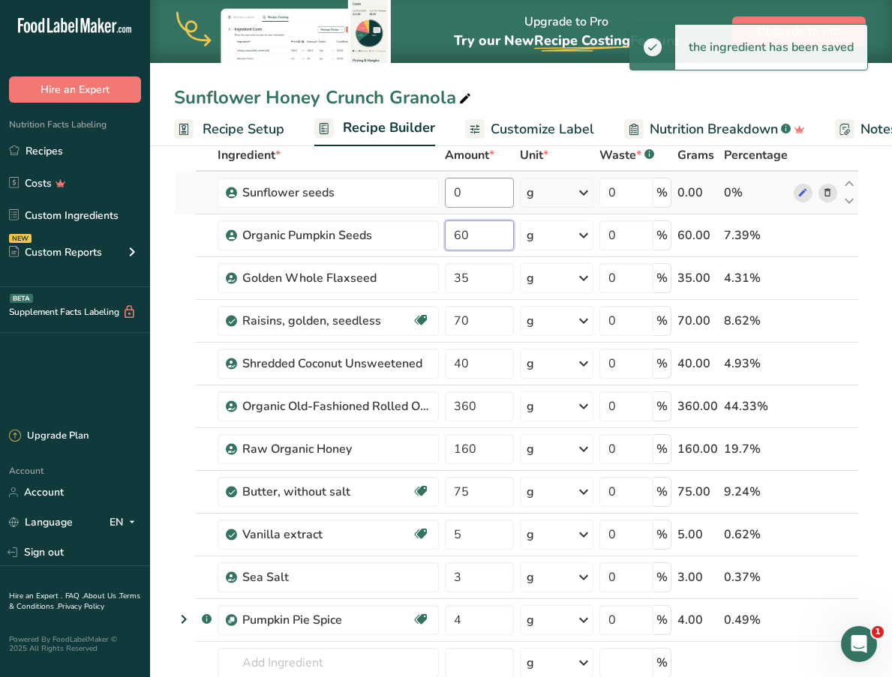
type input "60"
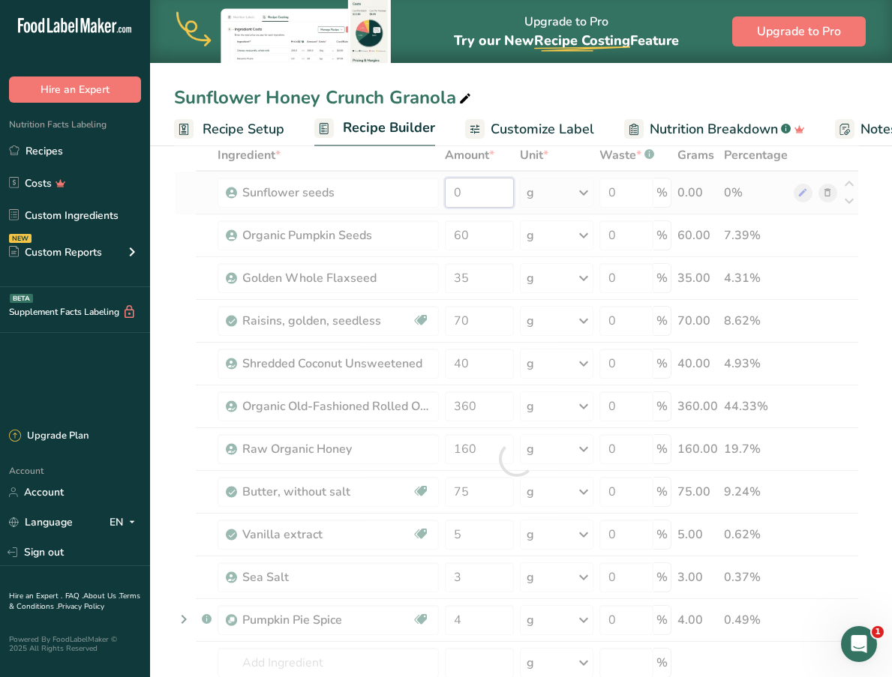
click at [503, 196] on div "Ingredient * Amount * Unit * Waste * .a-a{fill:#347362;}.b-a{fill:#fff;} Grams …" at bounding box center [516, 459] width 685 height 639
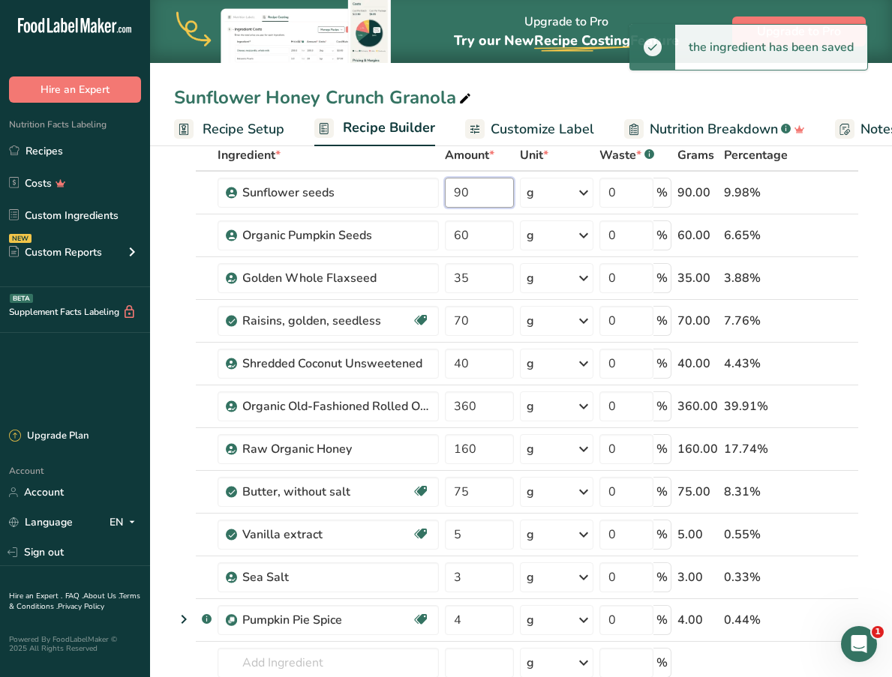
type input "90"
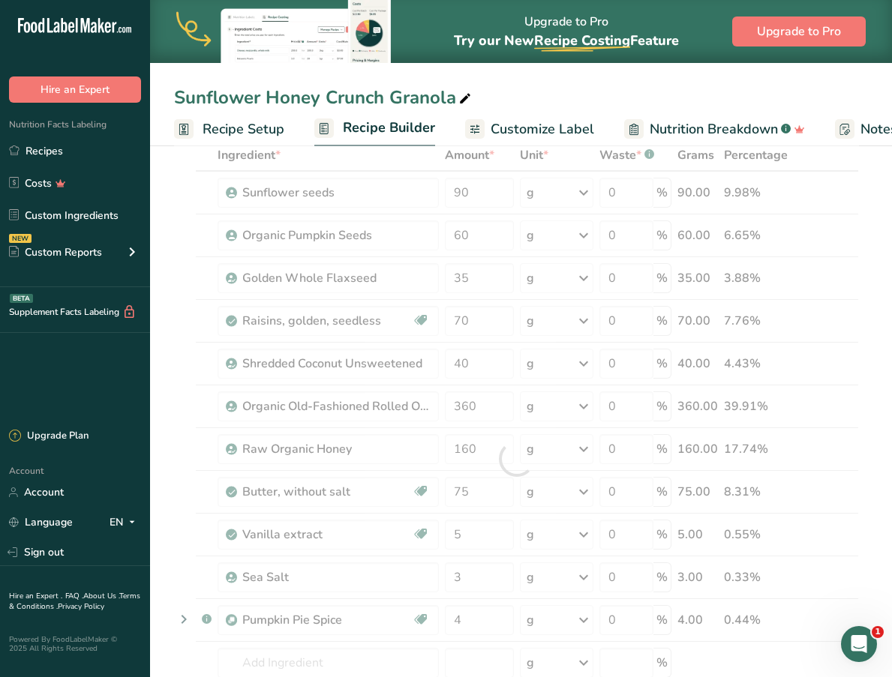
click at [578, 101] on div "Sunflower Honey Crunch Granola" at bounding box center [521, 97] width 742 height 27
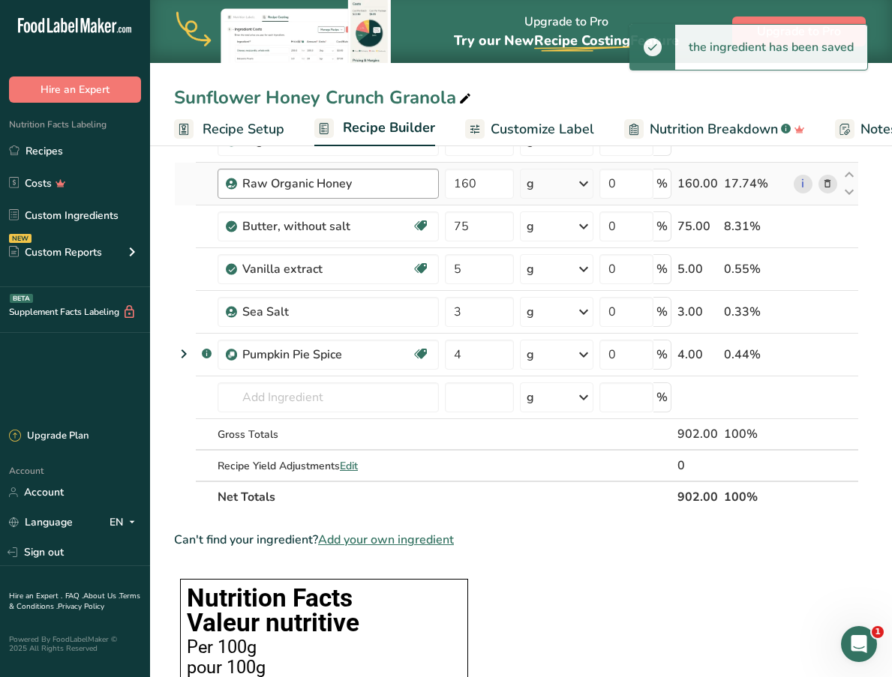
scroll to position [354, 0]
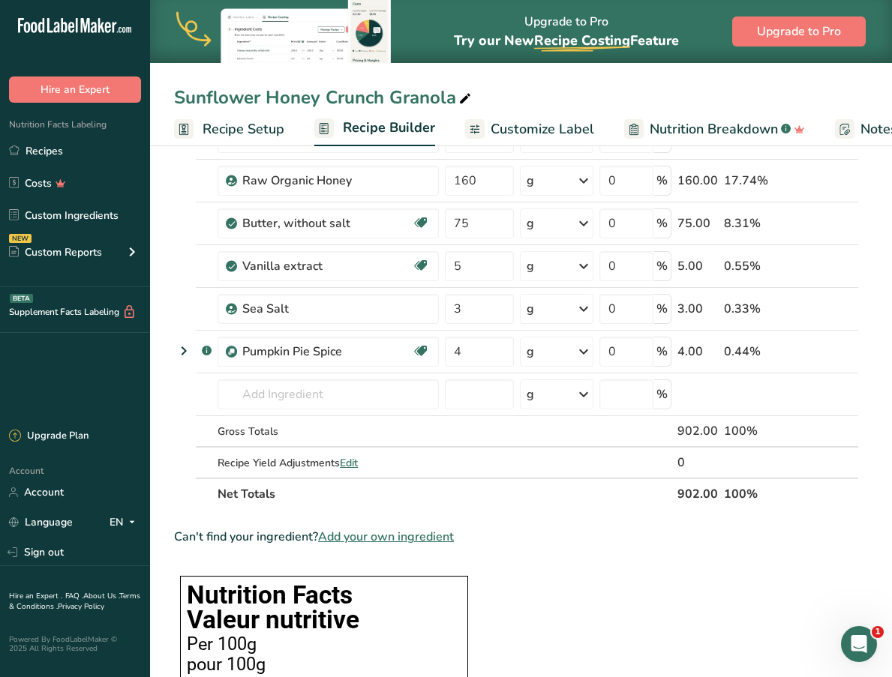
click at [360, 536] on span "Add your own ingredient" at bounding box center [386, 537] width 136 height 18
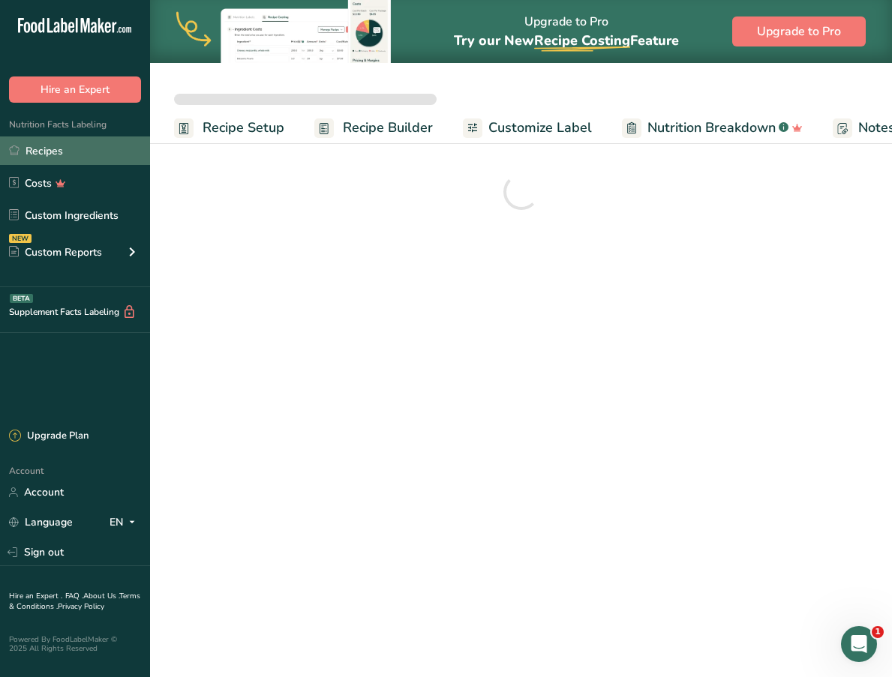
click at [110, 147] on link "Recipes" at bounding box center [75, 151] width 150 height 29
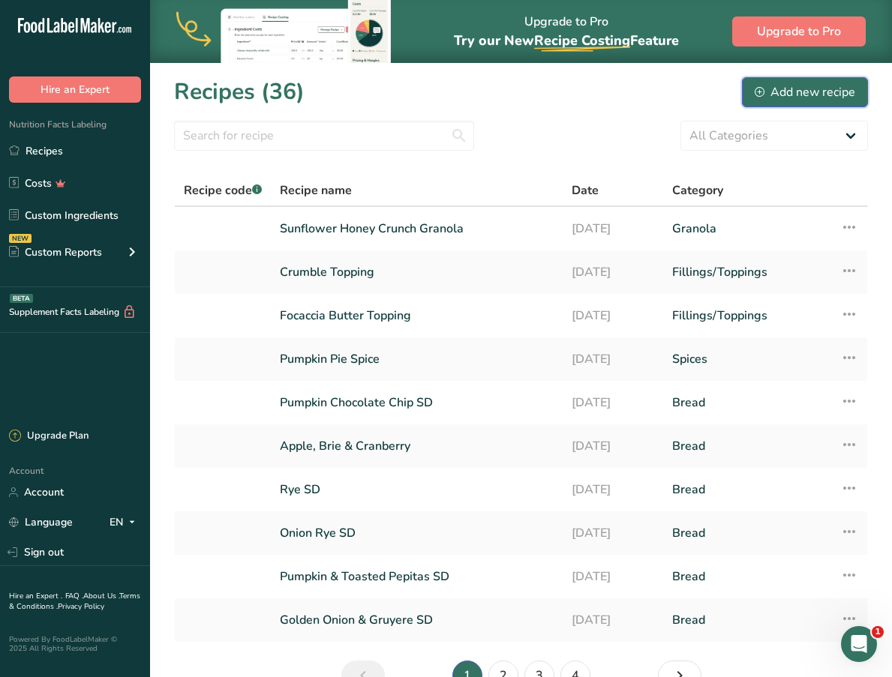
click at [829, 83] on div "Add new recipe" at bounding box center [805, 92] width 101 height 18
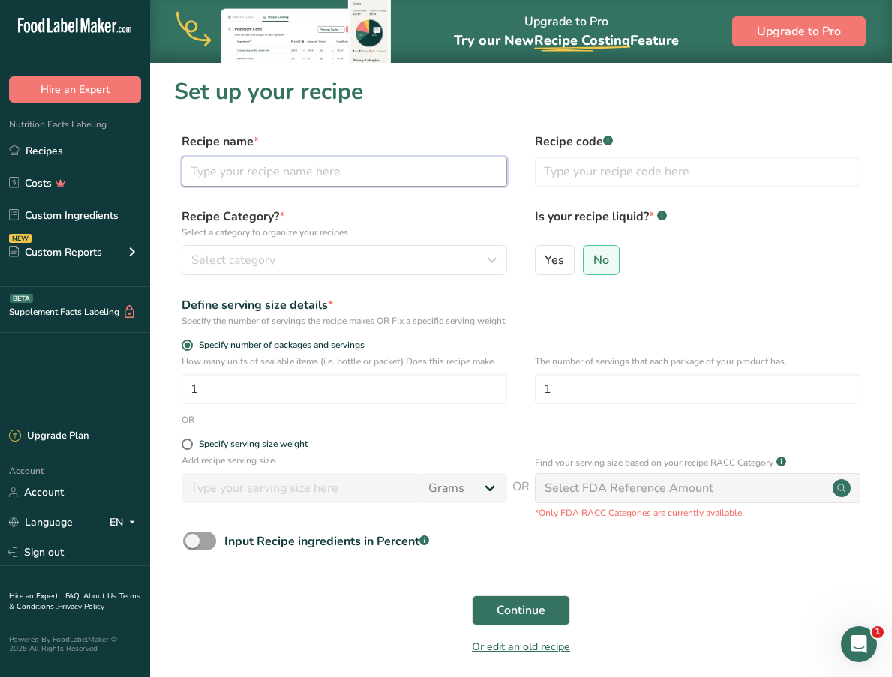
click at [493, 172] on input "text" at bounding box center [345, 172] width 326 height 30
type input "D"
type input ""[PERSON_NAME]" Sourdough Starter"
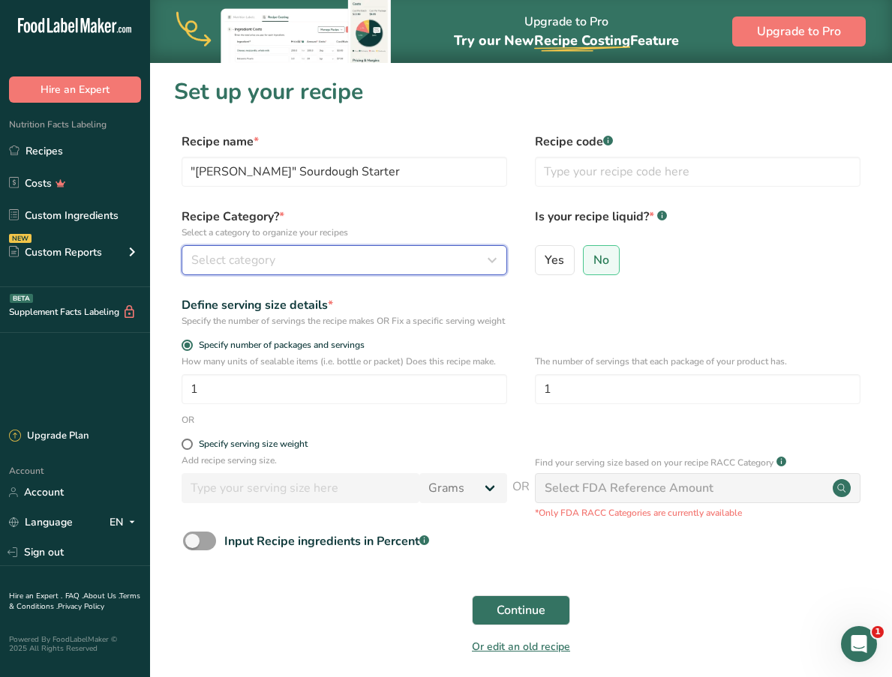
click at [374, 263] on div "Select category" at bounding box center [339, 260] width 297 height 18
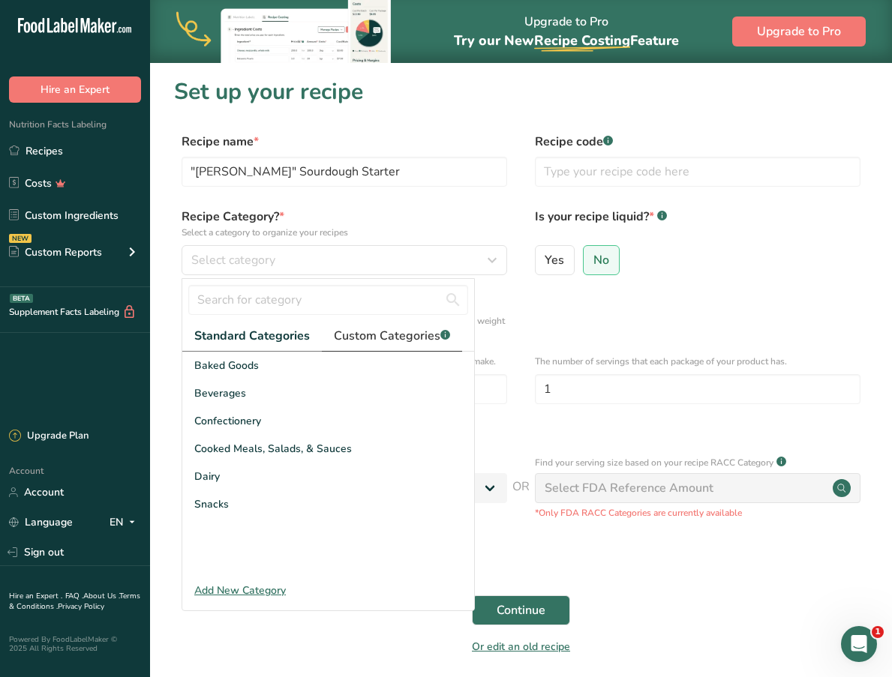
click at [366, 343] on span "Custom Categories .a-a{fill:#347362;}.b-a{fill:#fff;}" at bounding box center [392, 336] width 116 height 18
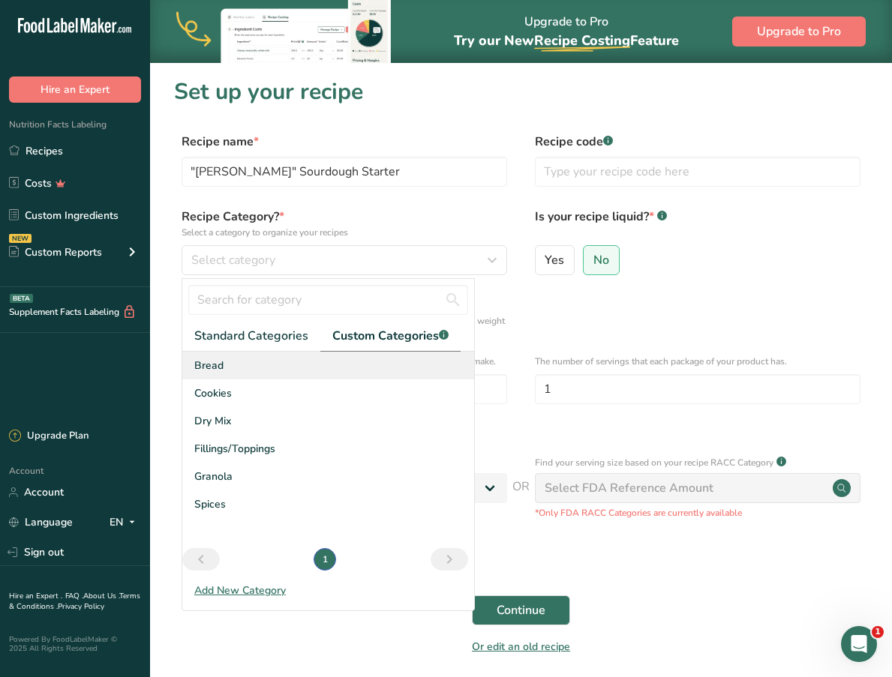
click at [278, 356] on div "Bread" at bounding box center [328, 366] width 292 height 28
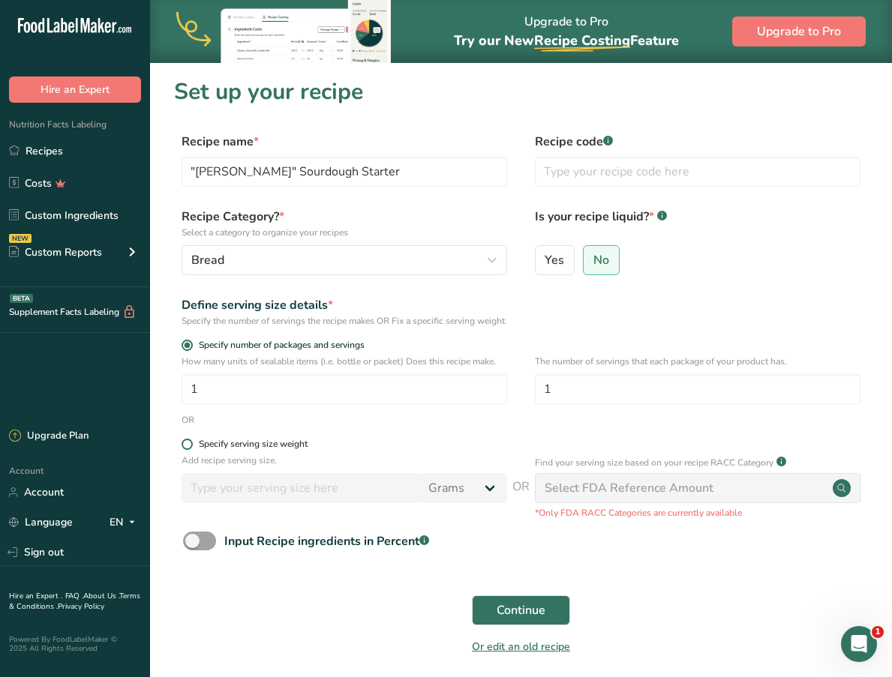
click at [196, 450] on span "Specify serving size weight" at bounding box center [250, 444] width 115 height 11
click at [191, 449] on input "Specify serving size weight" at bounding box center [187, 445] width 10 height 10
radio input "true"
radio input "false"
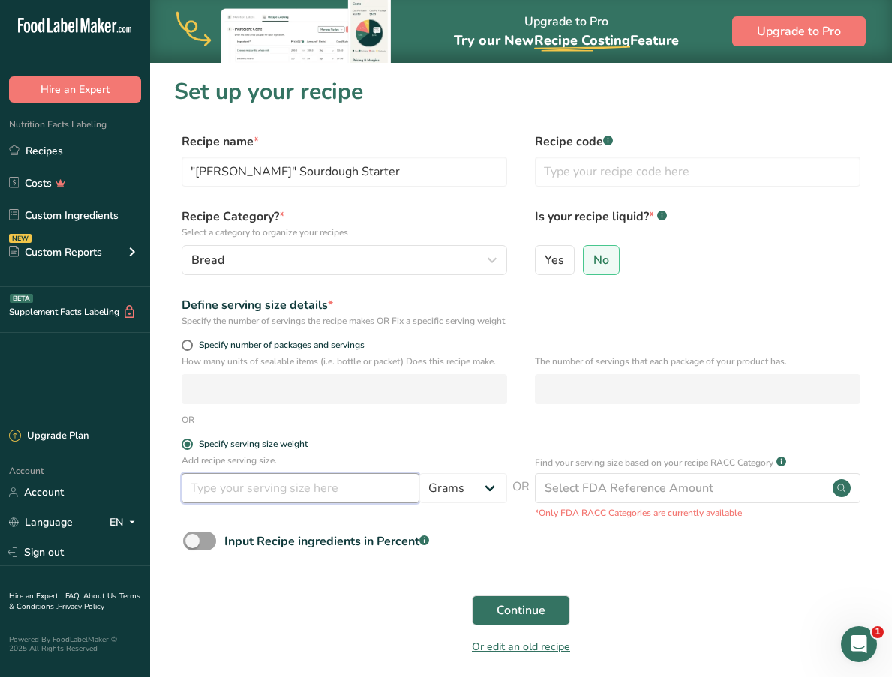
click at [212, 503] on input "number" at bounding box center [301, 488] width 238 height 30
type input "100"
click at [524, 617] on span "Continue" at bounding box center [521, 611] width 49 height 18
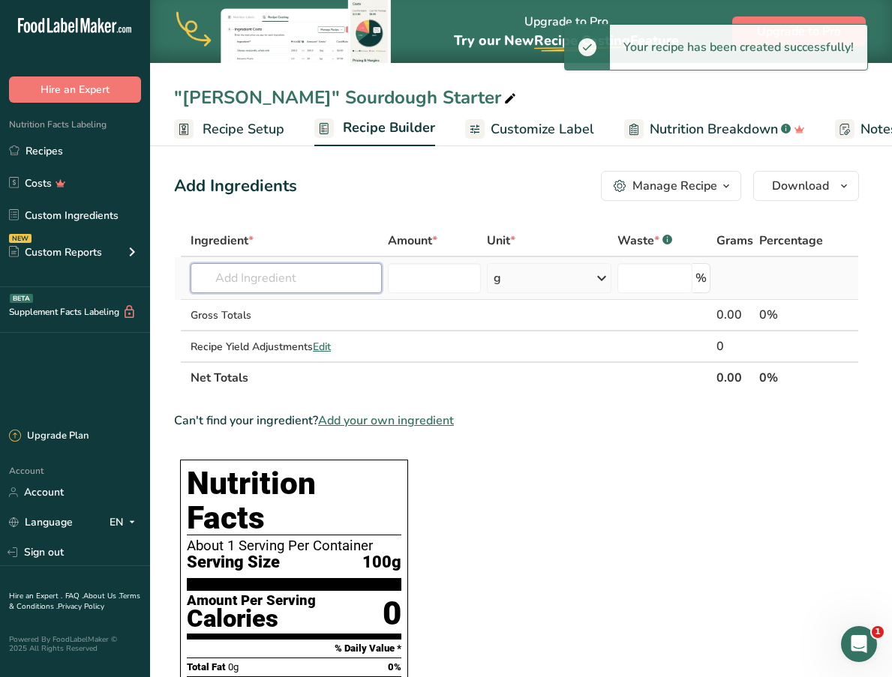
click at [352, 276] on input "text" at bounding box center [286, 278] width 191 height 30
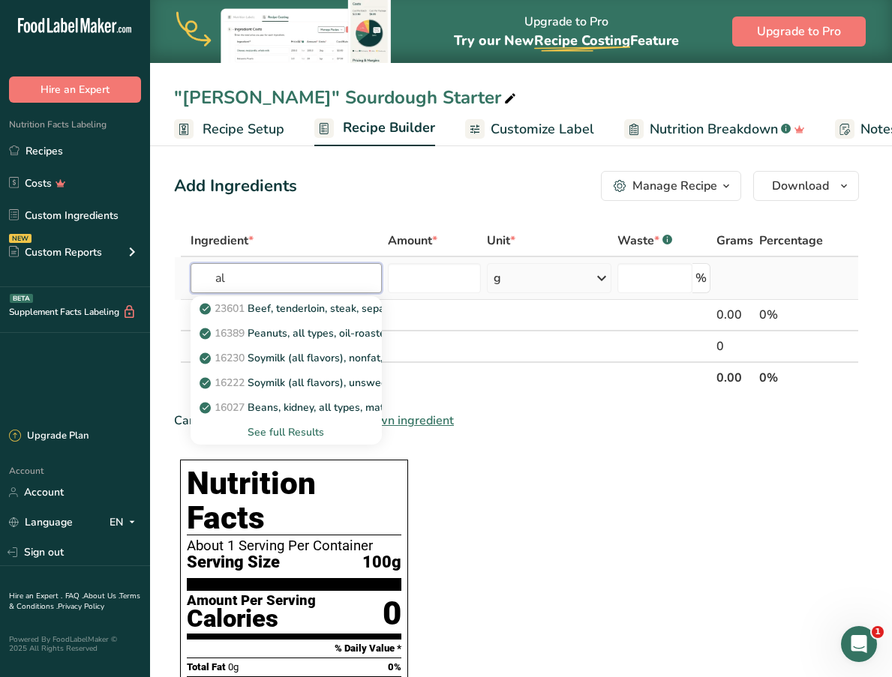
type input "a"
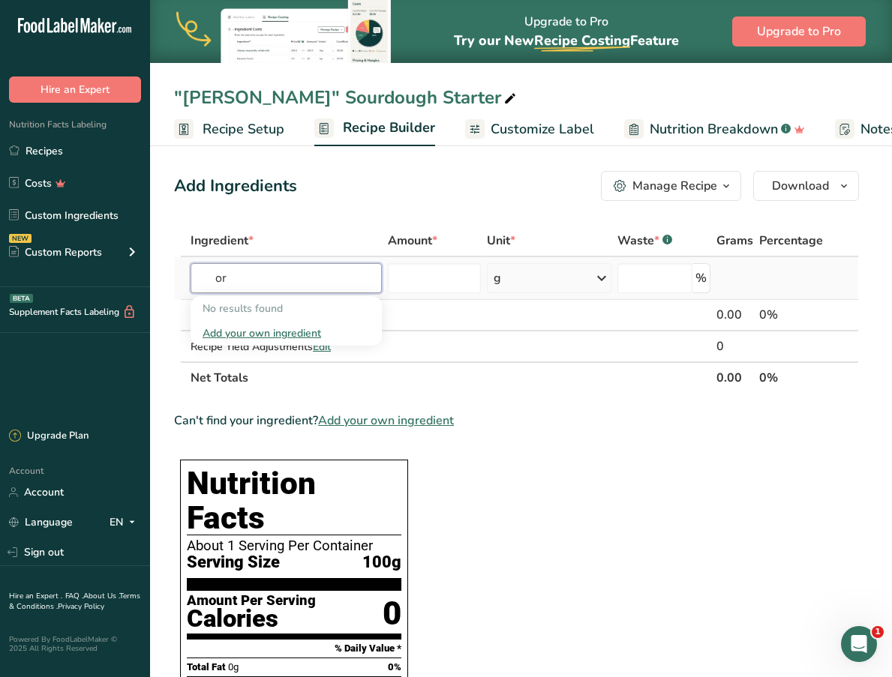
type input "o"
type input "organic all"
click at [314, 305] on p "Organic All Purpose Flour" at bounding box center [271, 309] width 137 height 16
type input "Organic All Purpose Flour"
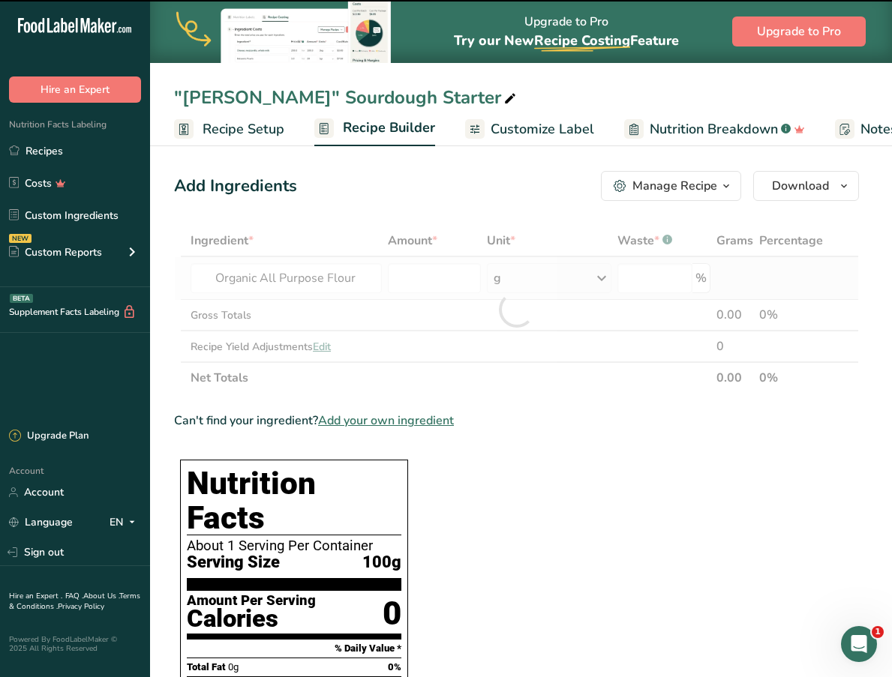
type input "0"
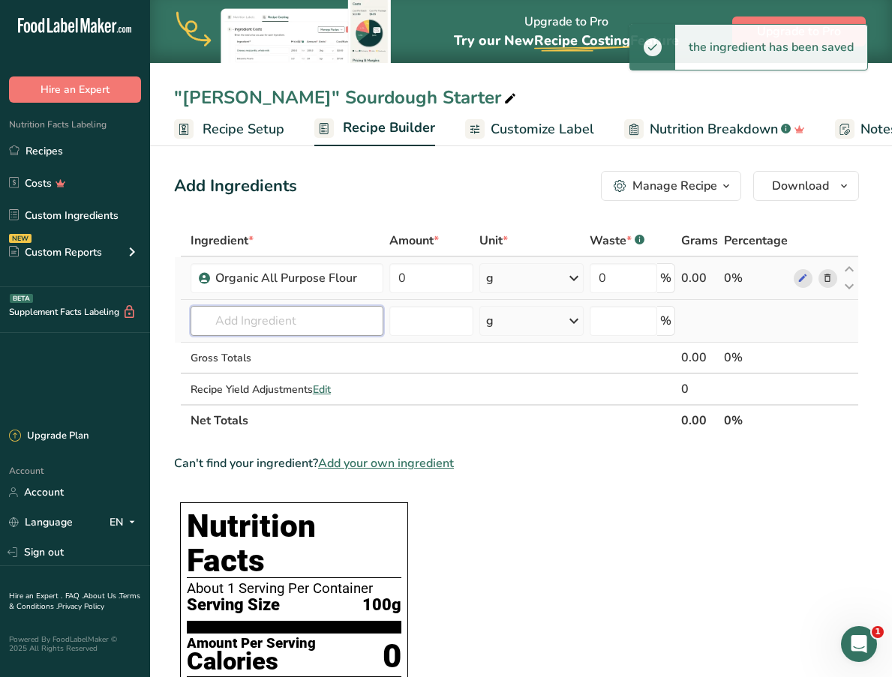
click at [307, 313] on input "text" at bounding box center [287, 321] width 193 height 30
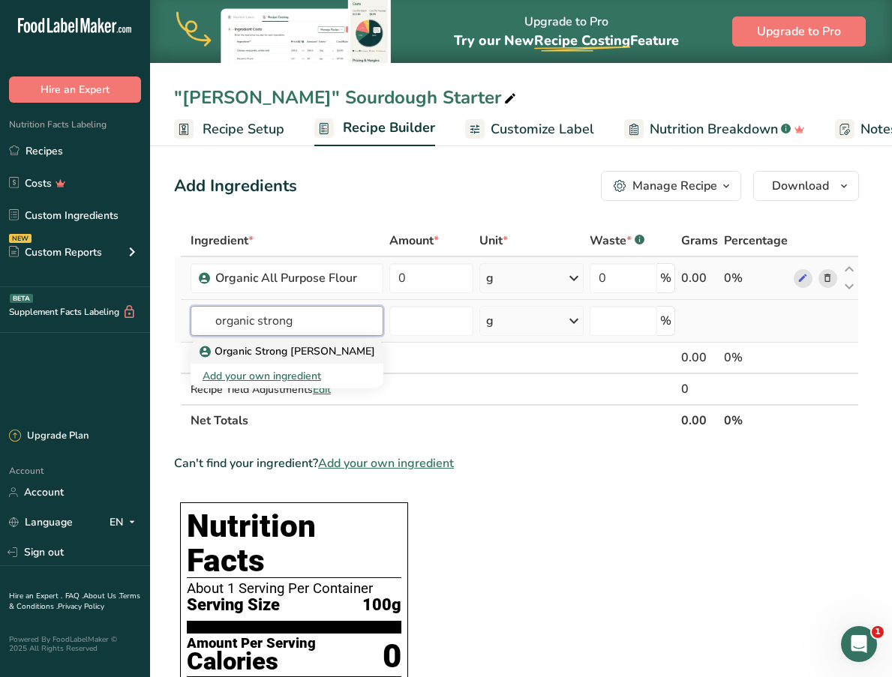
type input "organic strong"
click at [287, 354] on p "Organic Strong [PERSON_NAME]" at bounding box center [289, 352] width 173 height 16
type input "Organic Strong [PERSON_NAME]"
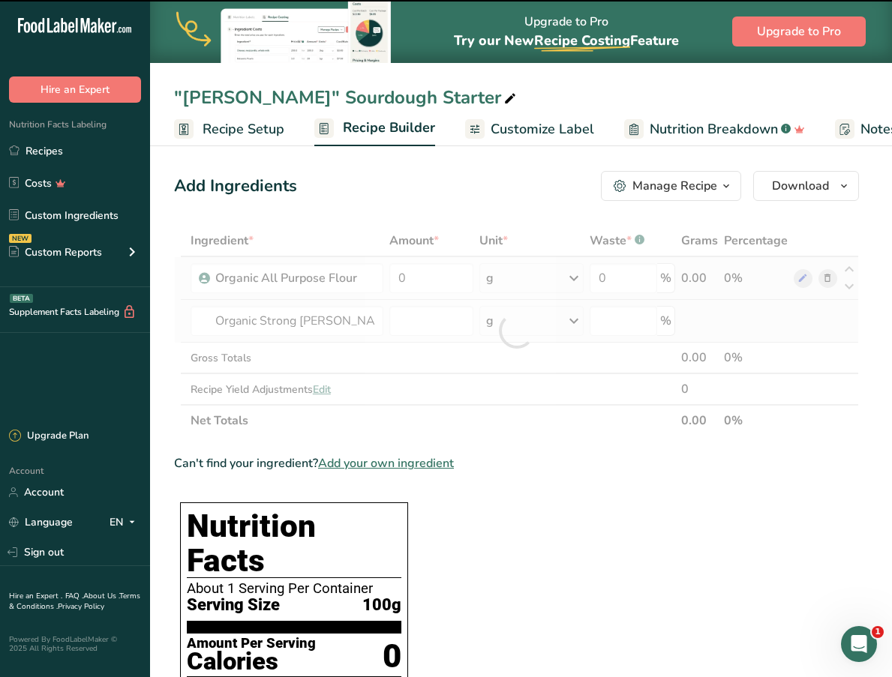
type input "0"
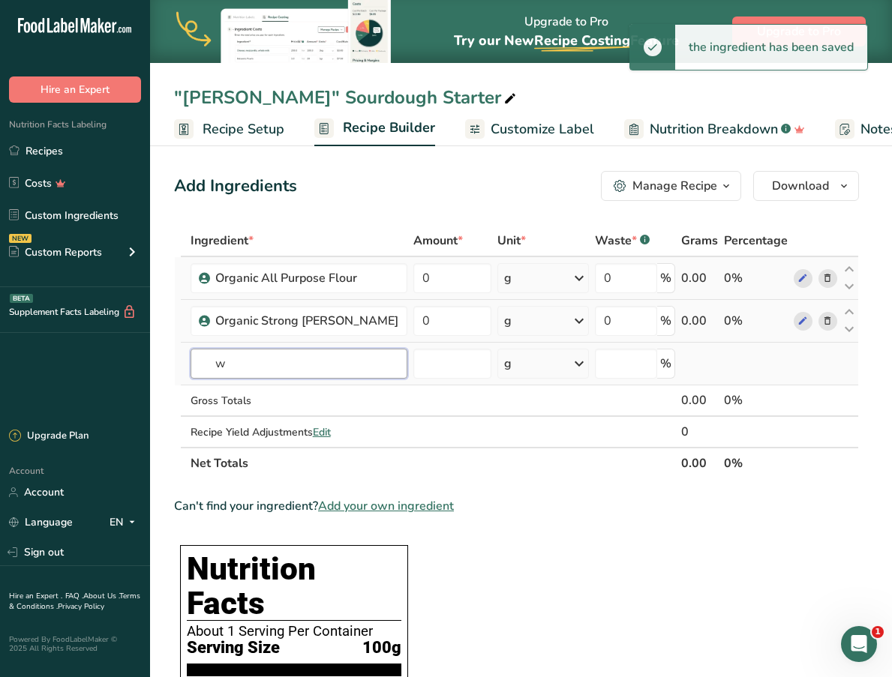
click at [290, 362] on input "w" at bounding box center [299, 364] width 217 height 30
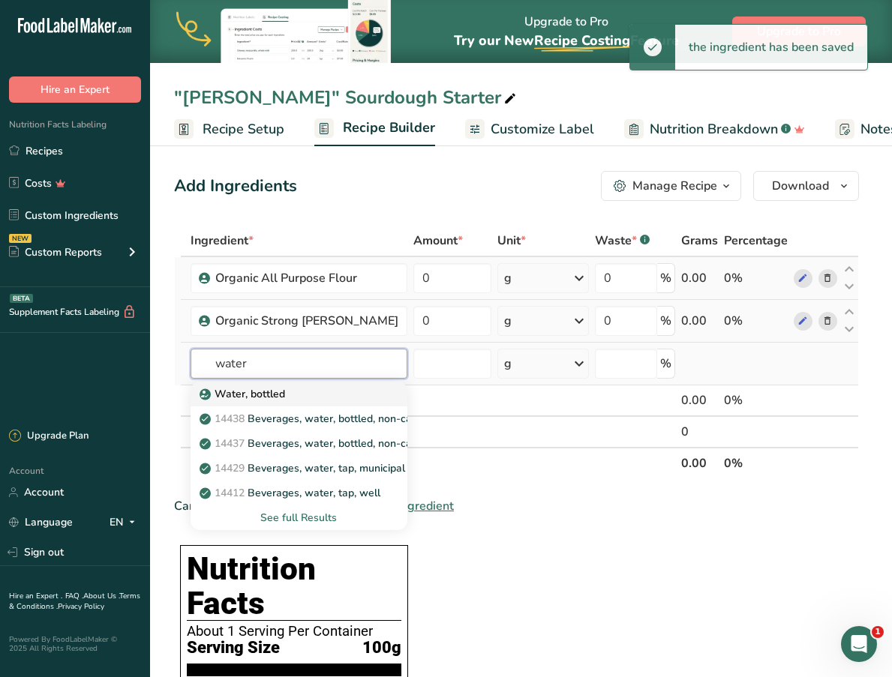
type input "water"
click at [262, 389] on p "Water, bottled" at bounding box center [244, 394] width 83 height 16
type input "Water, bottled"
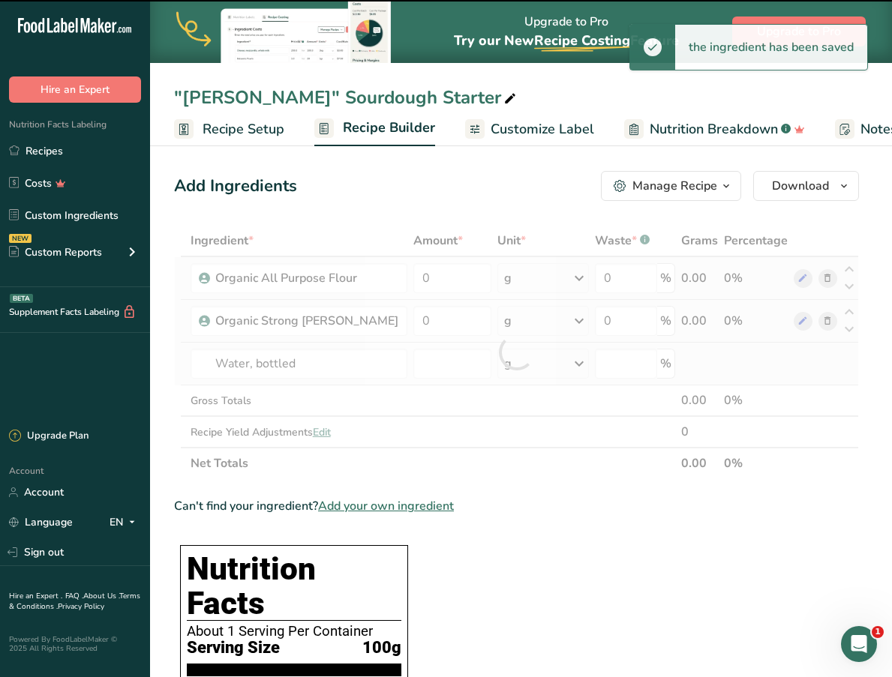
type input "0"
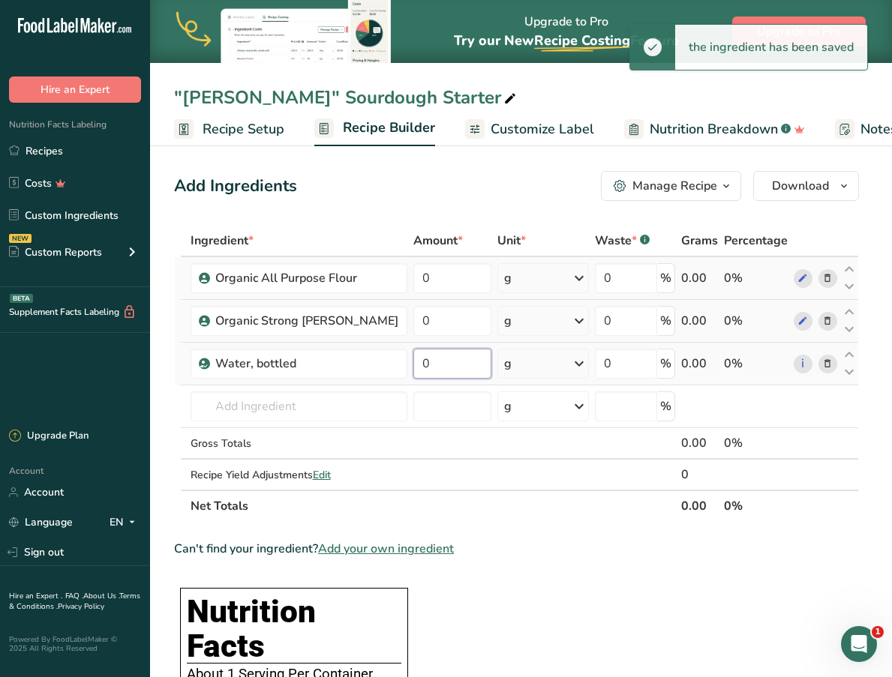
click at [431, 365] on input "0" at bounding box center [452, 364] width 78 height 30
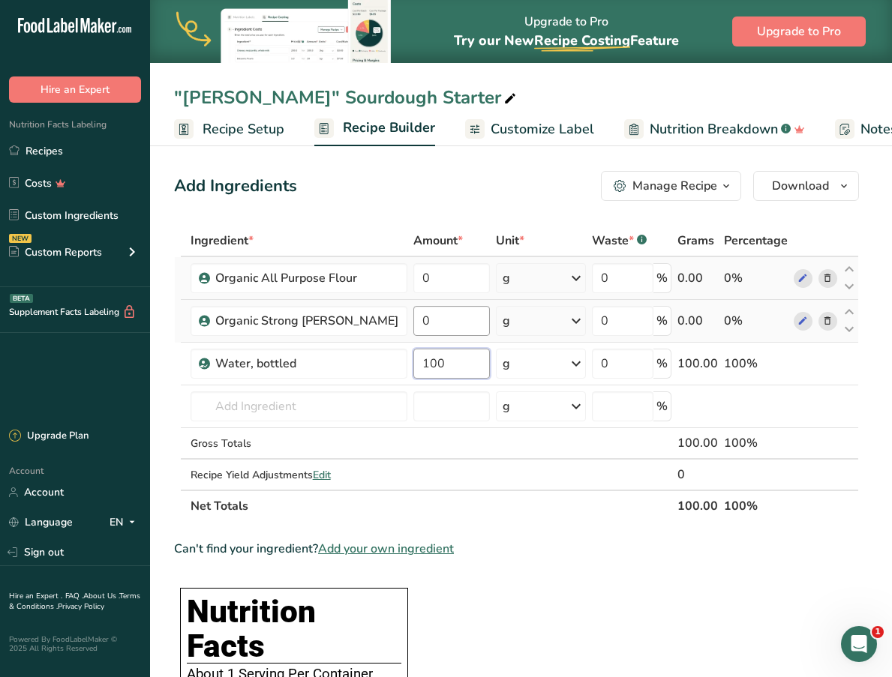
type input "100"
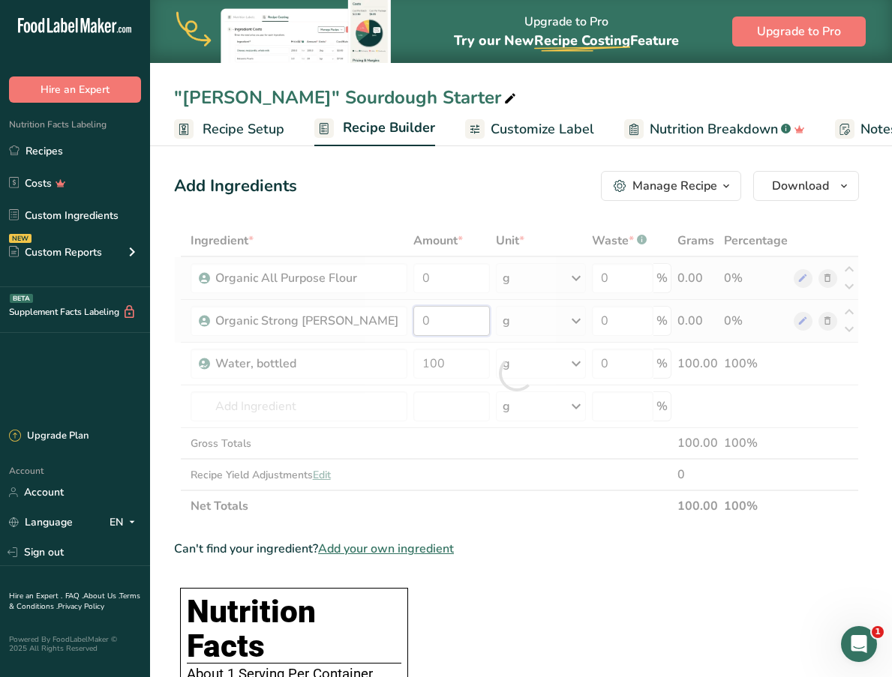
click at [449, 321] on div "Ingredient * Amount * Unit * Waste * .a-a{fill:#347362;}.b-a{fill:#fff;} Grams …" at bounding box center [516, 373] width 685 height 297
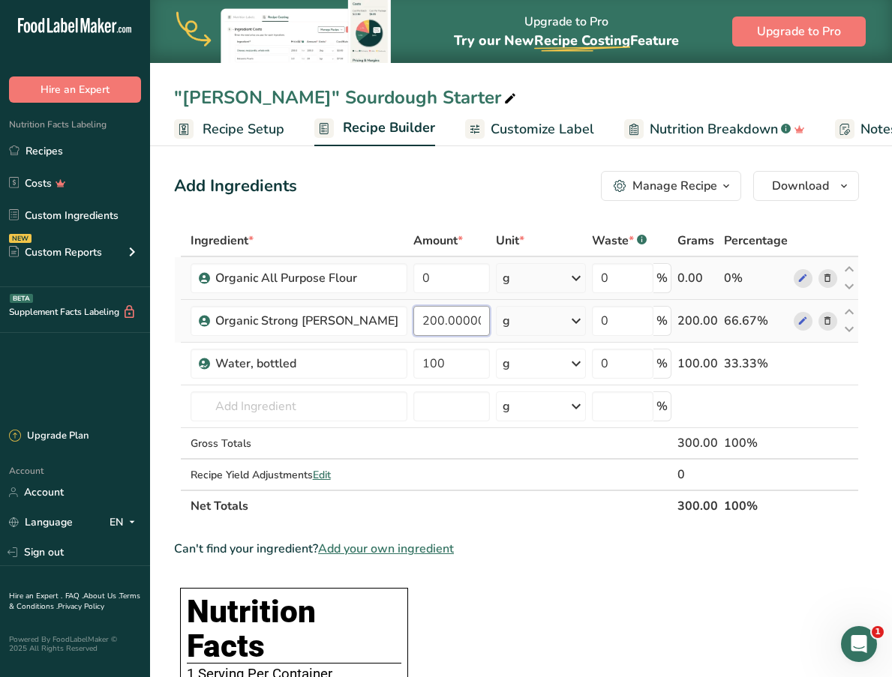
type input "200"
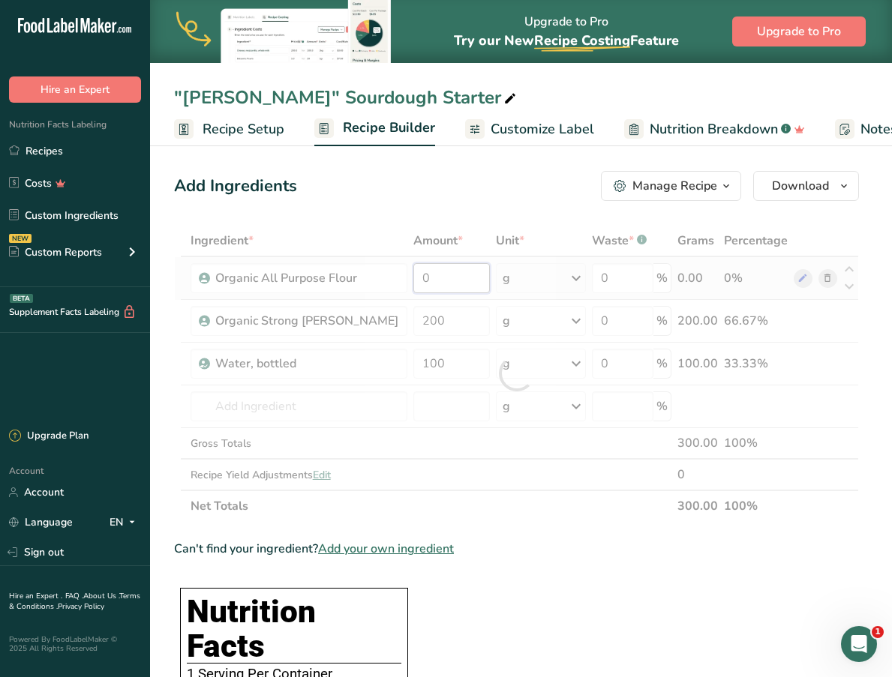
click at [455, 278] on div "Ingredient * Amount * Unit * Waste * .a-a{fill:#347362;}.b-a{fill:#fff;} Grams …" at bounding box center [516, 373] width 685 height 297
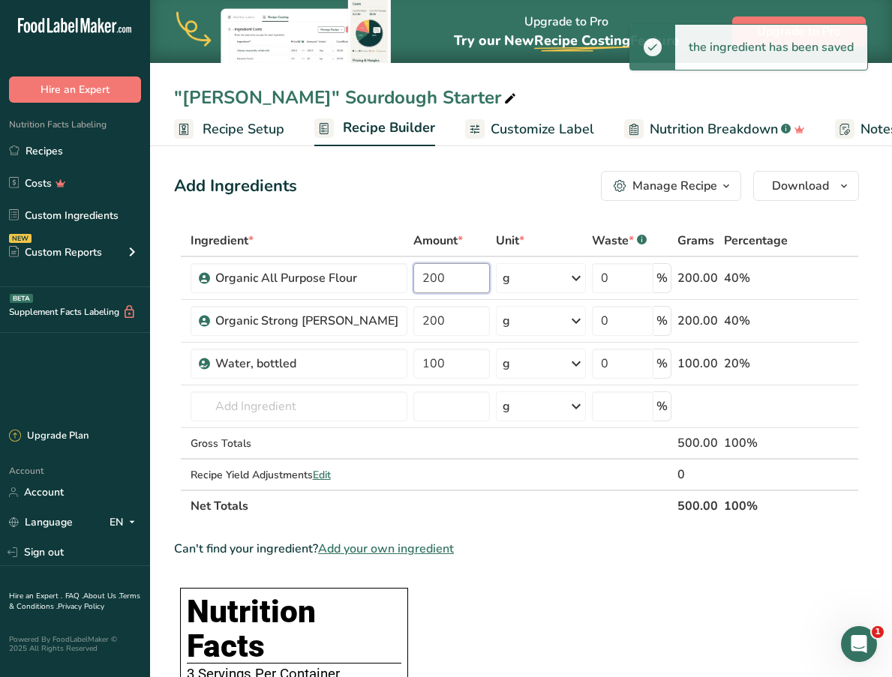
type input "200"
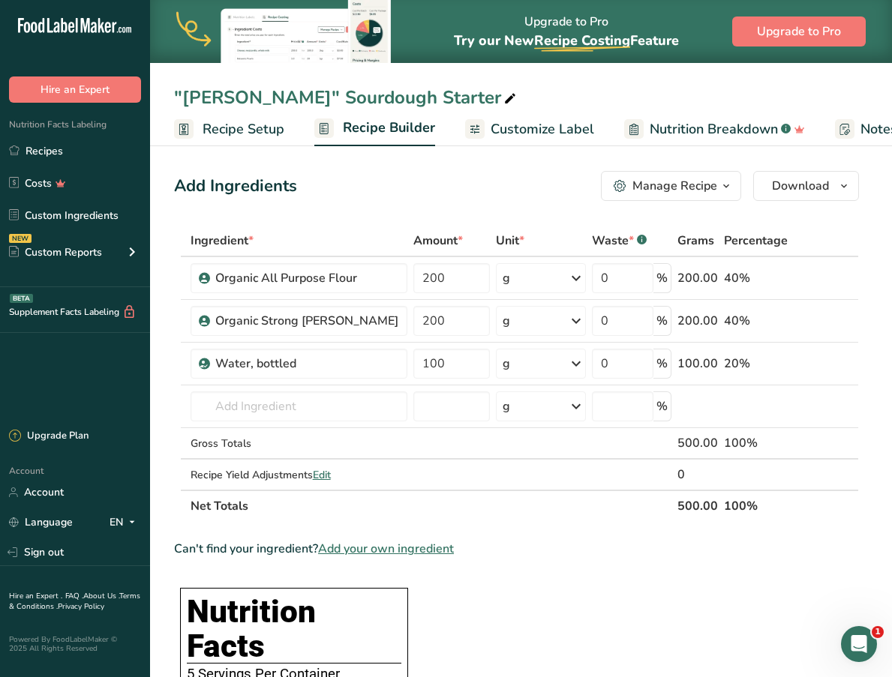
click at [235, 130] on span "Recipe Setup" at bounding box center [244, 129] width 82 height 20
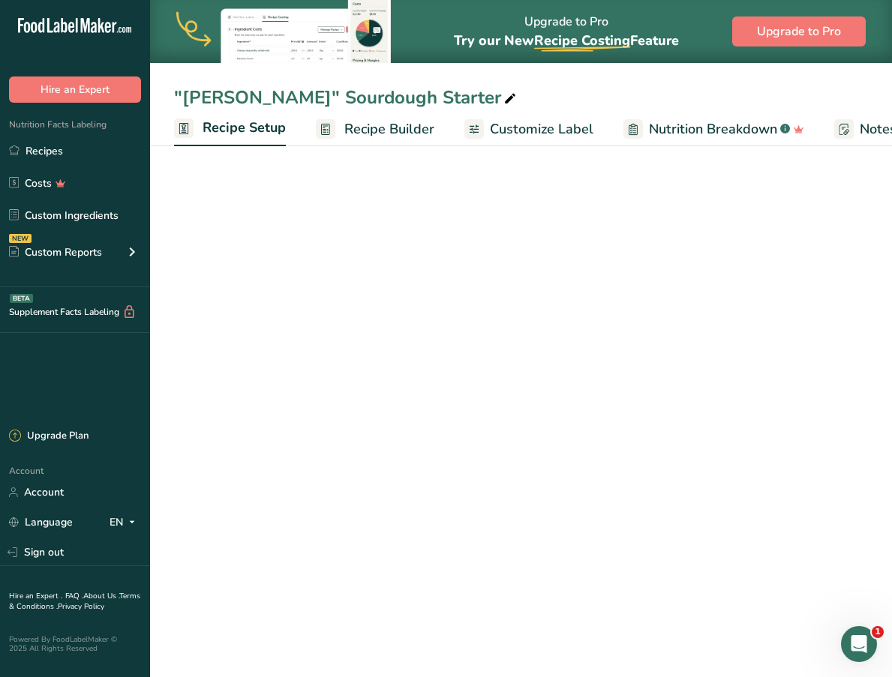
scroll to position [0, 5]
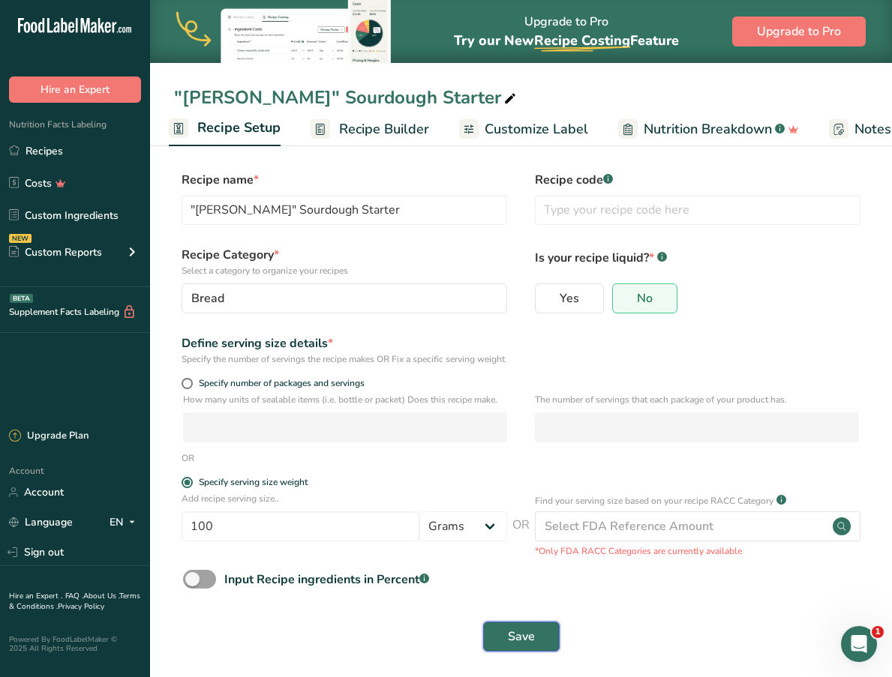
click at [514, 646] on span "Save" at bounding box center [521, 637] width 27 height 18
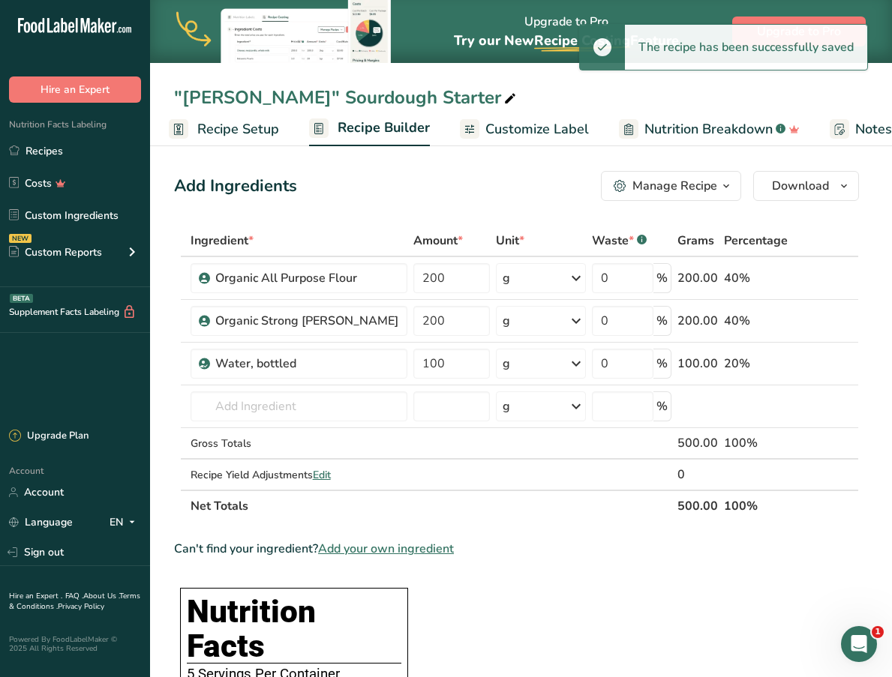
click at [662, 180] on div "Manage Recipe" at bounding box center [674, 186] width 85 height 18
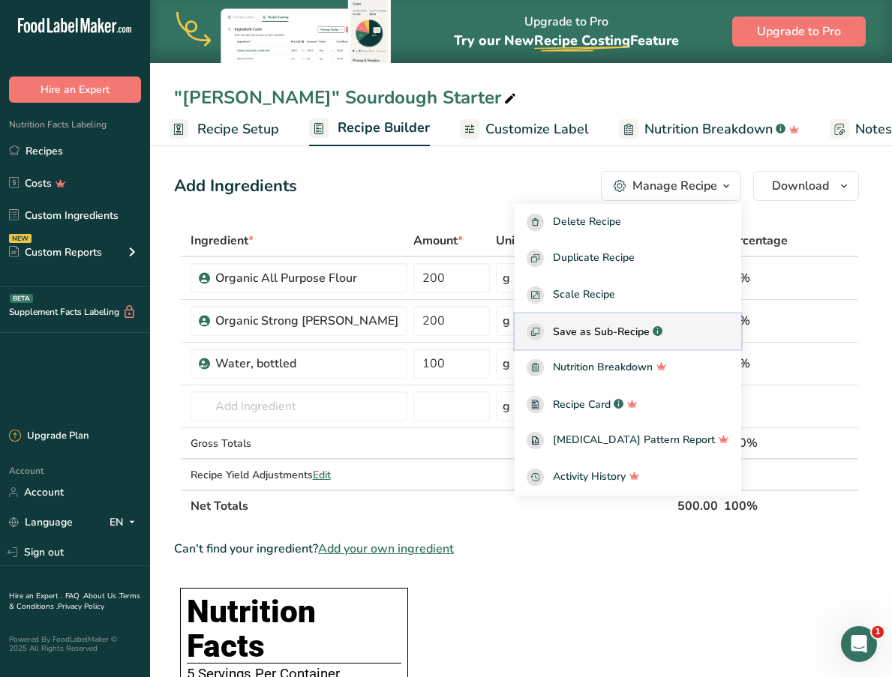
click at [650, 338] on span "Save as Sub-Recipe" at bounding box center [601, 332] width 97 height 16
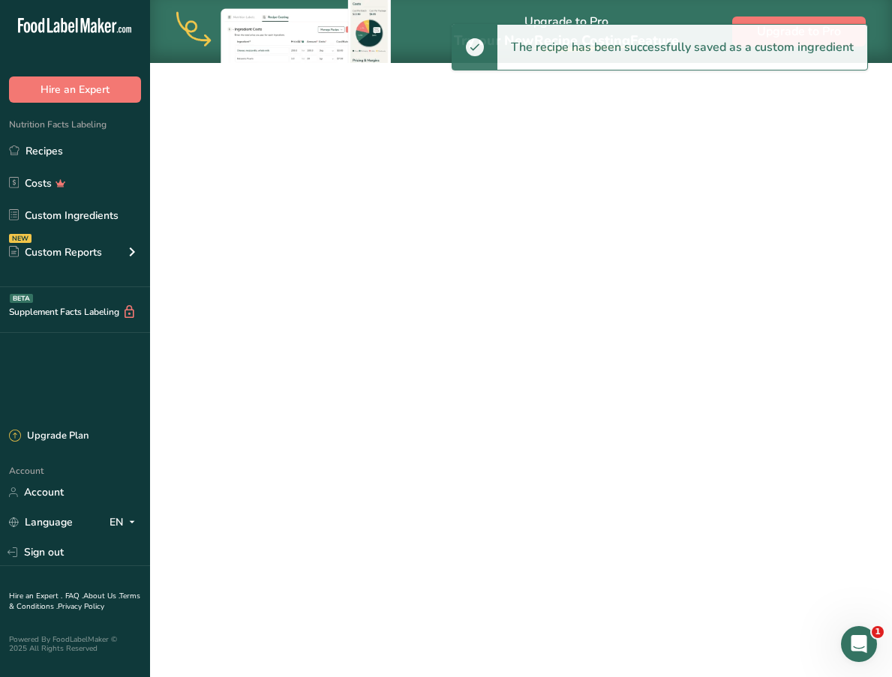
select select "30"
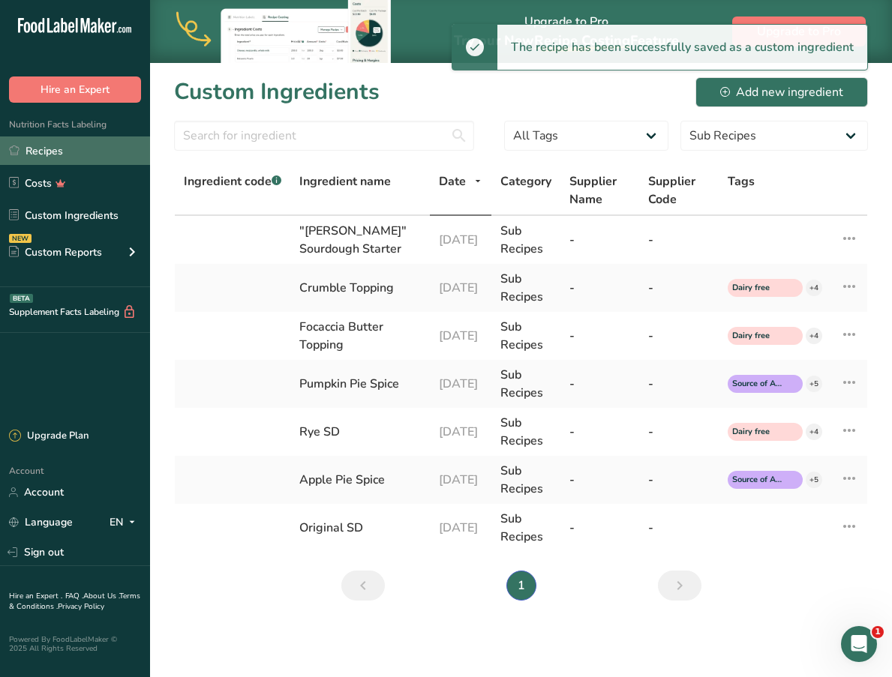
click at [87, 143] on link "Recipes" at bounding box center [75, 151] width 150 height 29
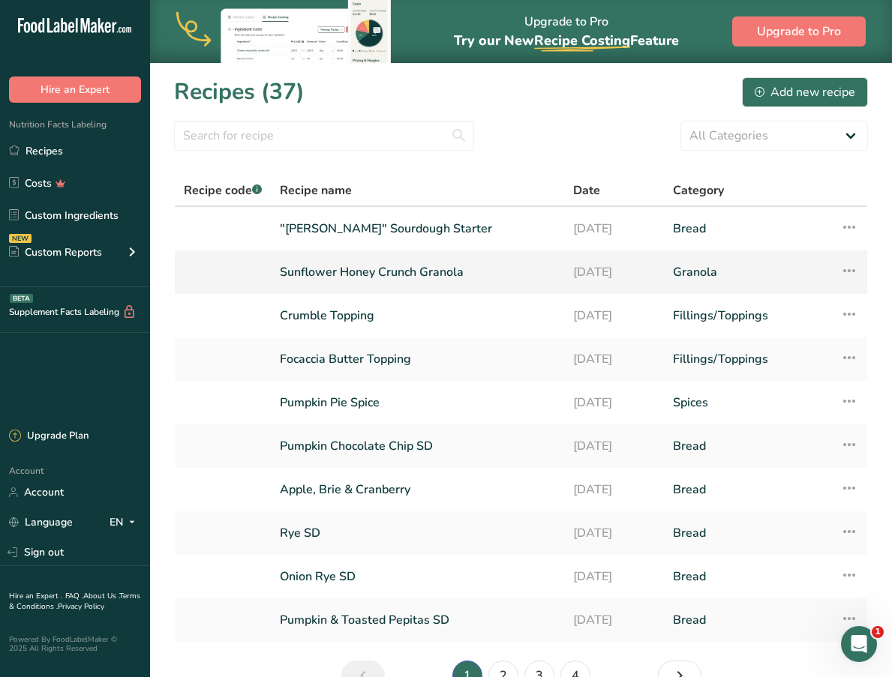
click at [366, 262] on link "Sunflower Honey Crunch Granola" at bounding box center [417, 273] width 275 height 32
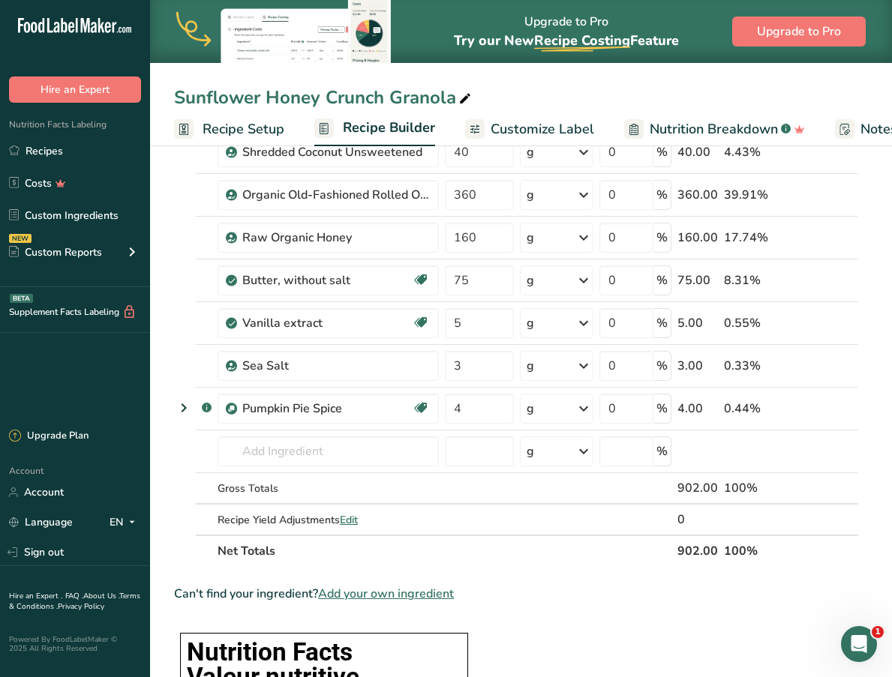
scroll to position [299, 0]
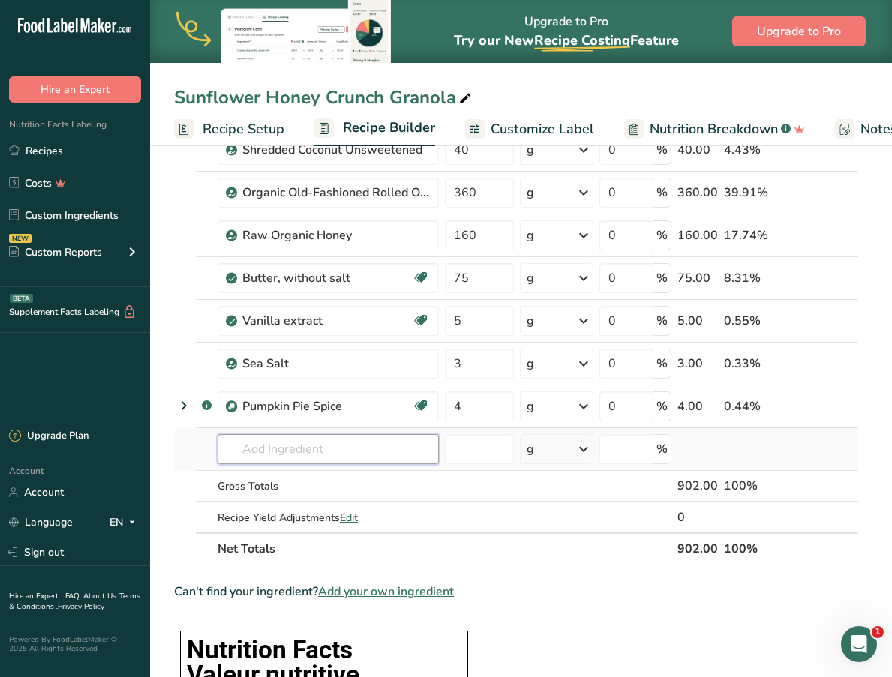
click at [288, 445] on input "text" at bounding box center [328, 449] width 221 height 30
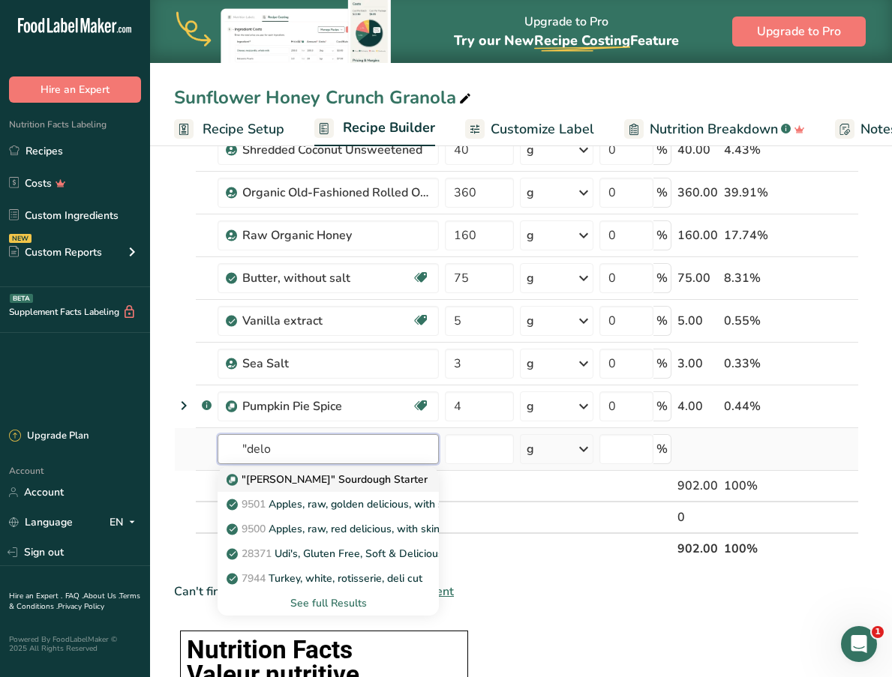
type input ""delo"
click at [287, 476] on p ""[PERSON_NAME]" Sourdough Starter" at bounding box center [329, 480] width 198 height 16
type input ""[PERSON_NAME]" Sourdough Starter"
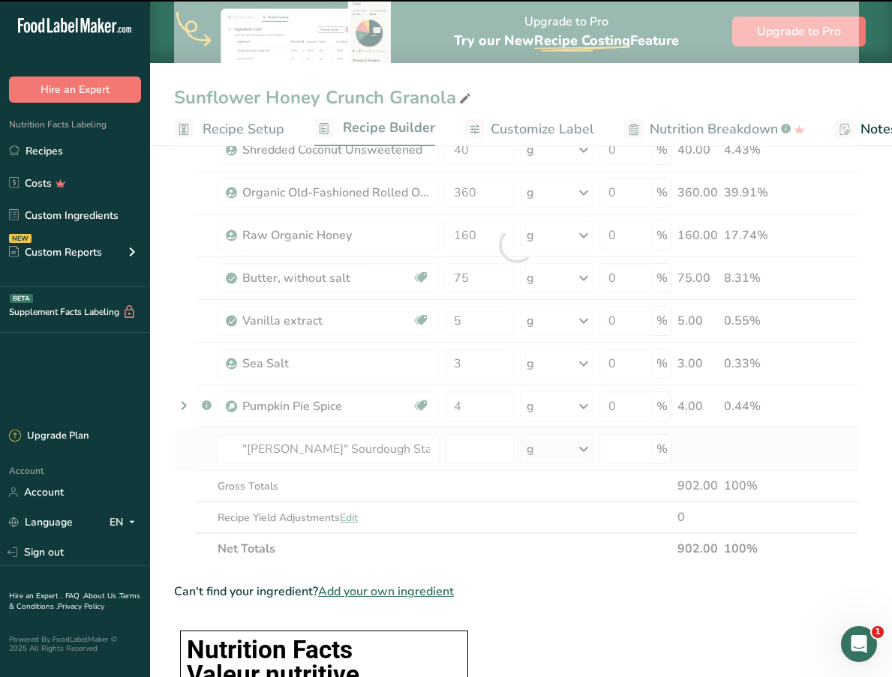
type input "0"
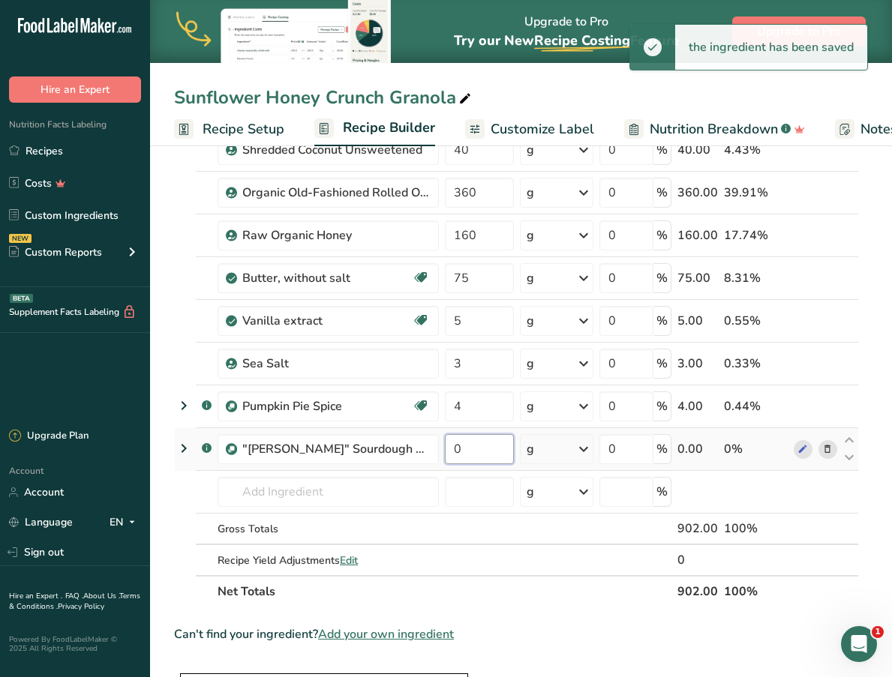
click at [467, 443] on input "0" at bounding box center [479, 449] width 69 height 30
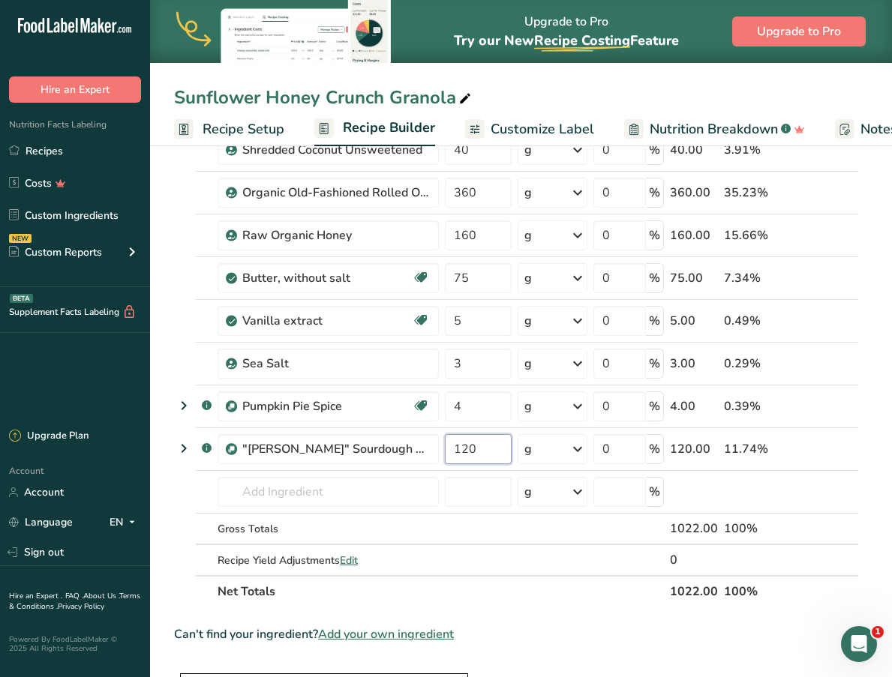
type input "120"
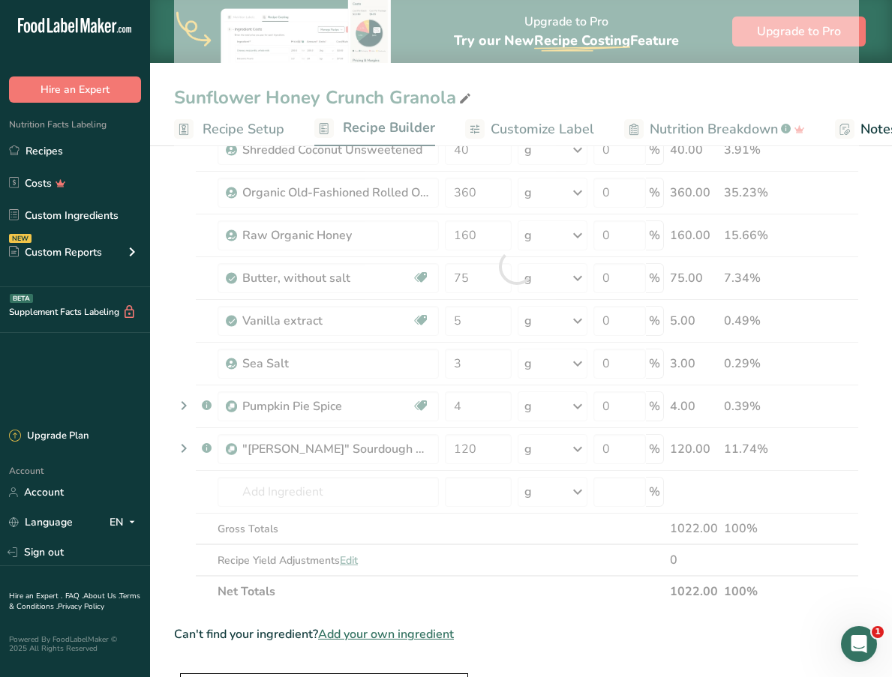
click at [511, 586] on div "Ingredient * Amount * Unit * Waste * .a-a{fill:#347362;}.b-a{fill:#fff;} Grams …" at bounding box center [516, 267] width 685 height 682
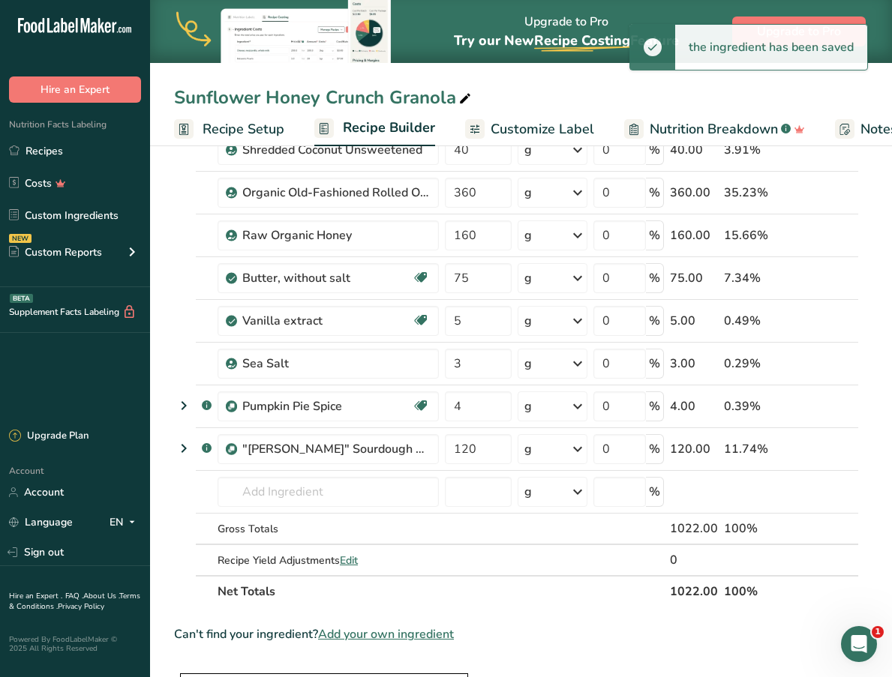
scroll to position [0, 0]
